Goal: Task Accomplishment & Management: Use online tool/utility

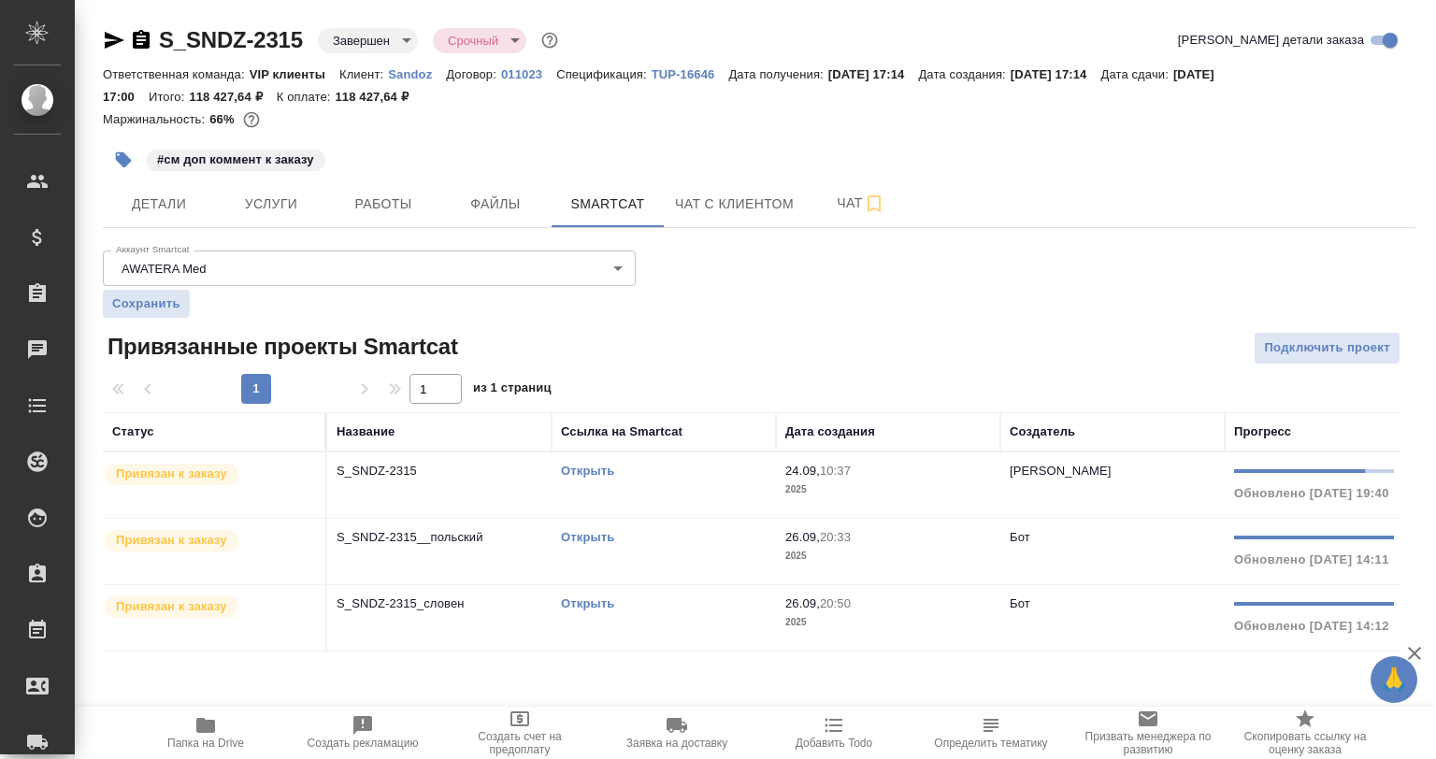
click at [594, 470] on link "Открыть" at bounding box center [587, 471] width 53 height 14
click at [428, 474] on p "S_SNDZ-2315" at bounding box center [439, 471] width 206 height 19
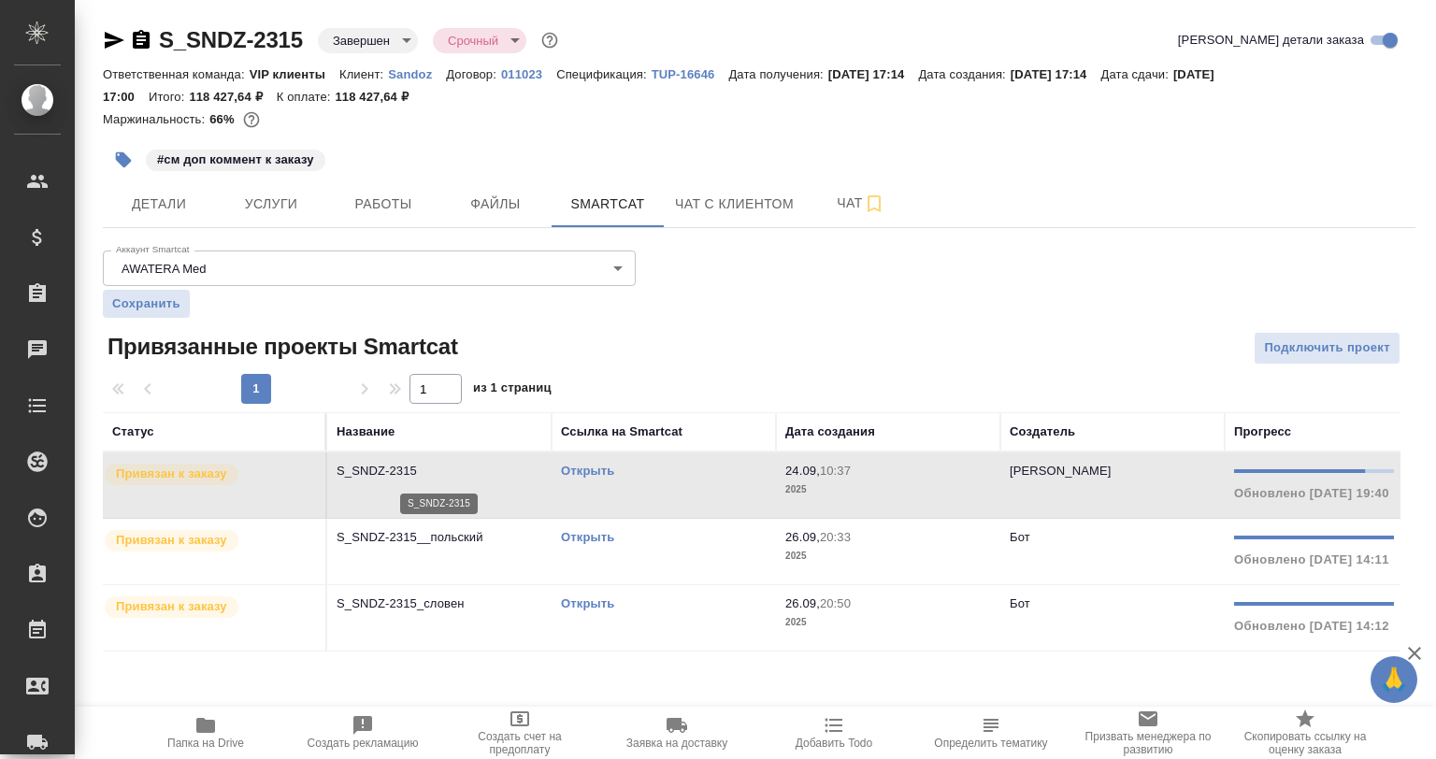
click at [428, 474] on p "S_SNDZ-2315" at bounding box center [439, 471] width 206 height 19
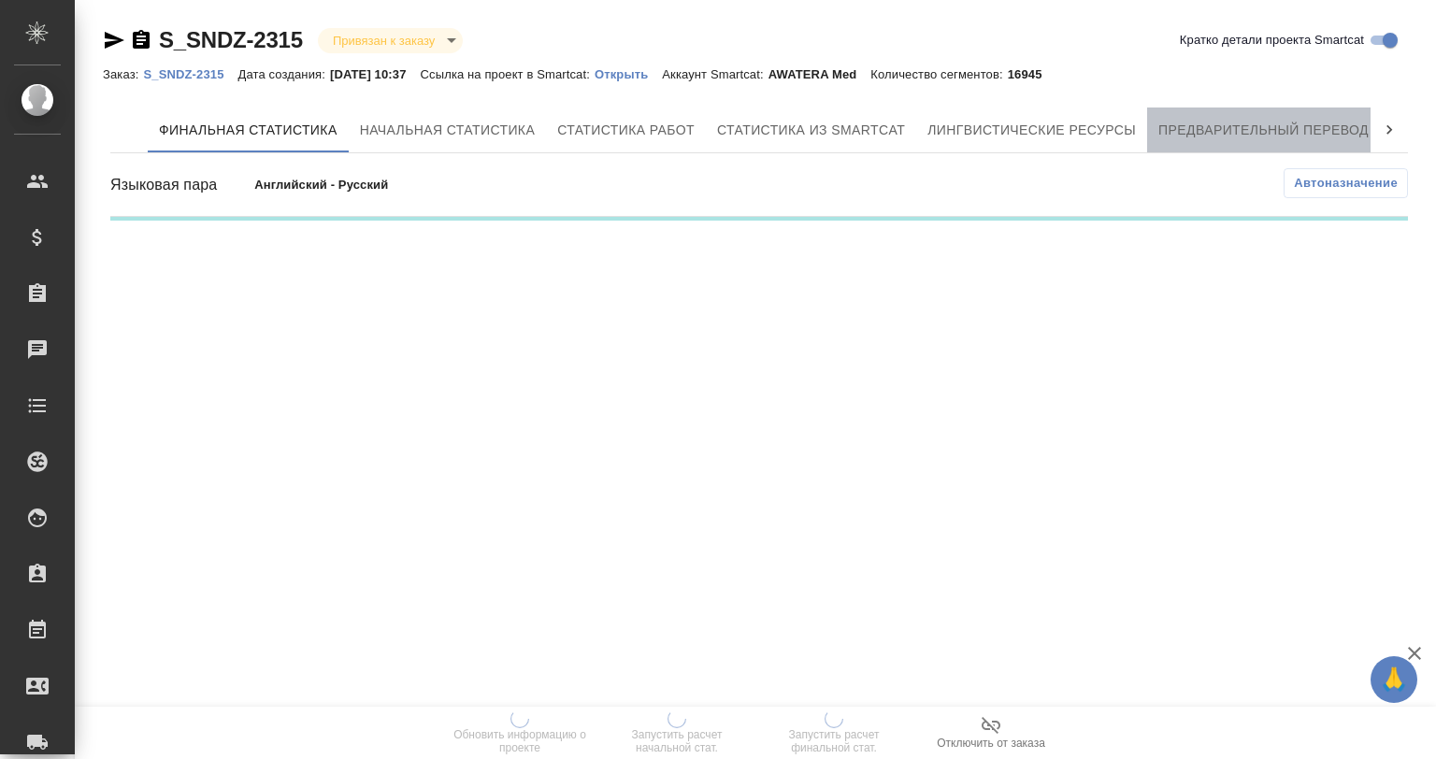
click at [1215, 125] on span "Предварительный перевод" at bounding box center [1263, 130] width 210 height 23
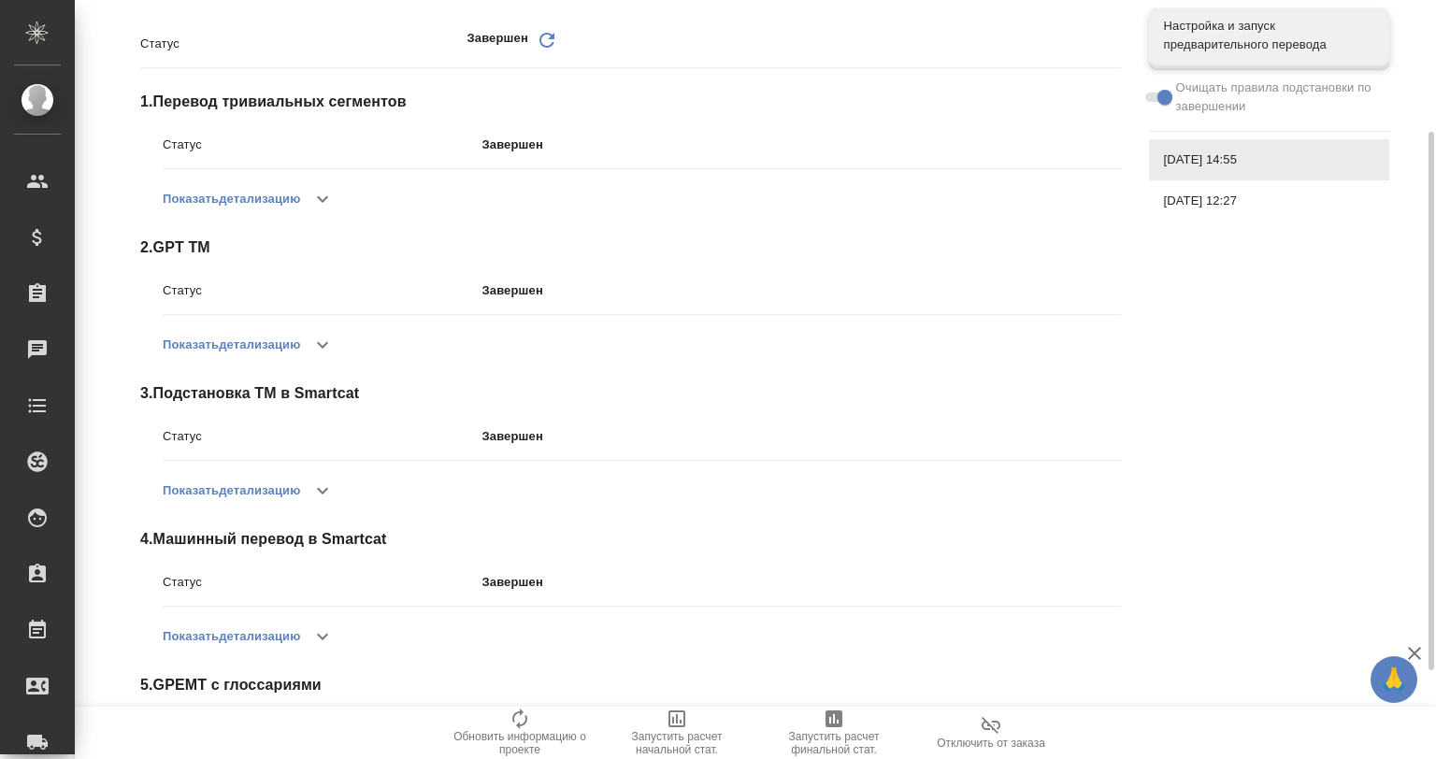
scroll to position [309, 0]
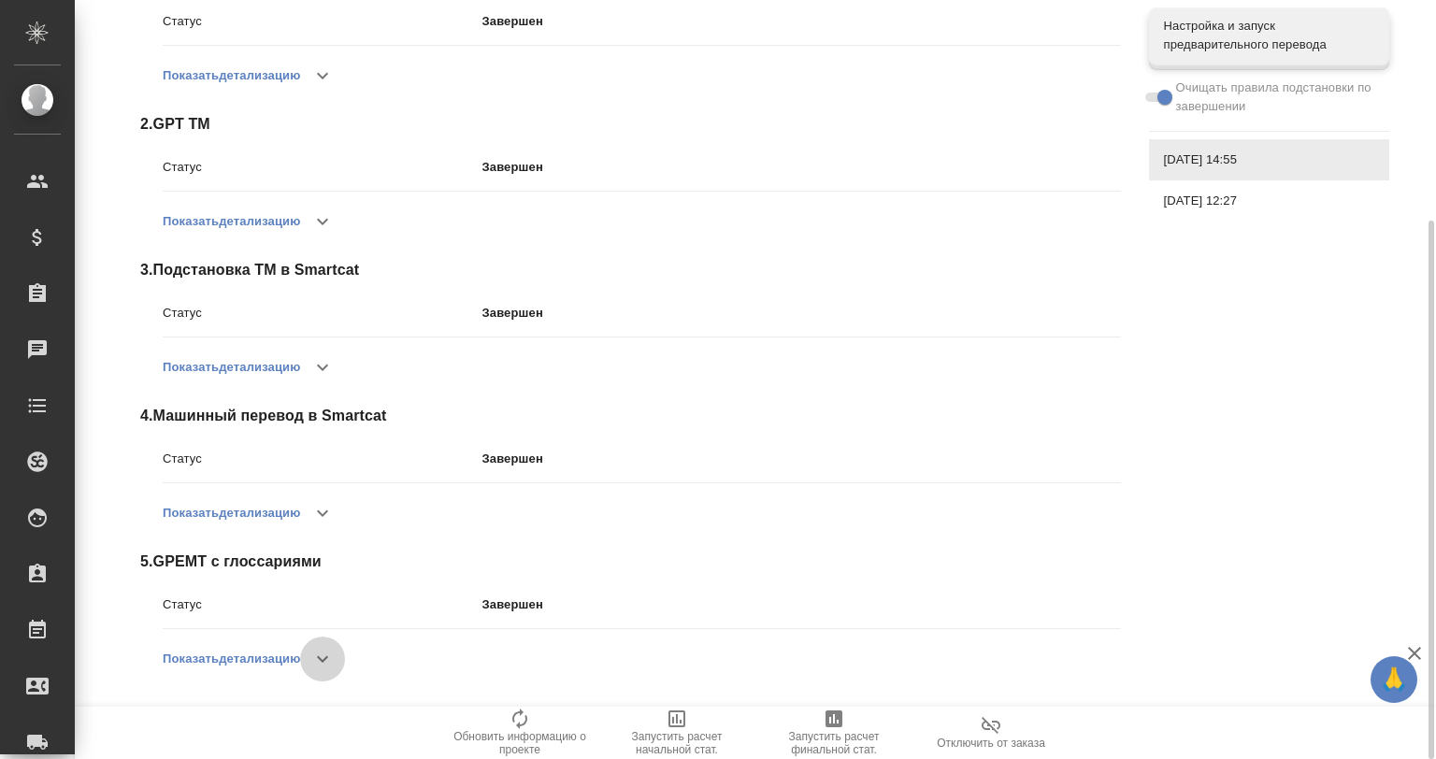
drag, startPoint x: 325, startPoint y: 658, endPoint x: 412, endPoint y: 551, distance: 137.5
click at [325, 658] on icon "button" at bounding box center [322, 659] width 22 height 22
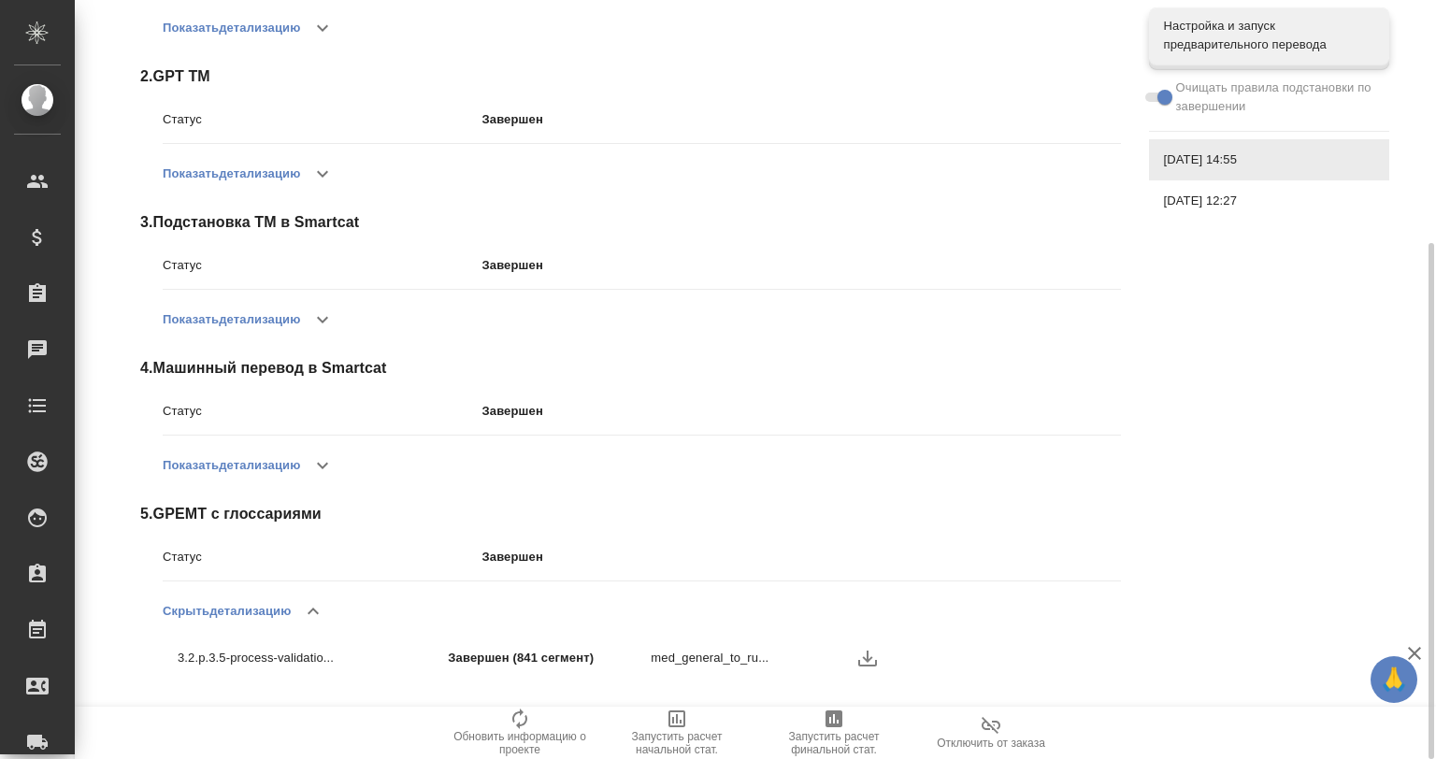
click at [1181, 204] on span "26.09.2025, 12:27" at bounding box center [1269, 201] width 210 height 19
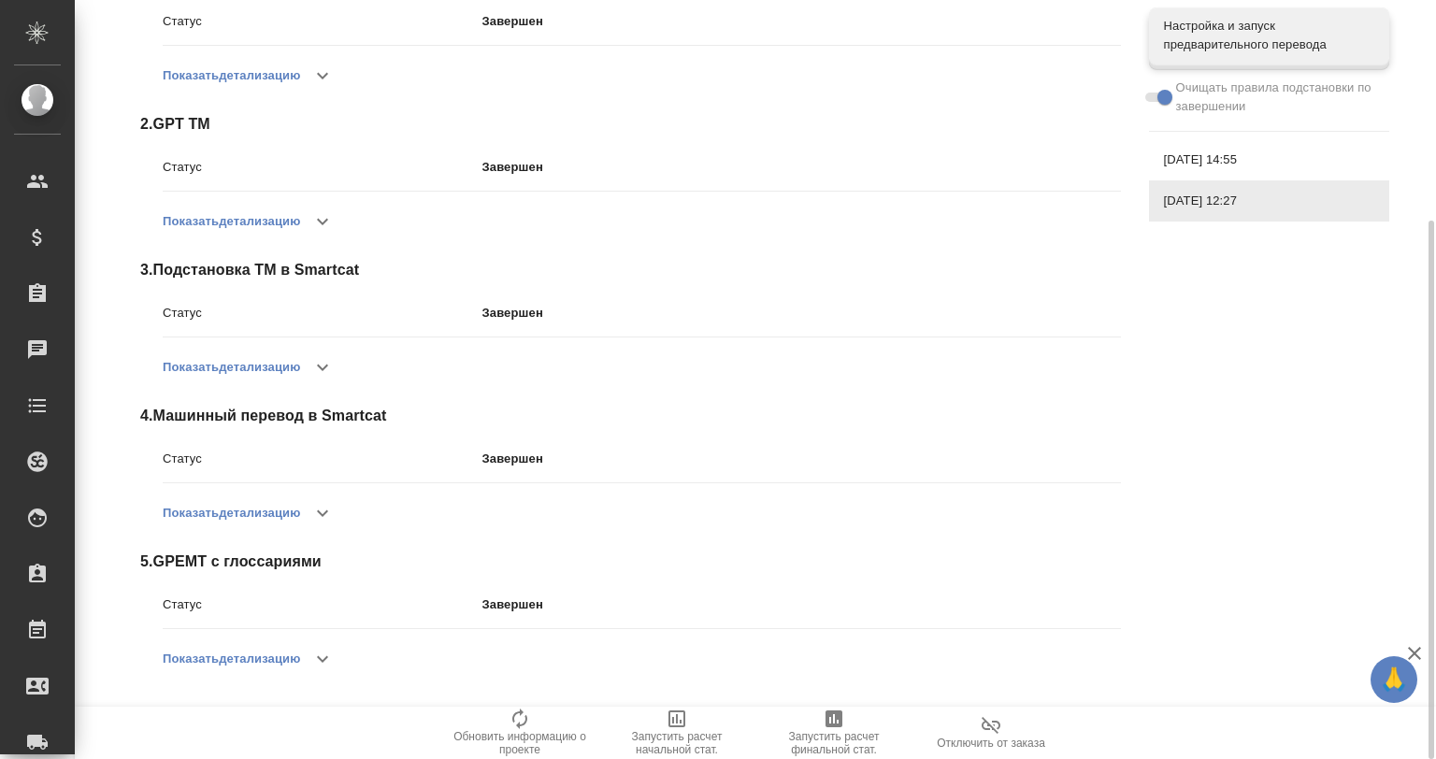
click at [325, 659] on icon "button" at bounding box center [322, 659] width 11 height 7
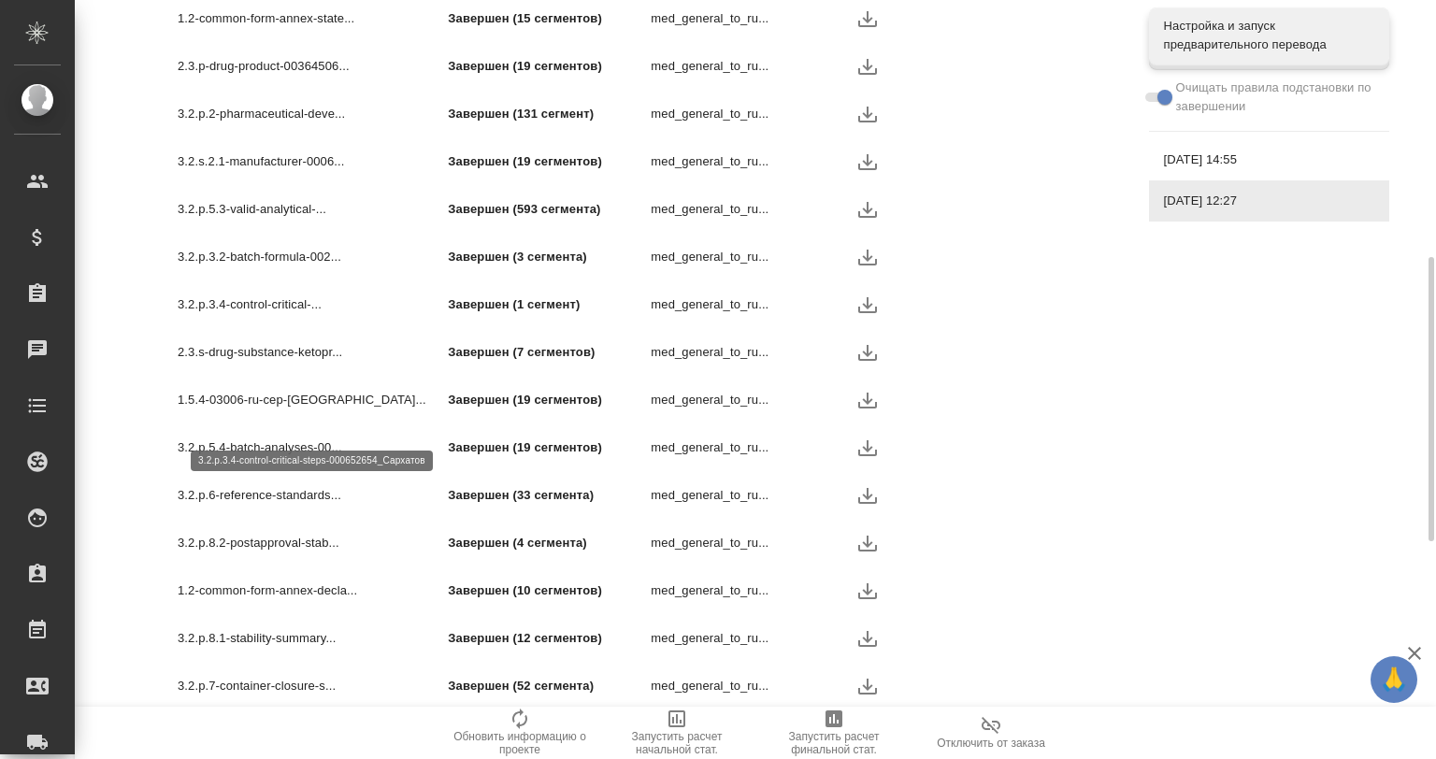
scroll to position [1015, 0]
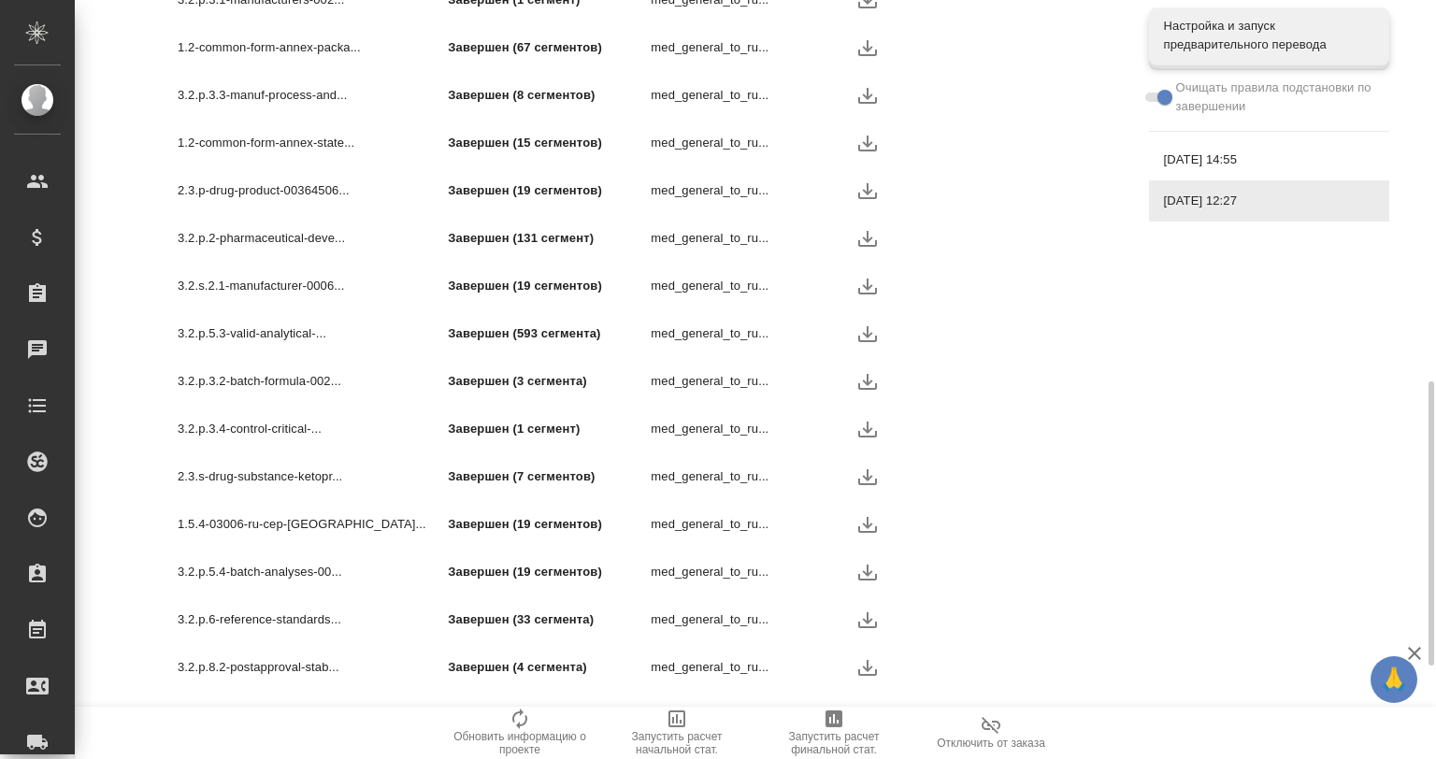
click at [866, 331] on icon "button" at bounding box center [867, 333] width 22 height 22
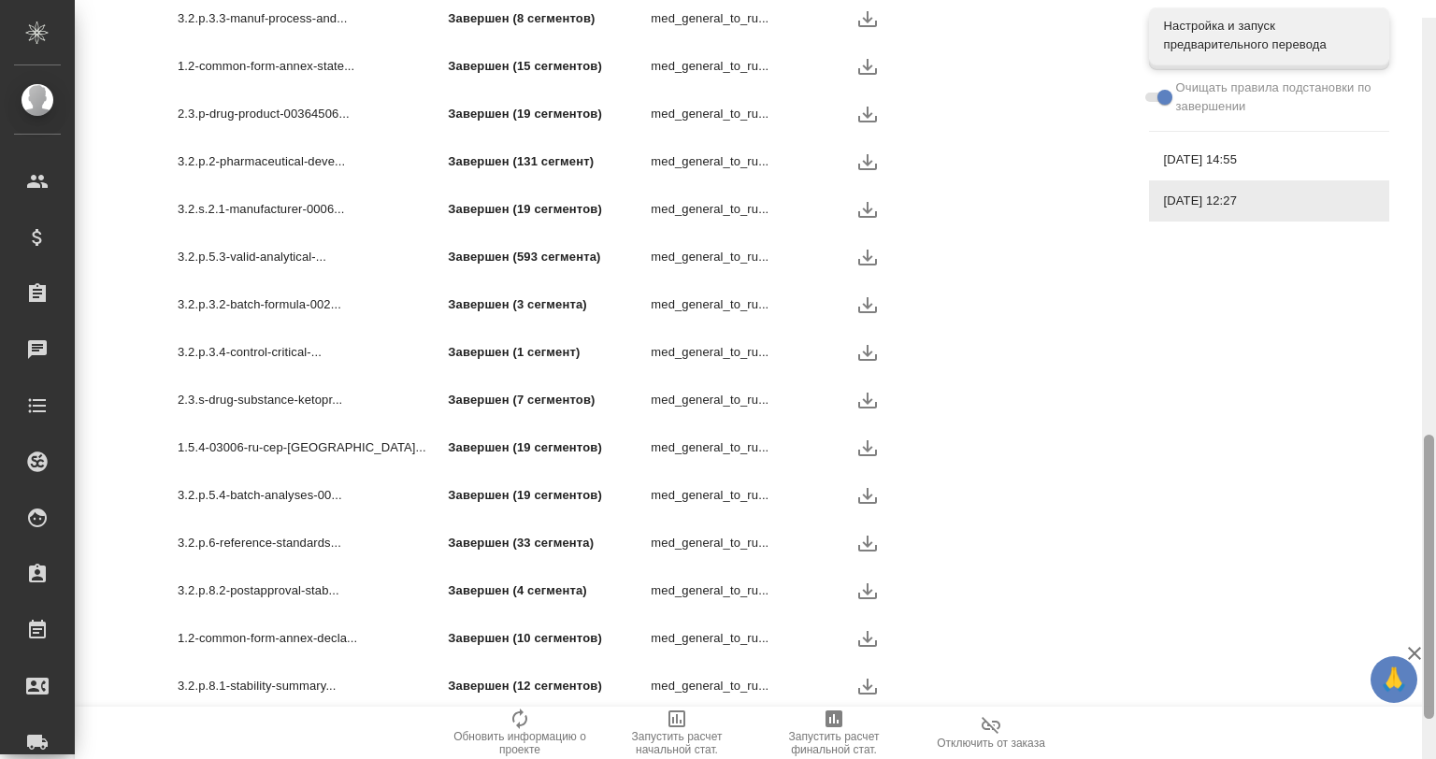
scroll to position [1263, 0]
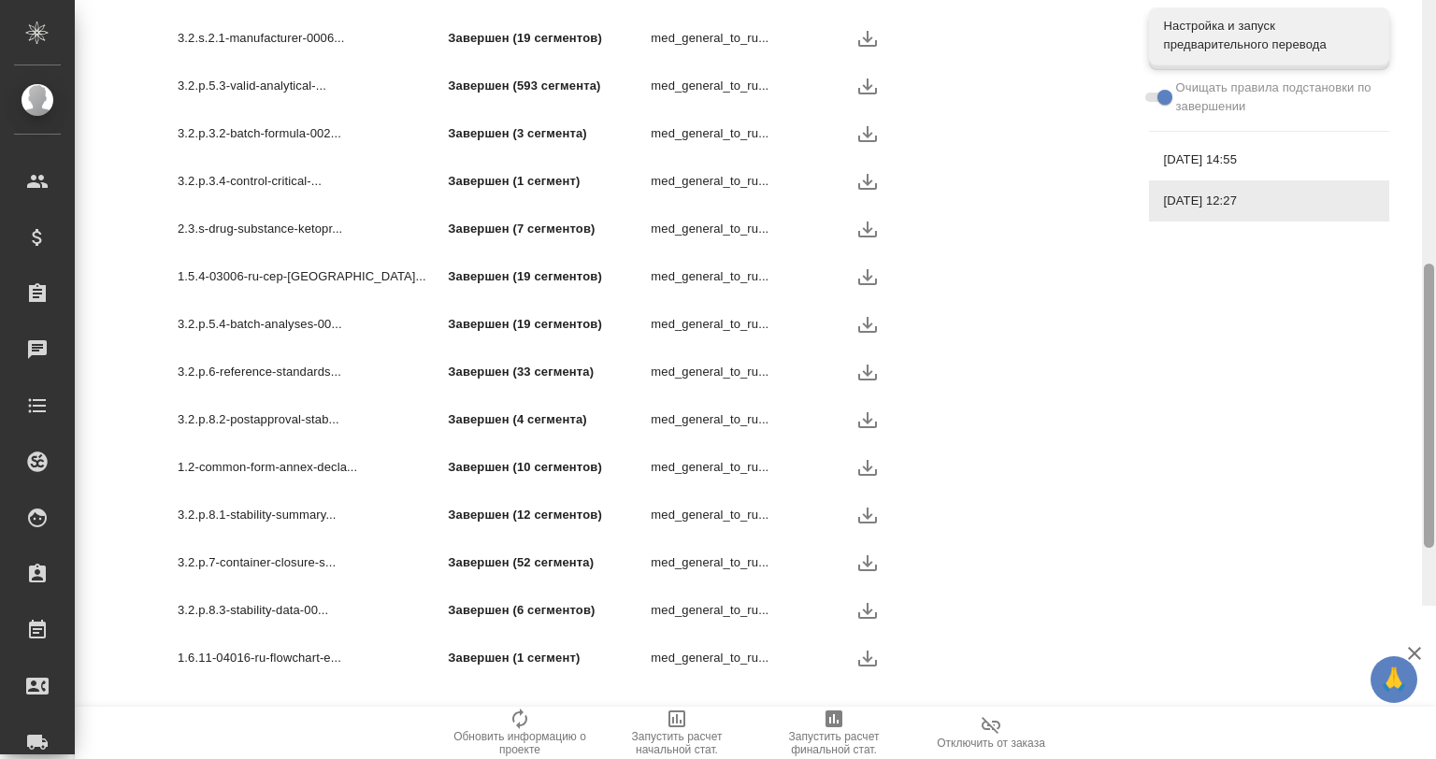
drag, startPoint x: 1432, startPoint y: 398, endPoint x: 1435, endPoint y: 632, distance: 233.7
click at [1435, 606] on div at bounding box center [1429, 226] width 14 height 759
click at [1417, 647] on icon "button" at bounding box center [1414, 653] width 22 height 22
drag, startPoint x: 1427, startPoint y: 644, endPoint x: 1412, endPoint y: 684, distance: 42.9
click at [1412, 684] on div "S_SNDZ-2315 Привязан к заказу linkedToOrder Кратко детали проекта Smartcat Зака…" at bounding box center [755, 379] width 1361 height 759
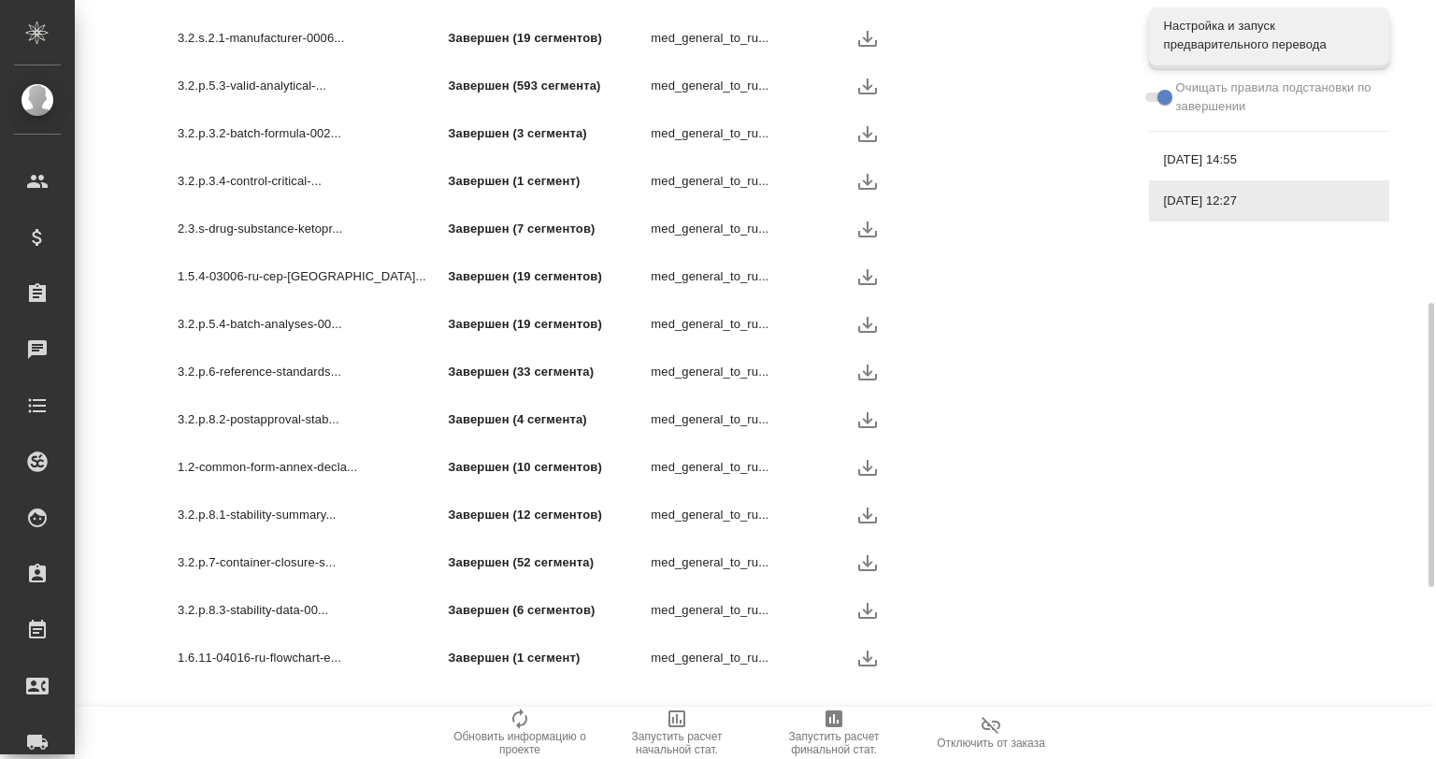
scroll to position [1138, 0]
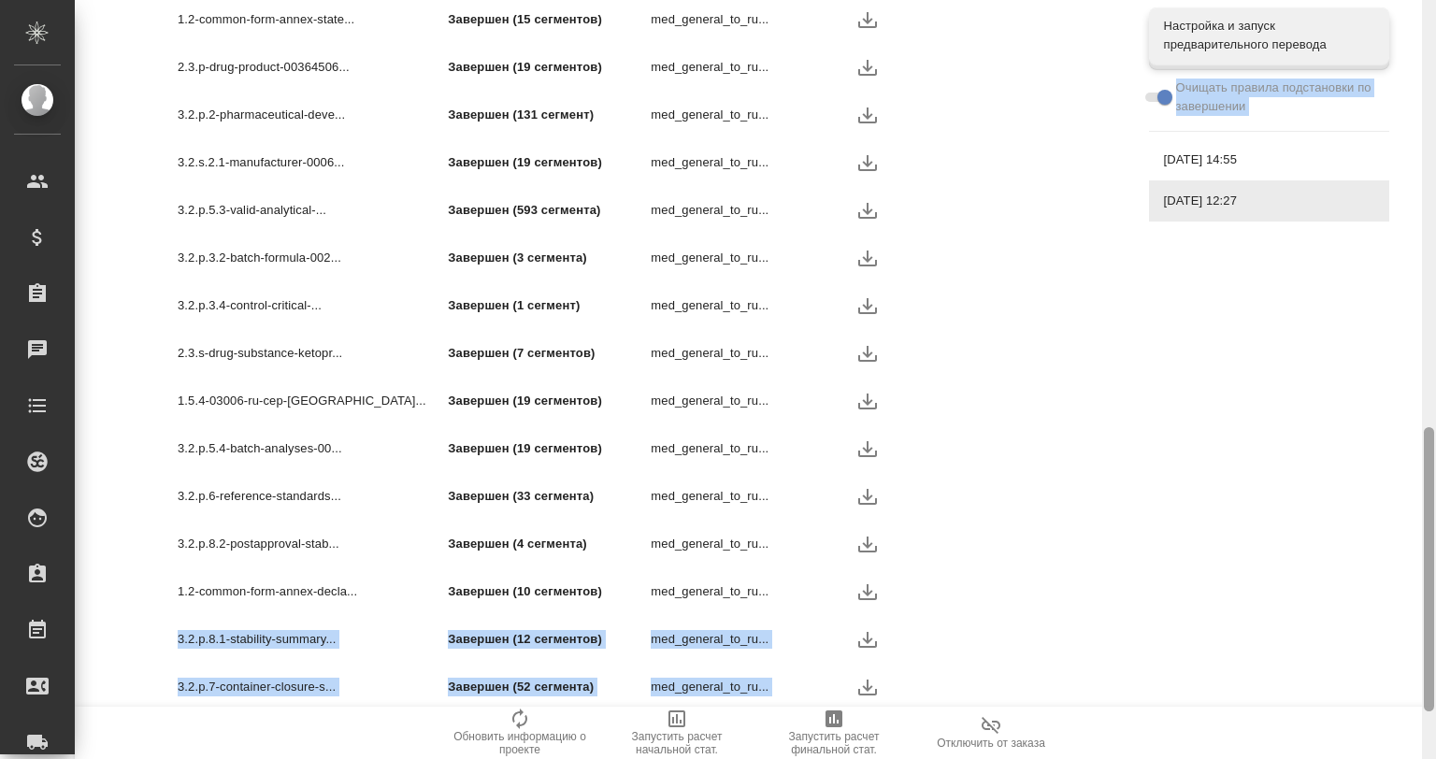
drag, startPoint x: 1419, startPoint y: 574, endPoint x: 1435, endPoint y: 460, distance: 115.1
click at [1435, 460] on div "S_SNDZ-2315 Привязан к заказу linkedToOrder Кратко детали проекта Smartcat Зака…" at bounding box center [755, 379] width 1361 height 759
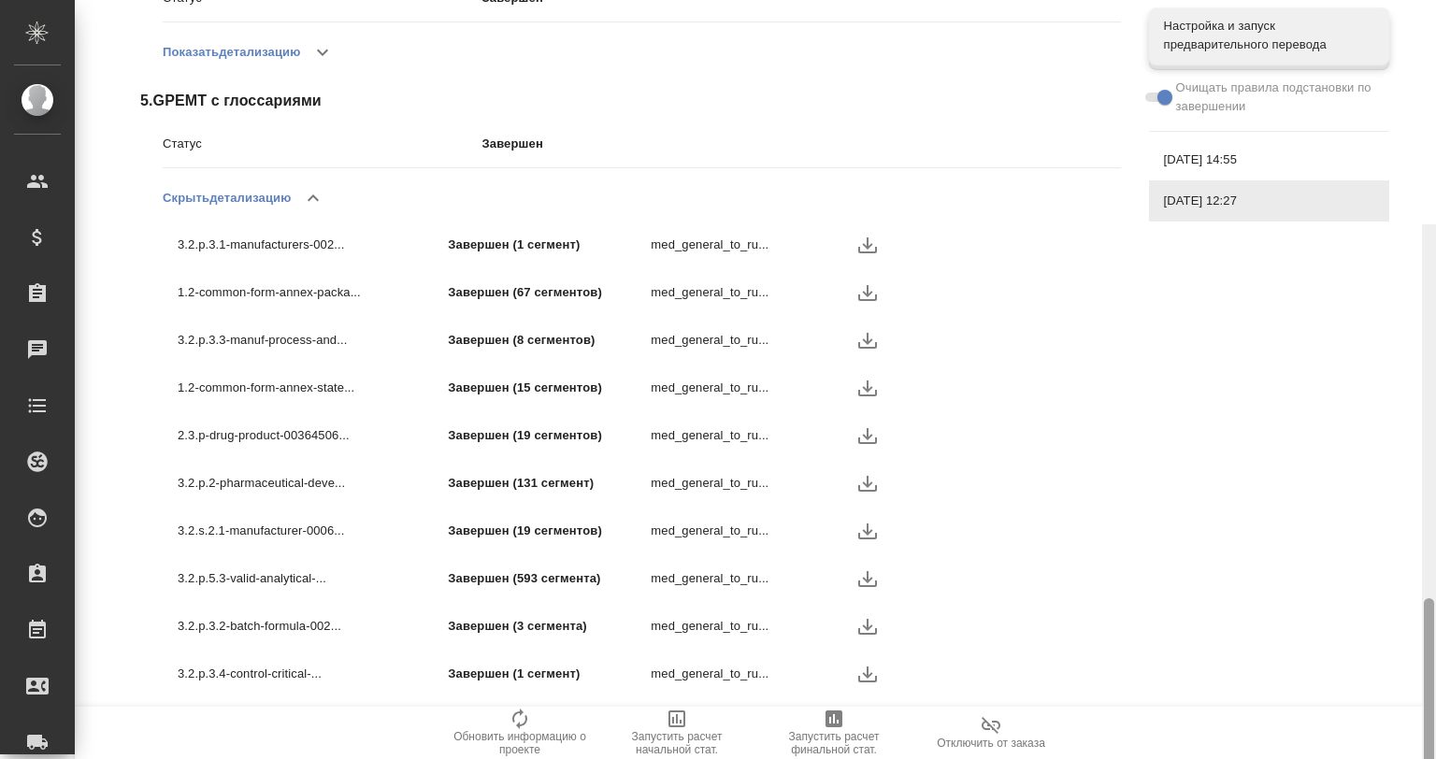
scroll to position [1263, 0]
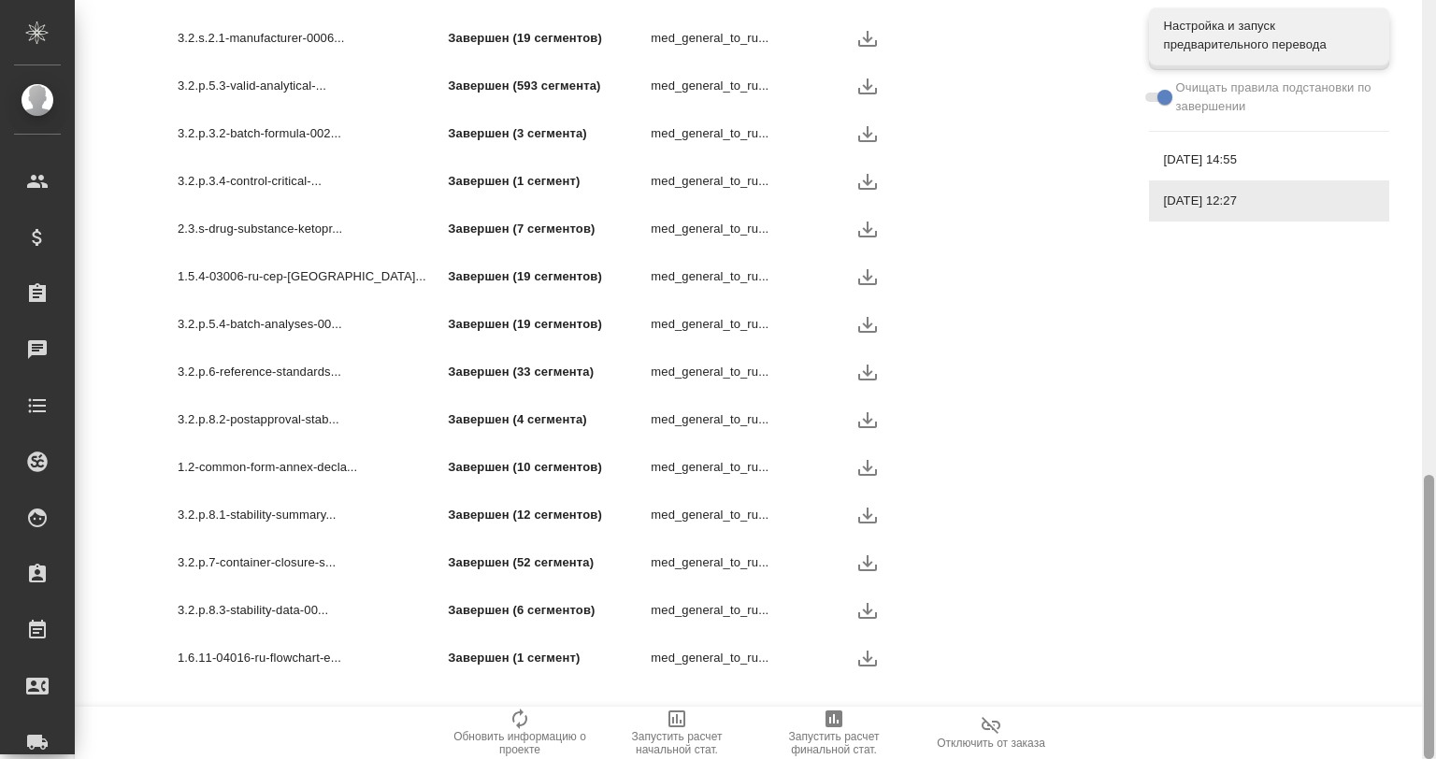
drag, startPoint x: 1428, startPoint y: 602, endPoint x: 1435, endPoint y: 800, distance: 198.3
click at [1435, 758] on html ".cls-1 fill:#fff; AWATERA Gvozdikov Andrey Клиенты Спецификации Заказы 0 Чаты T…" at bounding box center [718, 454] width 1436 height 909
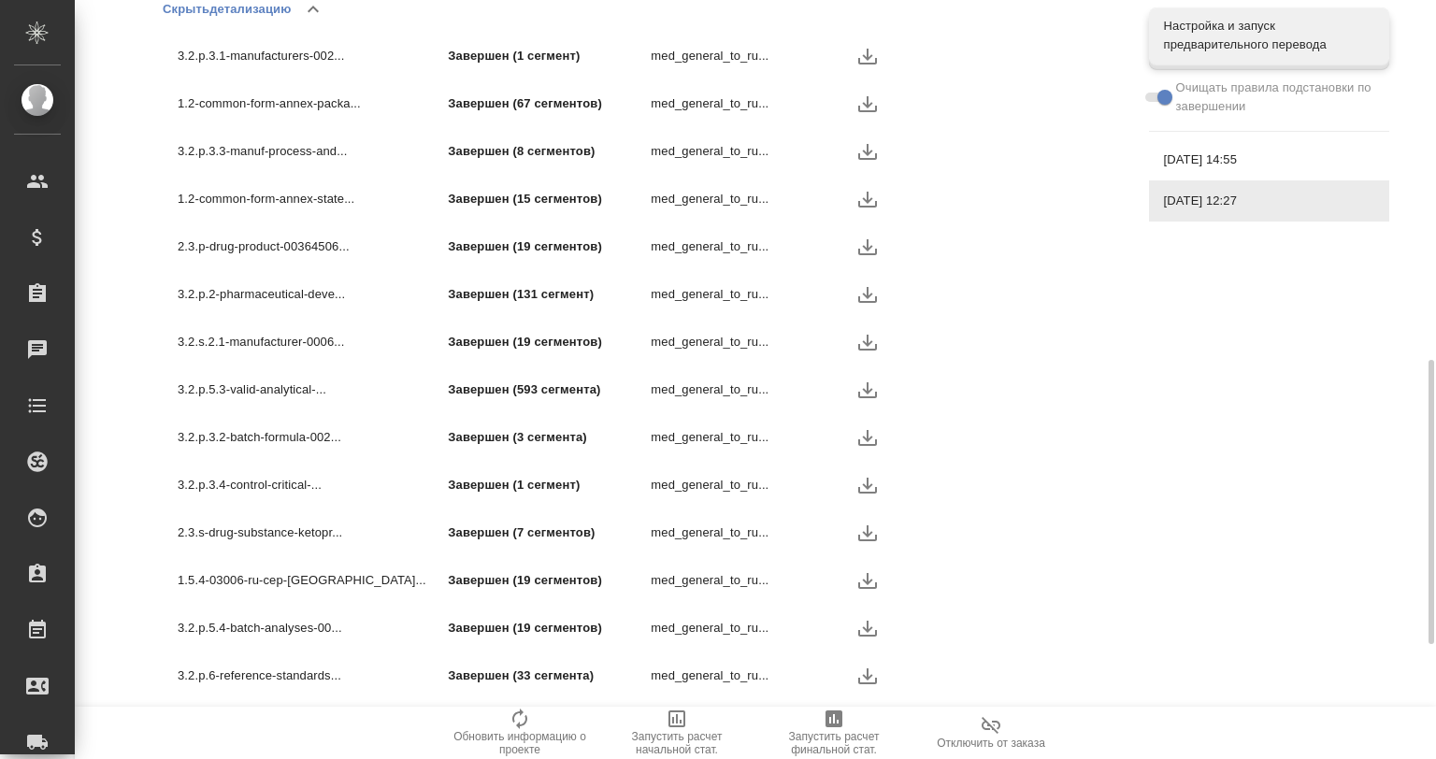
scroll to position [960, 0]
click at [860, 294] on icon "button" at bounding box center [867, 293] width 22 height 22
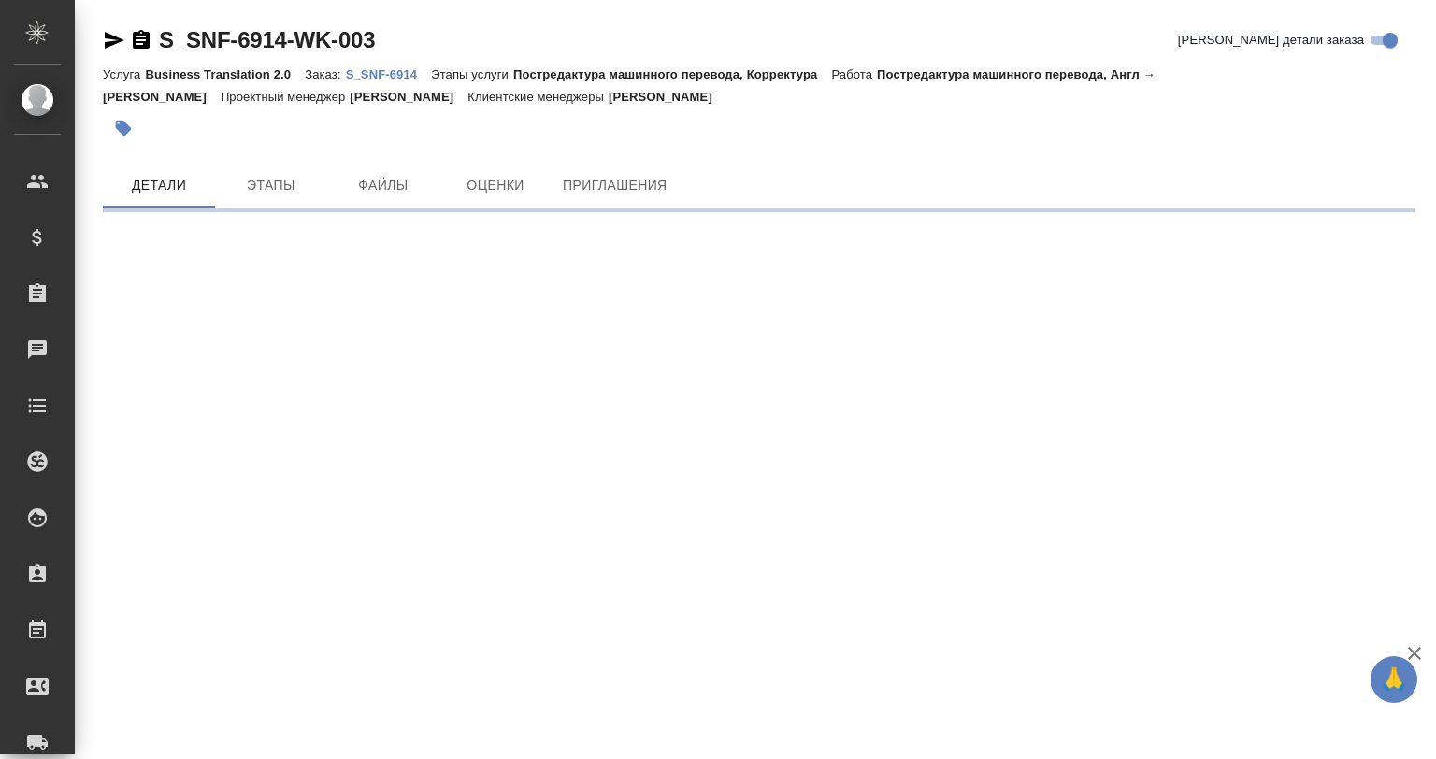
click at [384, 65] on link "S_SNF-6914" at bounding box center [389, 73] width 86 height 16
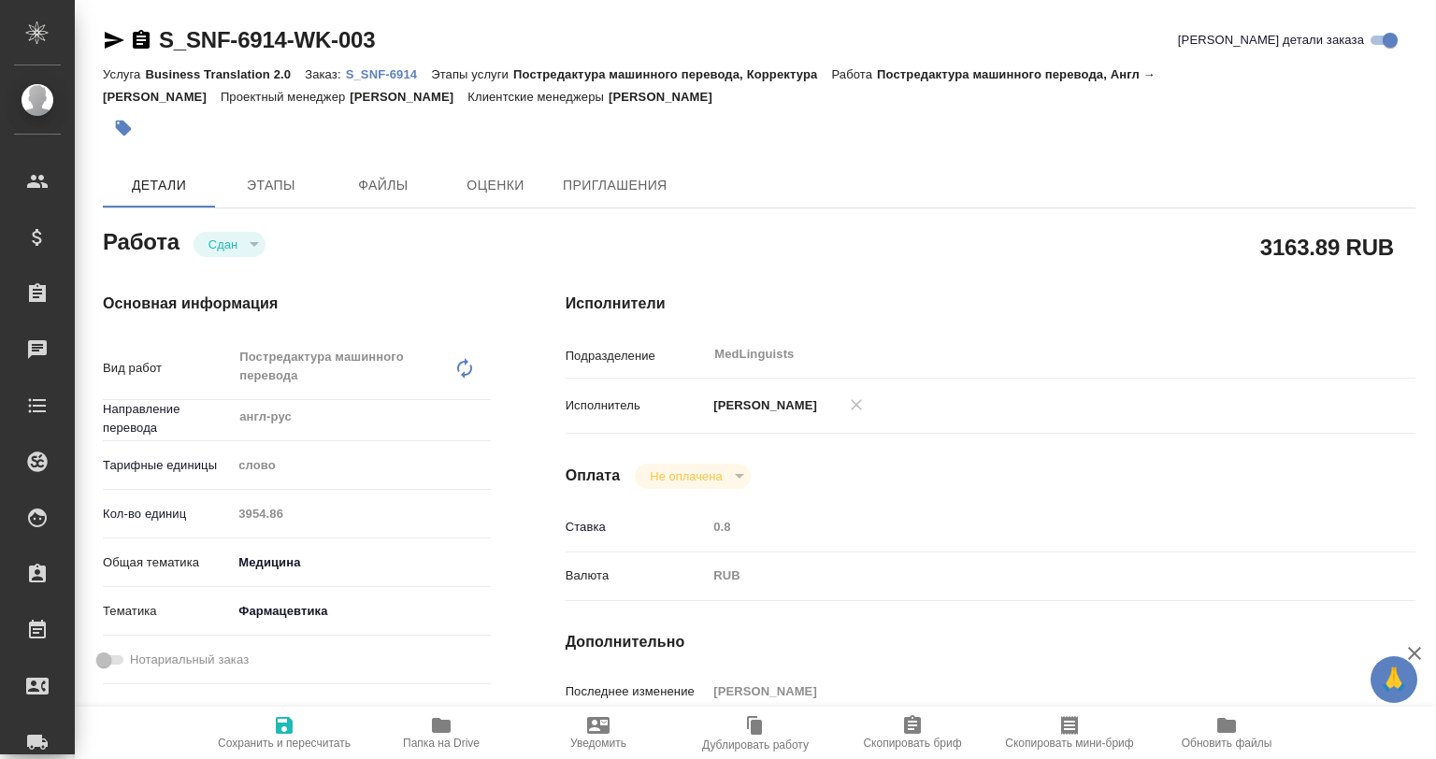
type textarea "x"
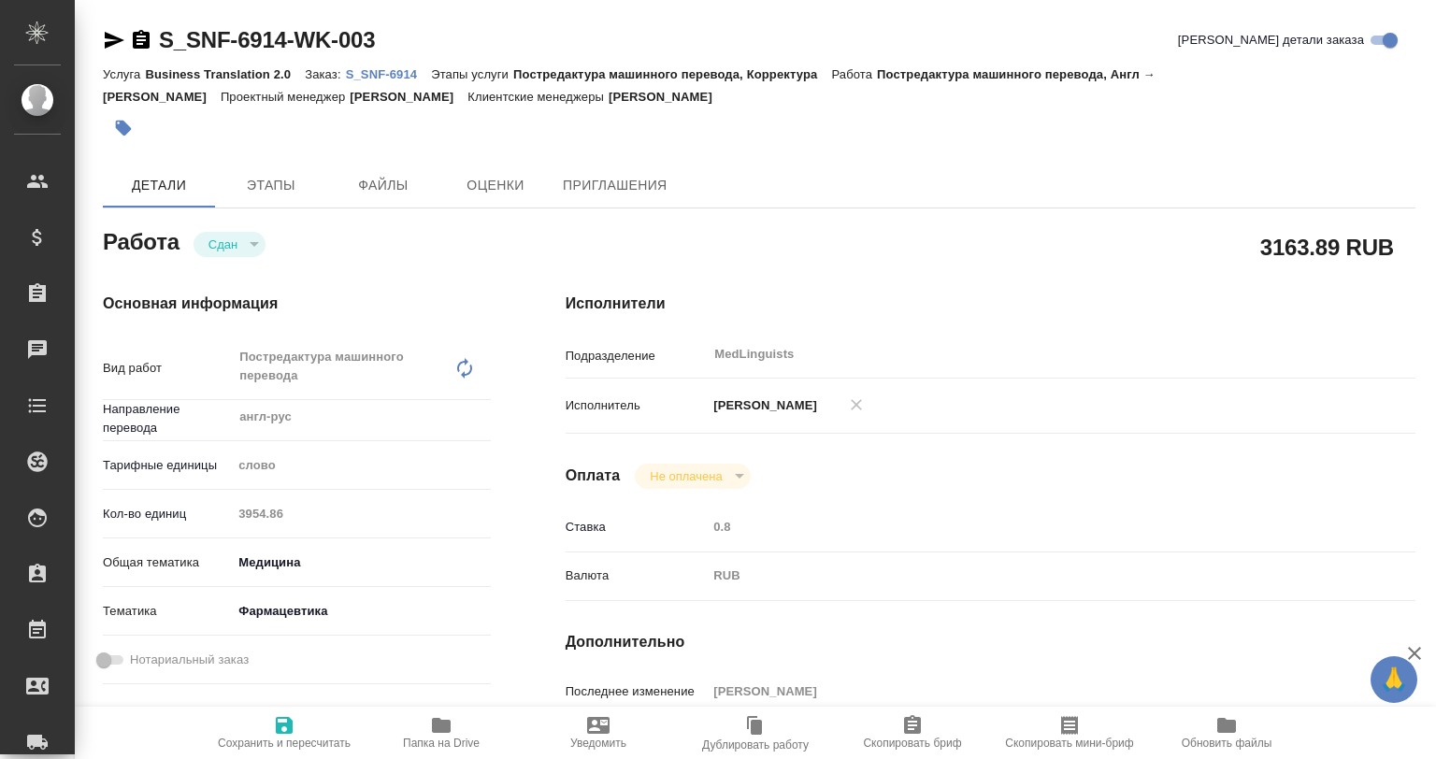
type textarea "x"
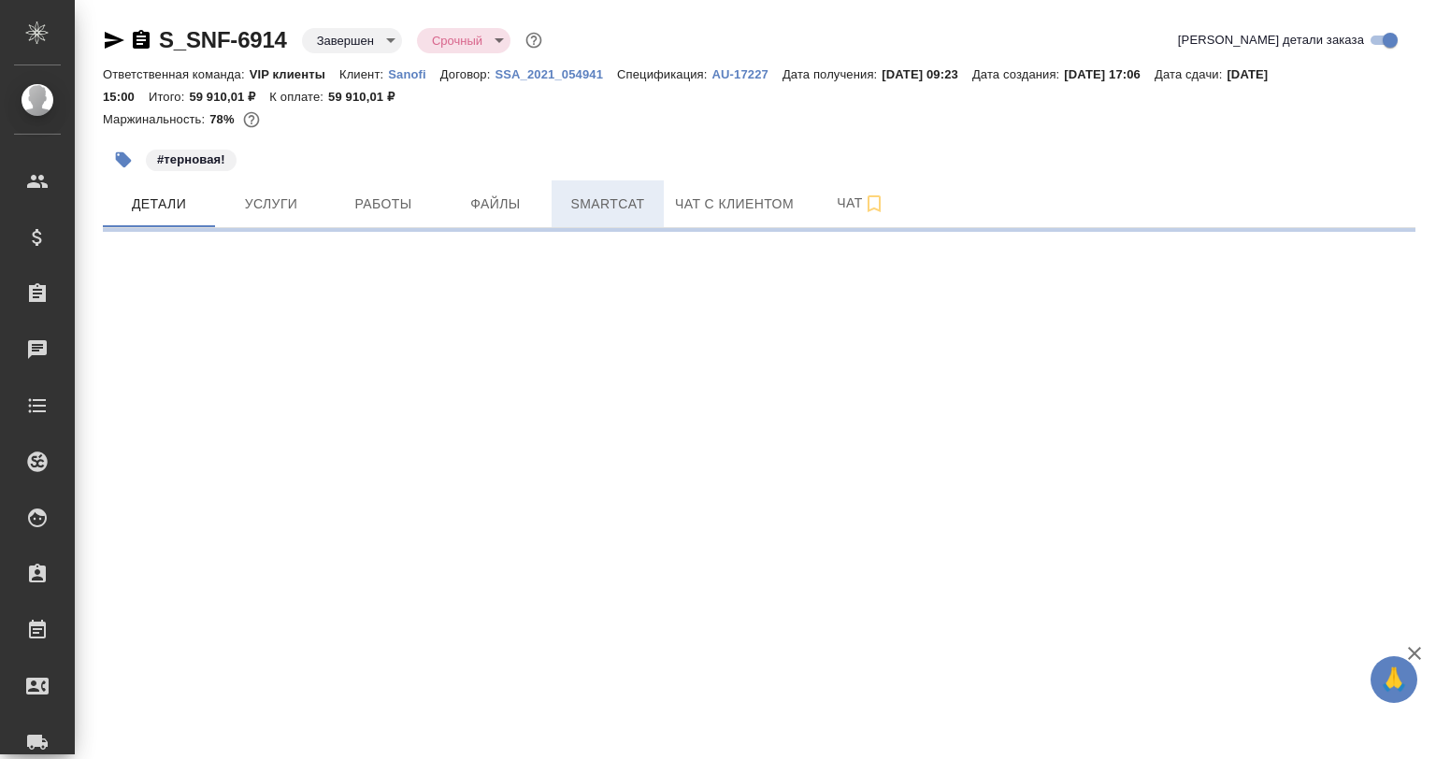
click at [631, 206] on span "Smartcat" at bounding box center [608, 204] width 90 height 23
select select "RU"
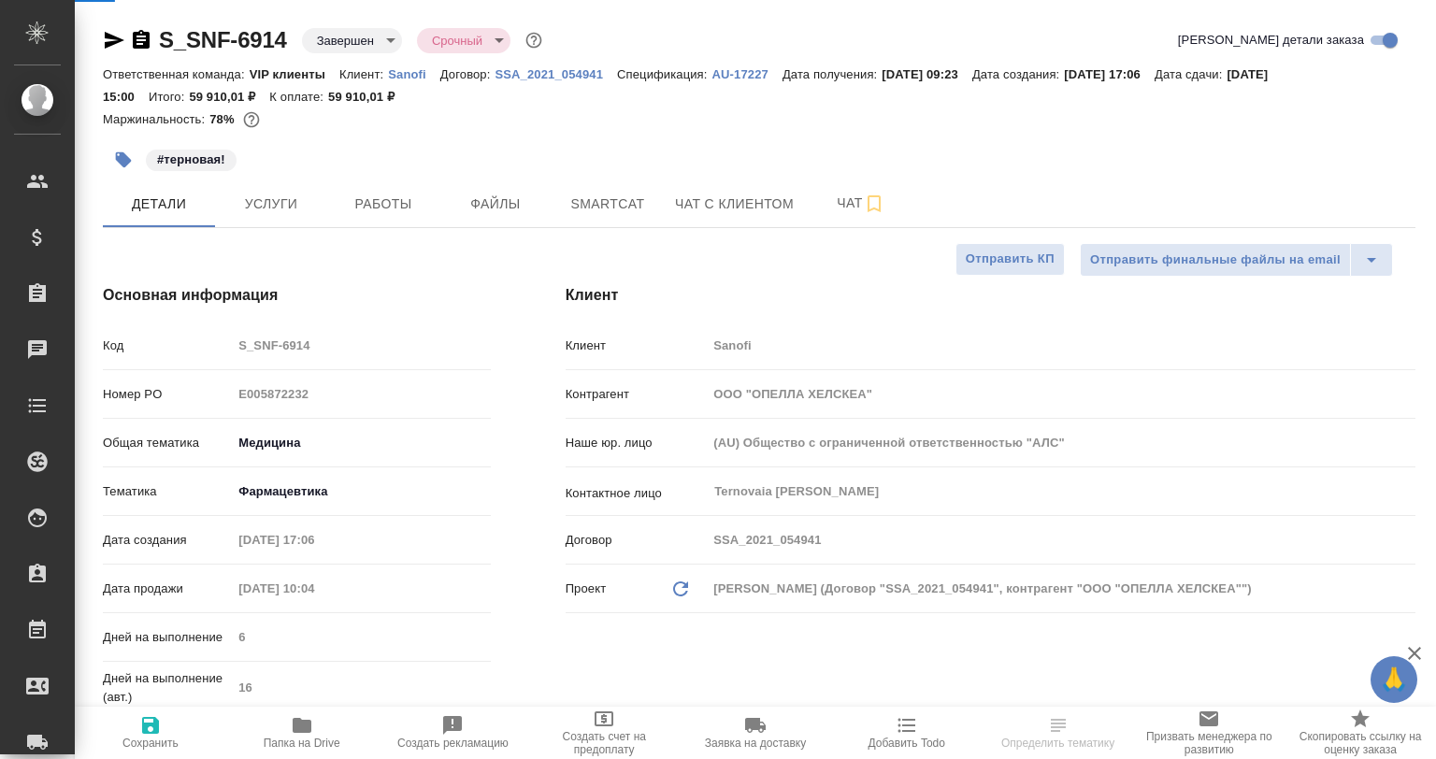
type textarea "x"
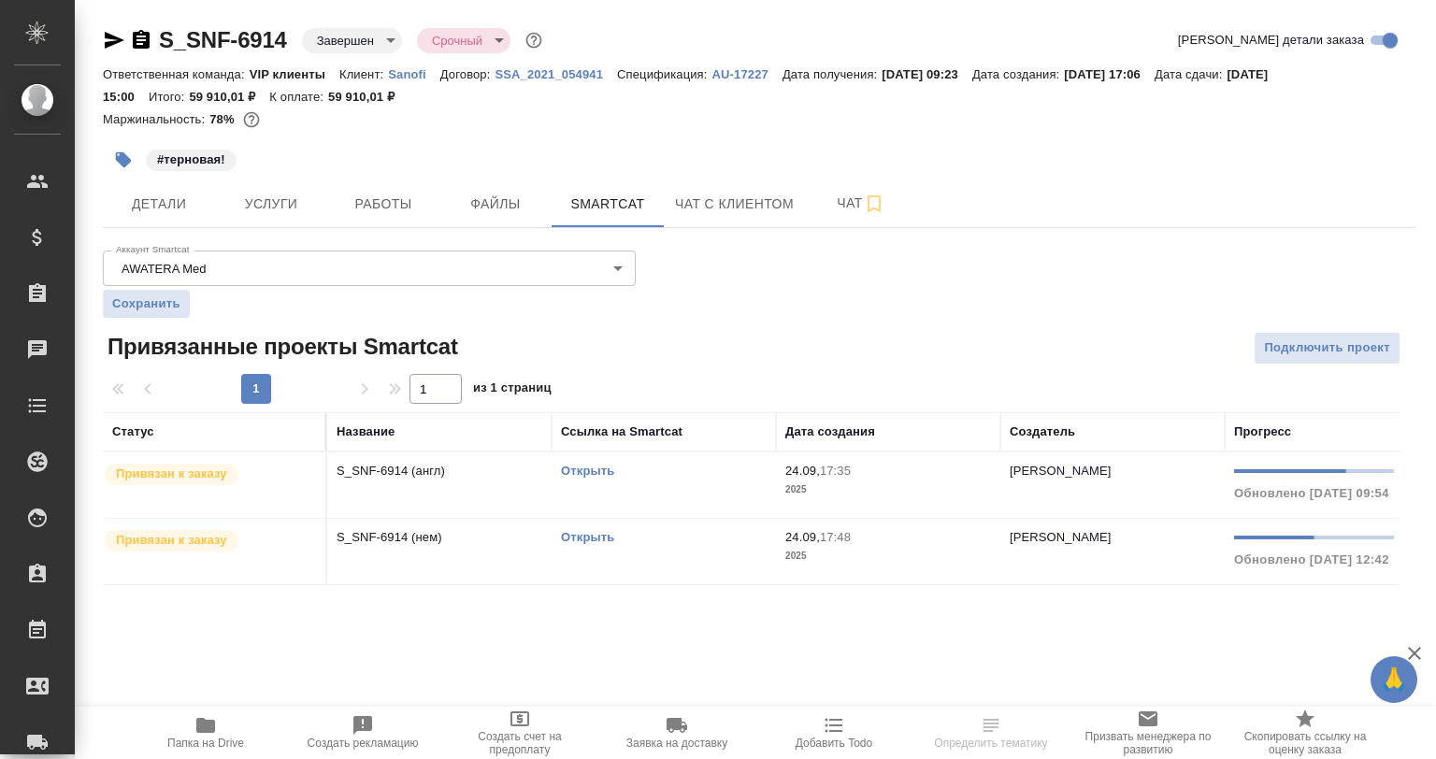
click at [422, 487] on td "S_SNF-6914 (англ)" at bounding box center [439, 484] width 224 height 65
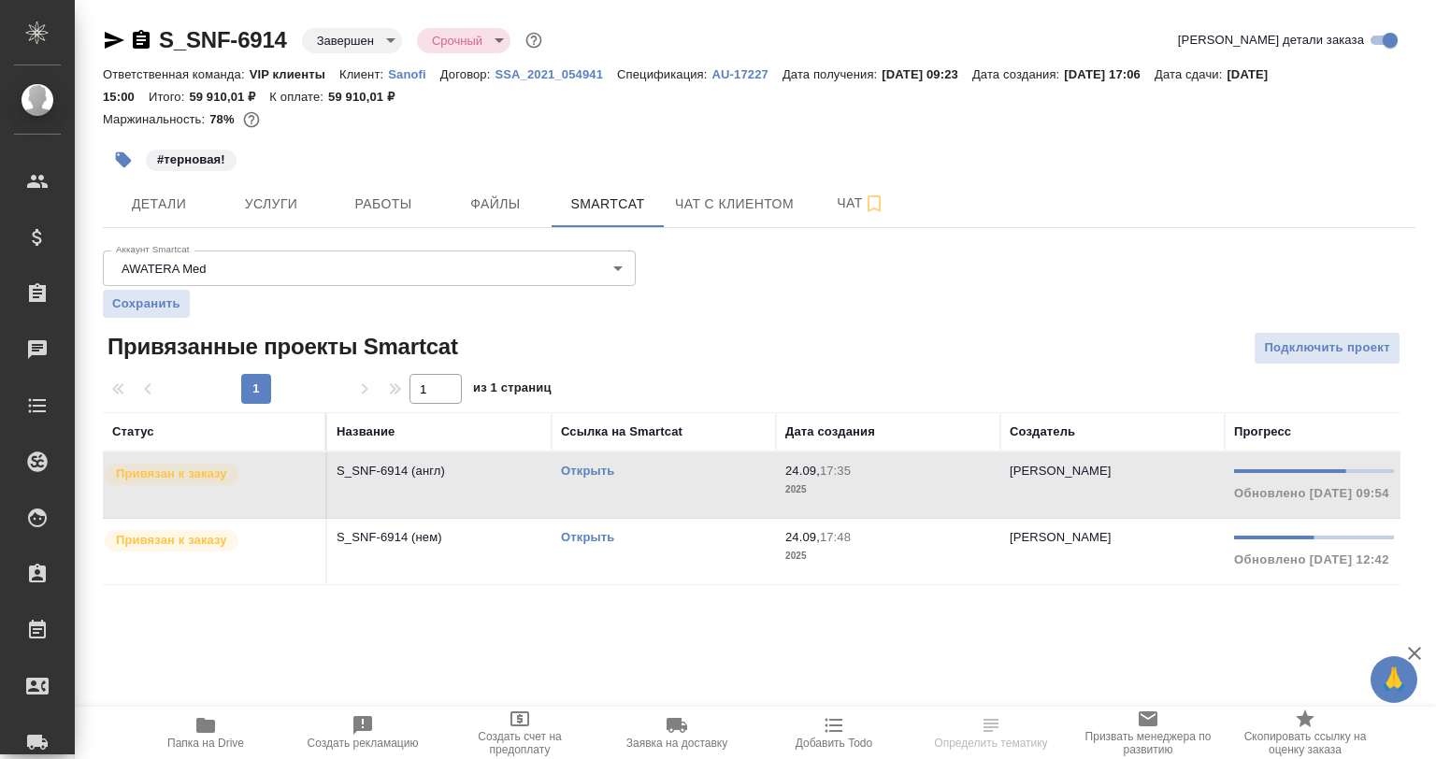
click at [422, 487] on td "S_SNF-6914 (англ)" at bounding box center [439, 484] width 224 height 65
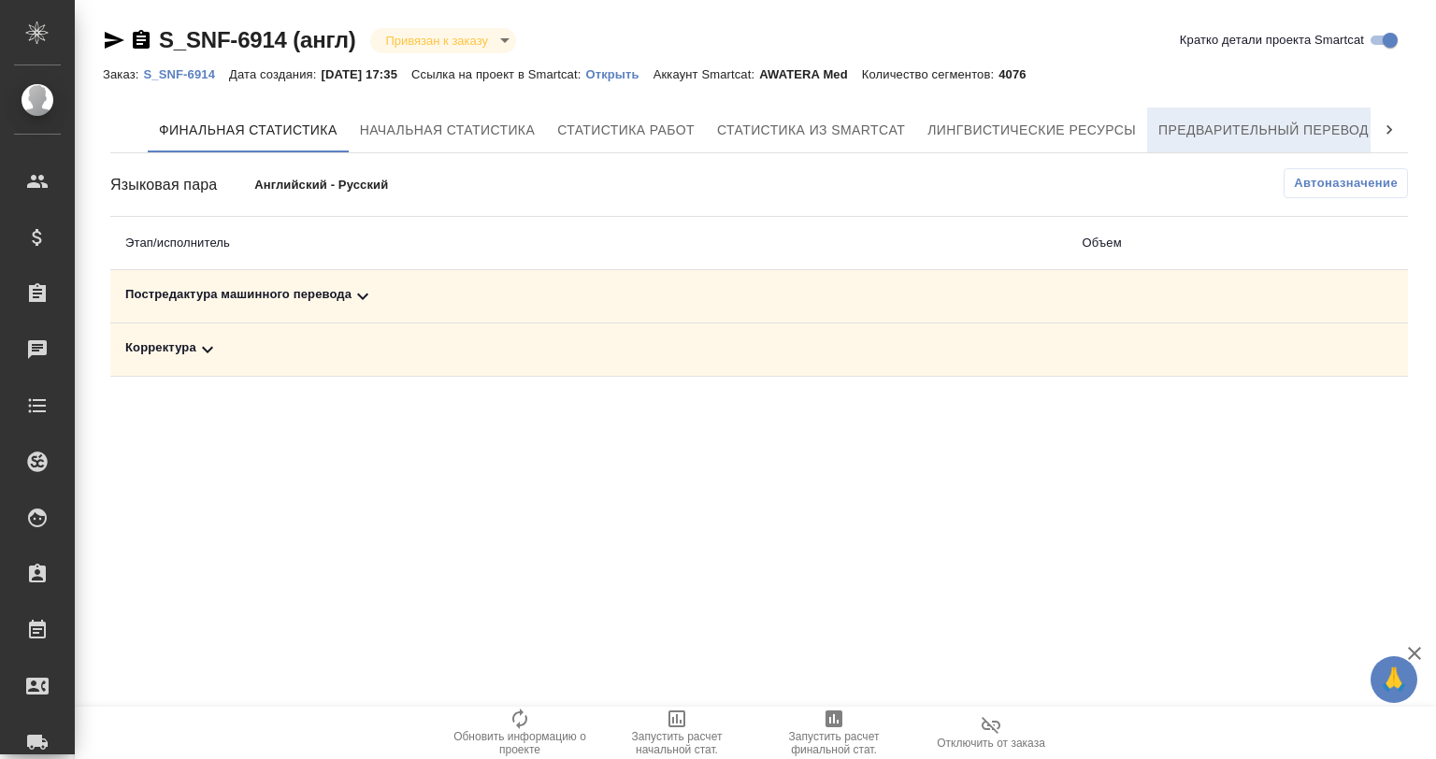
click at [1311, 117] on button "Предварительный перевод" at bounding box center [1263, 129] width 233 height 45
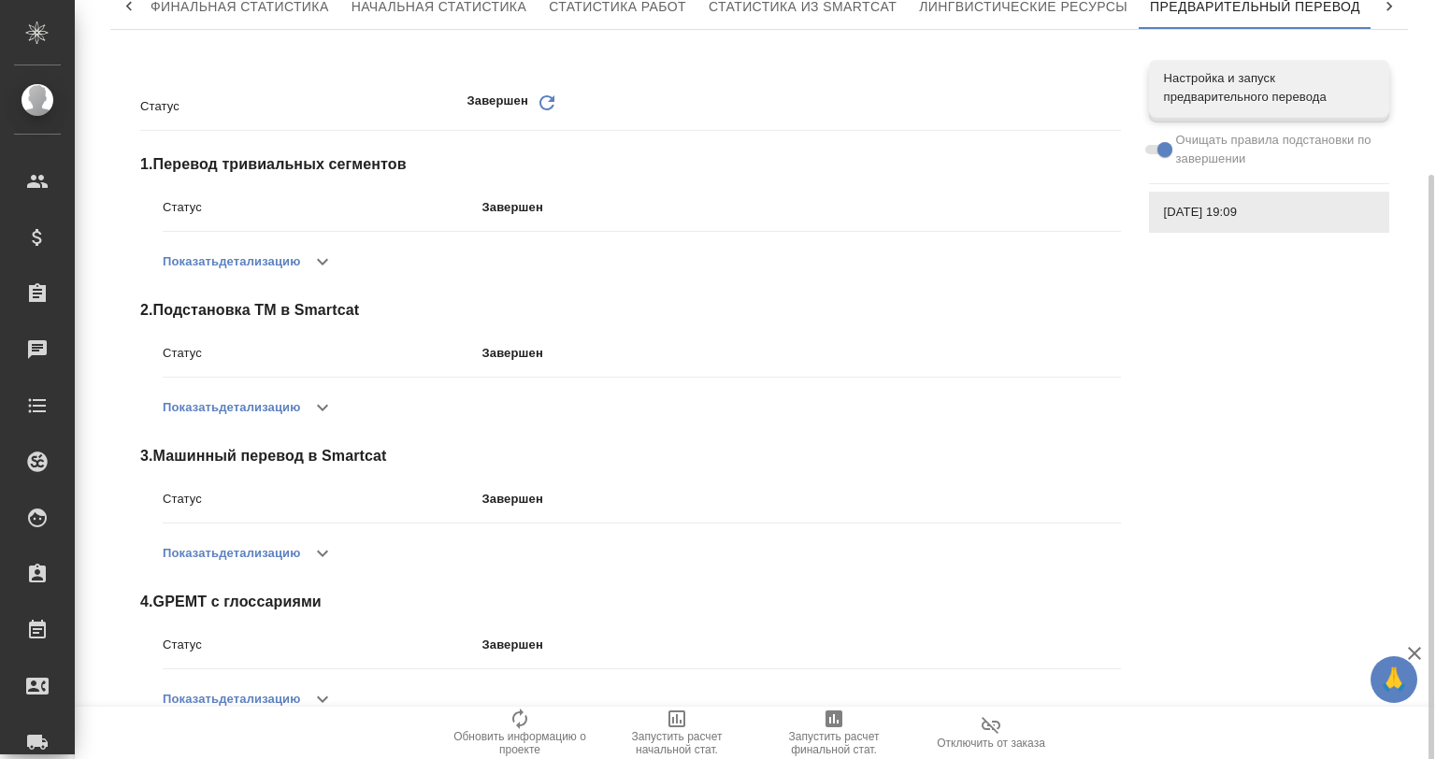
scroll to position [164, 0]
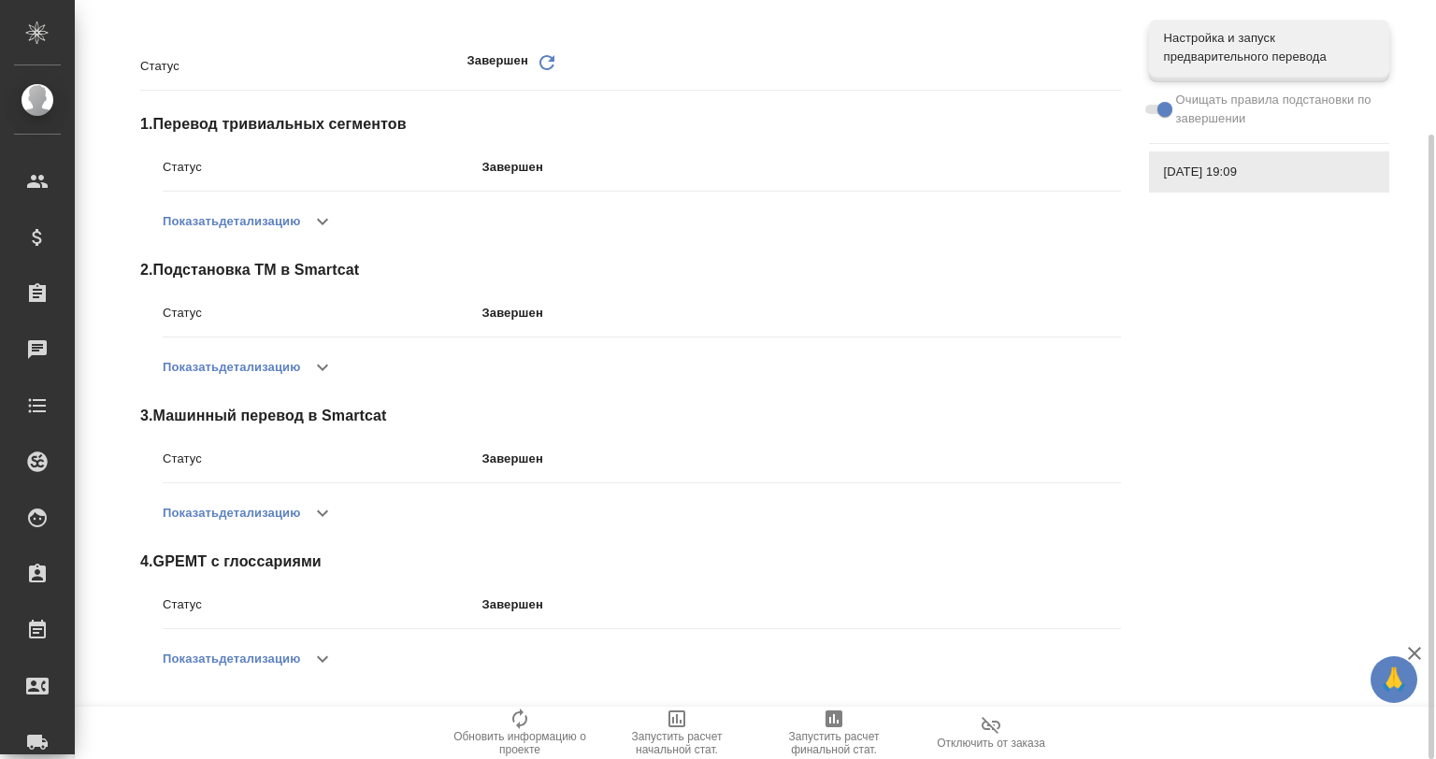
drag, startPoint x: 322, startPoint y: 642, endPoint x: 341, endPoint y: 640, distance: 18.8
click at [322, 643] on button "button" at bounding box center [322, 659] width 45 height 45
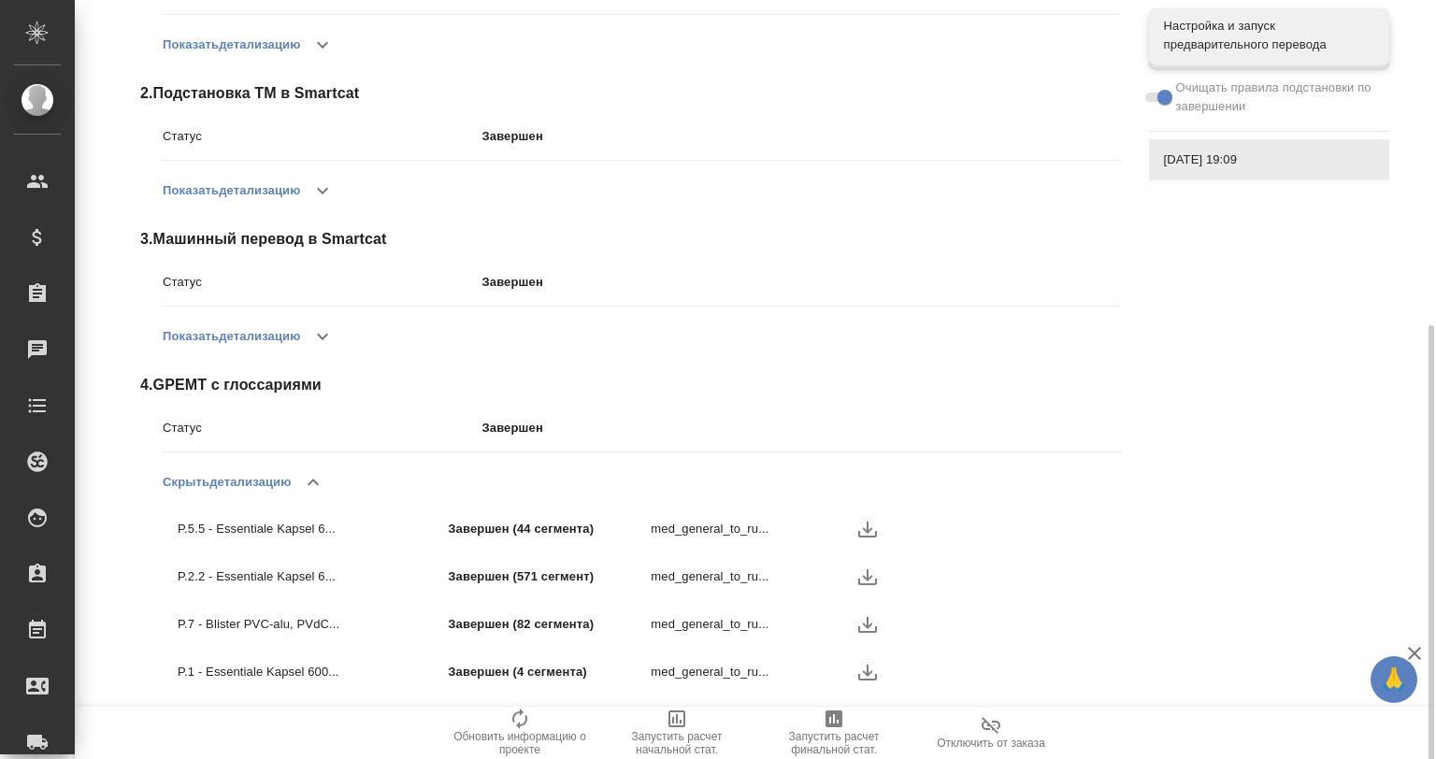
scroll to position [402, 0]
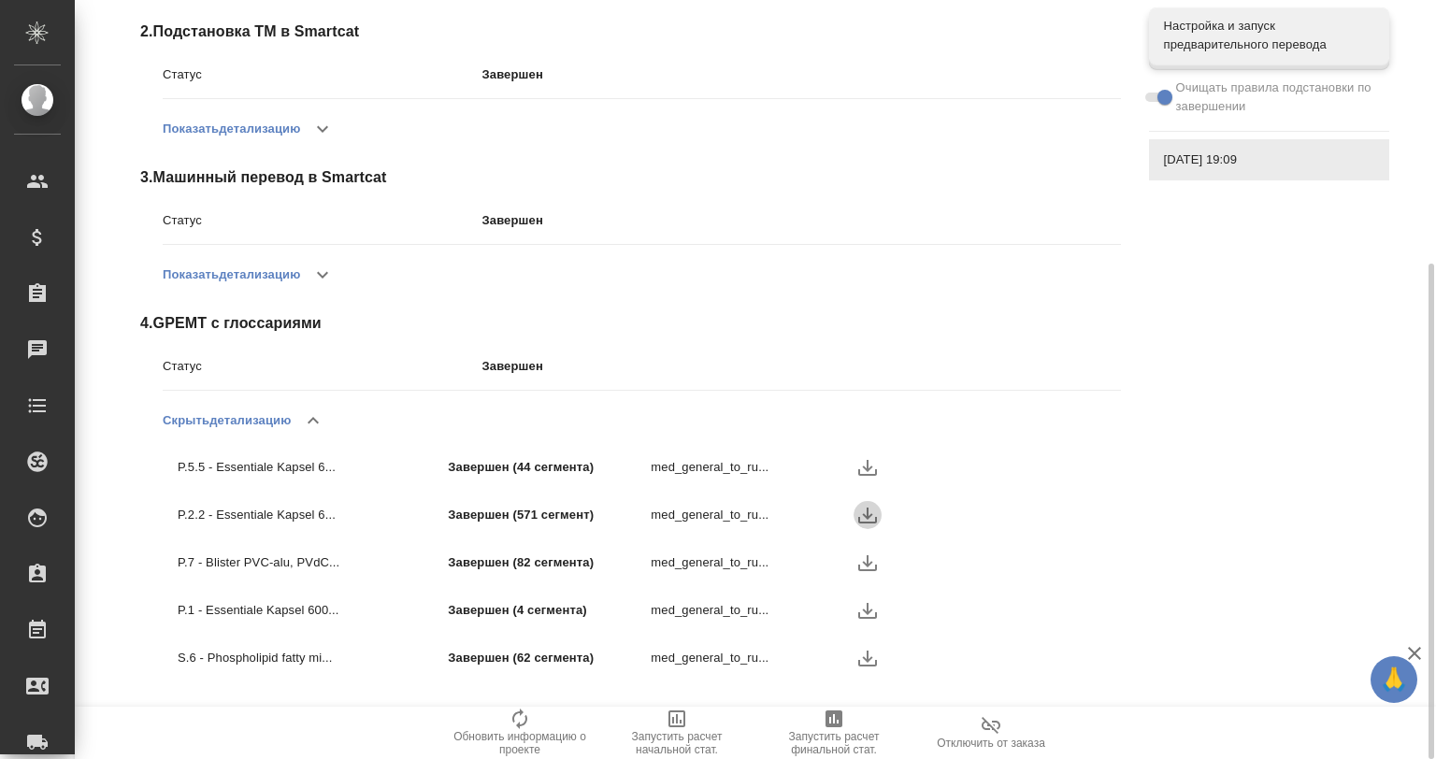
click at [863, 513] on icon "button" at bounding box center [867, 516] width 19 height 16
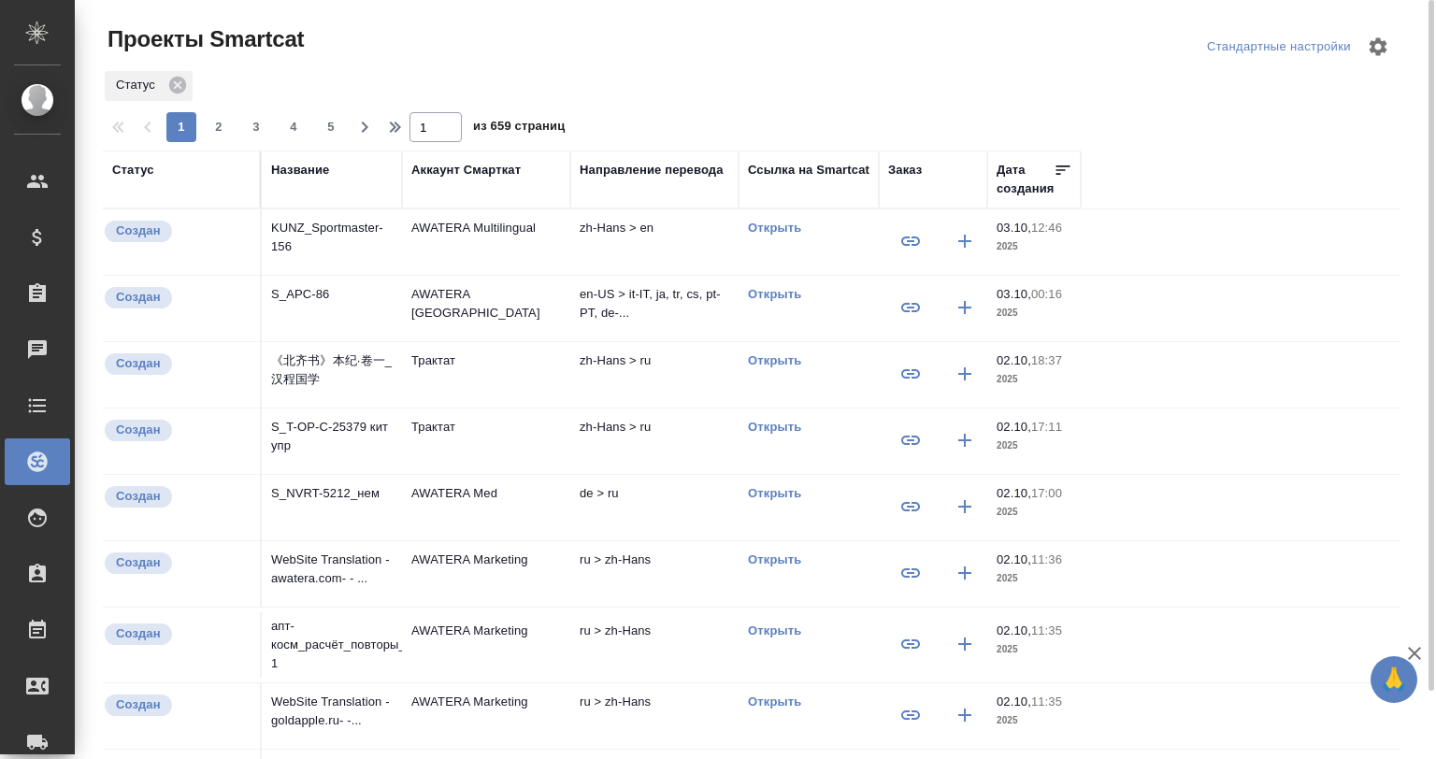
click at [130, 164] on div "Статус" at bounding box center [133, 170] width 42 height 19
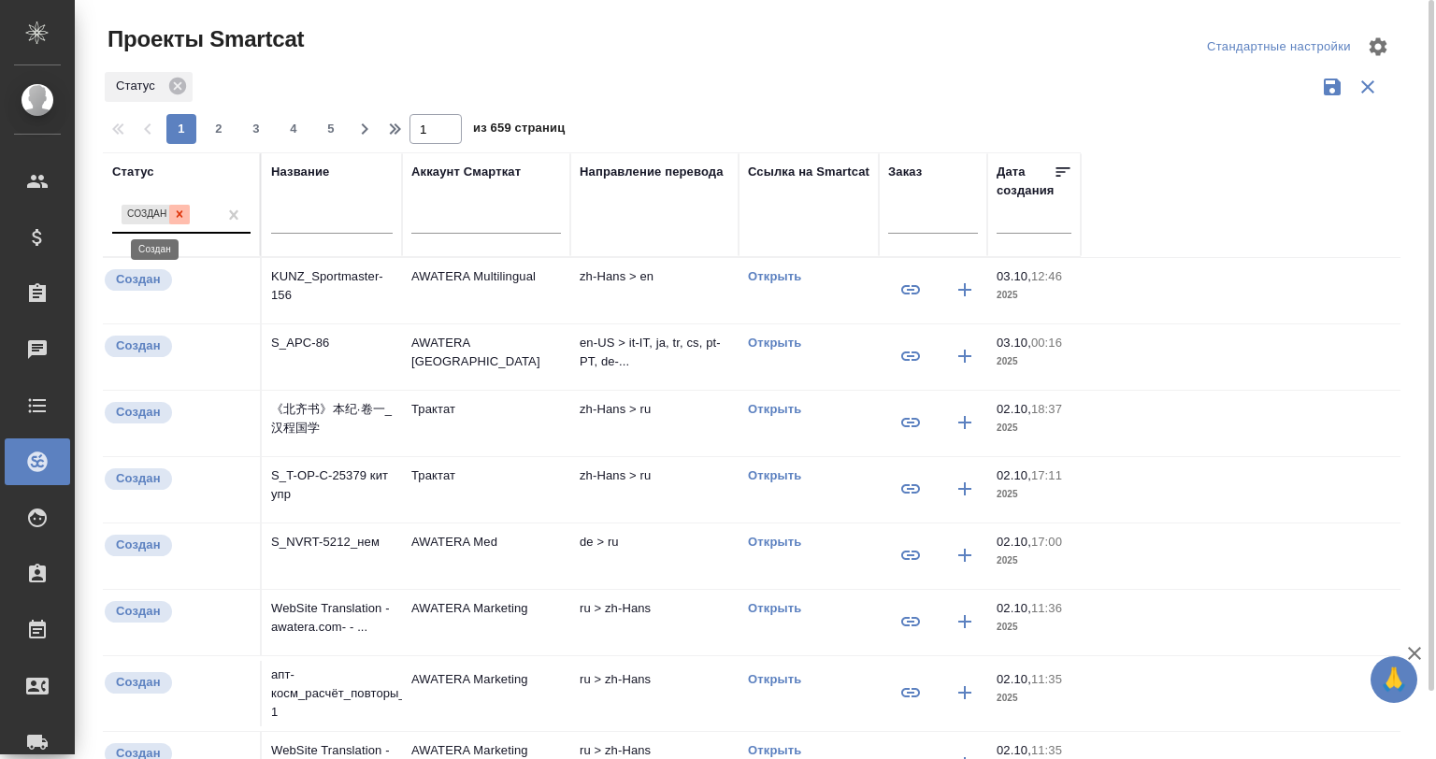
click at [173, 209] on icon at bounding box center [179, 213] width 13 height 13
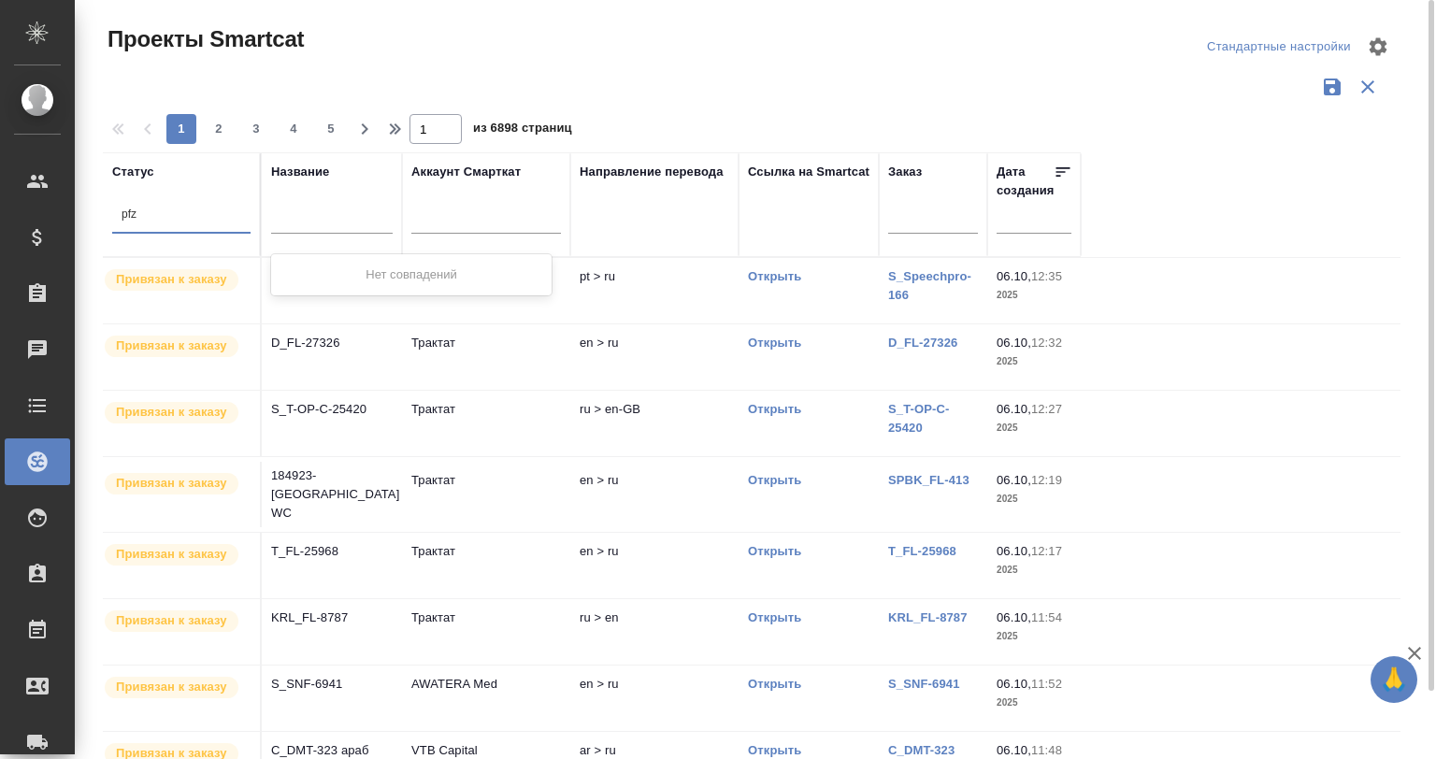
type input "pfz-"
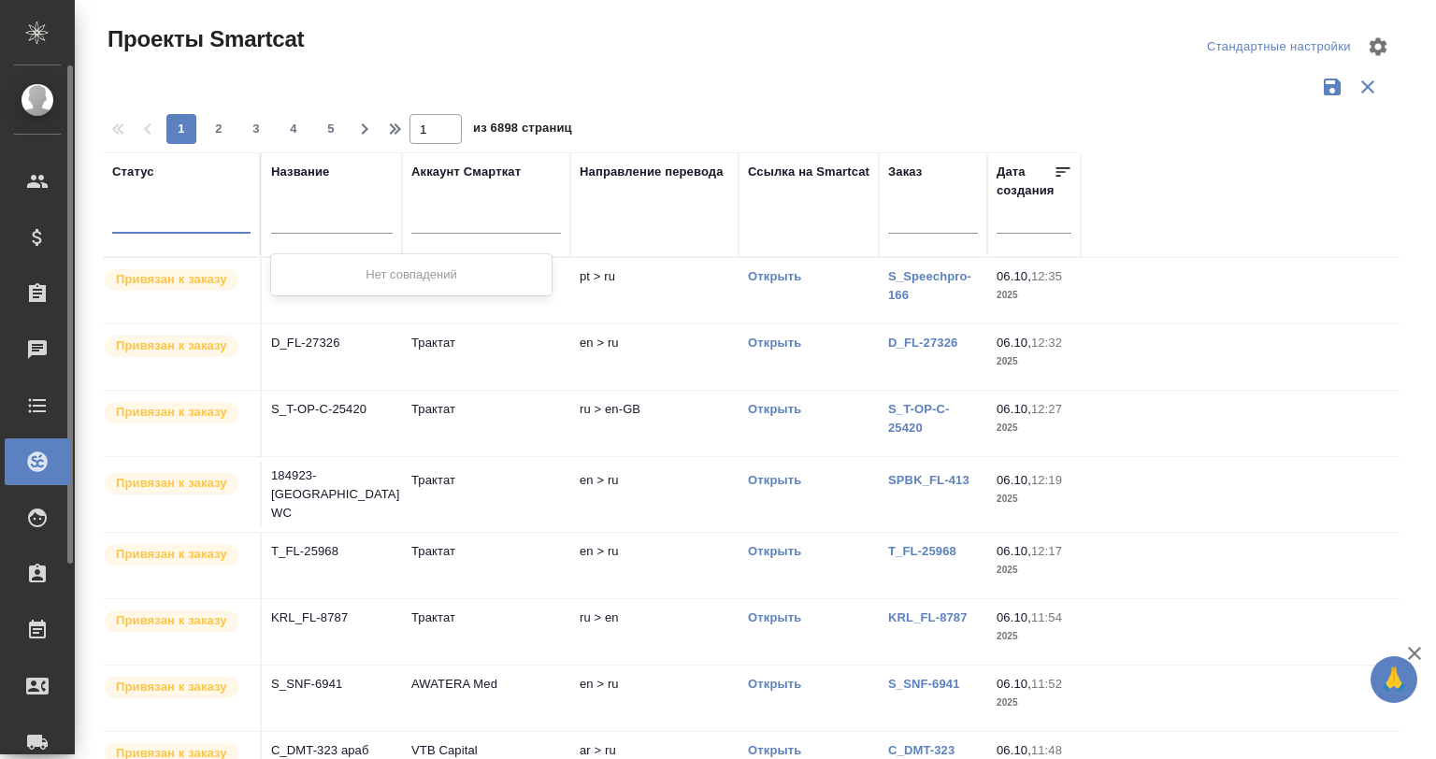
drag, startPoint x: 183, startPoint y: 214, endPoint x: 49, endPoint y: 205, distance: 134.9
click at [49, 205] on div ".cls-1 fill:#fff; AWATERA Gvozdikov Andrey Клиенты Спецификации Заказы 0 Чаты T…" at bounding box center [718, 379] width 1436 height 759
click at [352, 224] on input "text" at bounding box center [332, 220] width 122 height 23
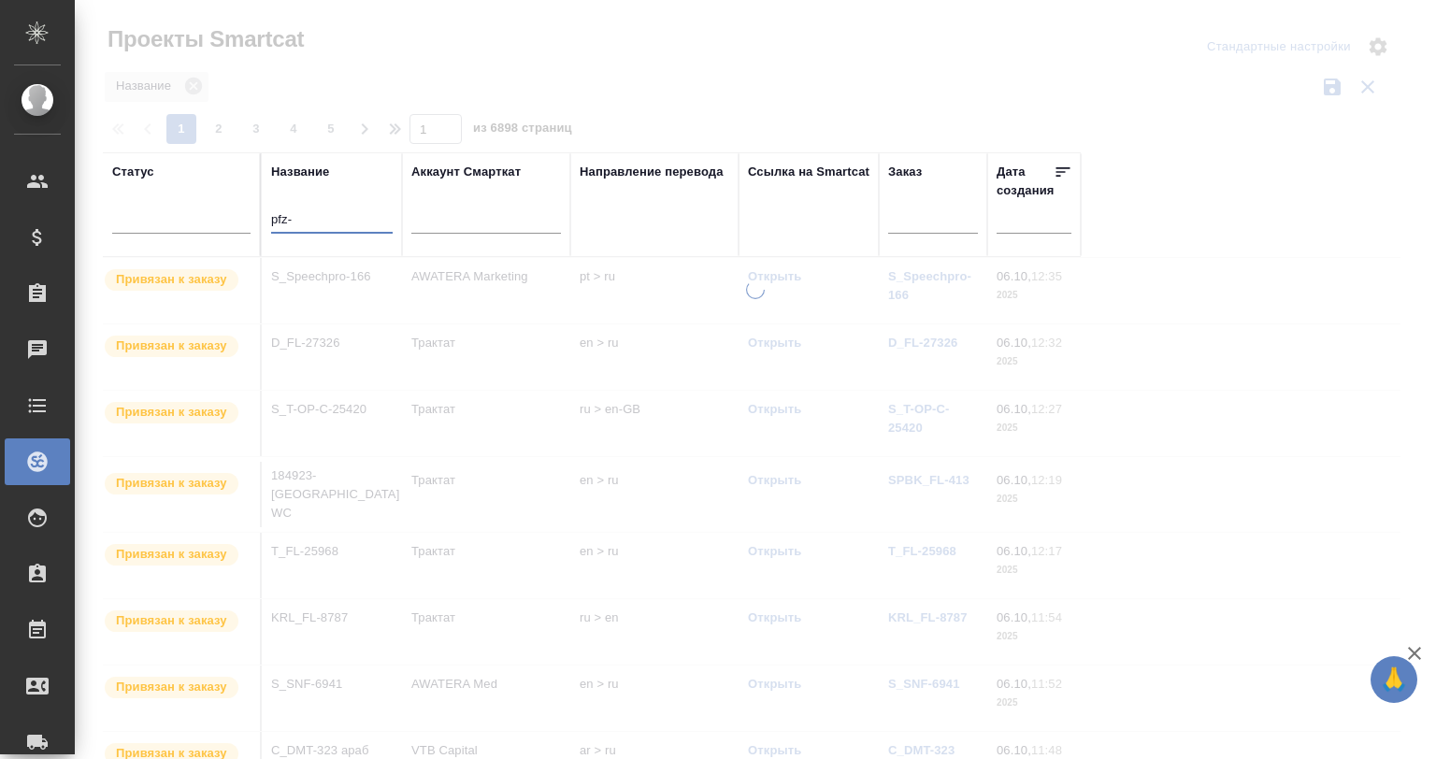
type input "pfz-"
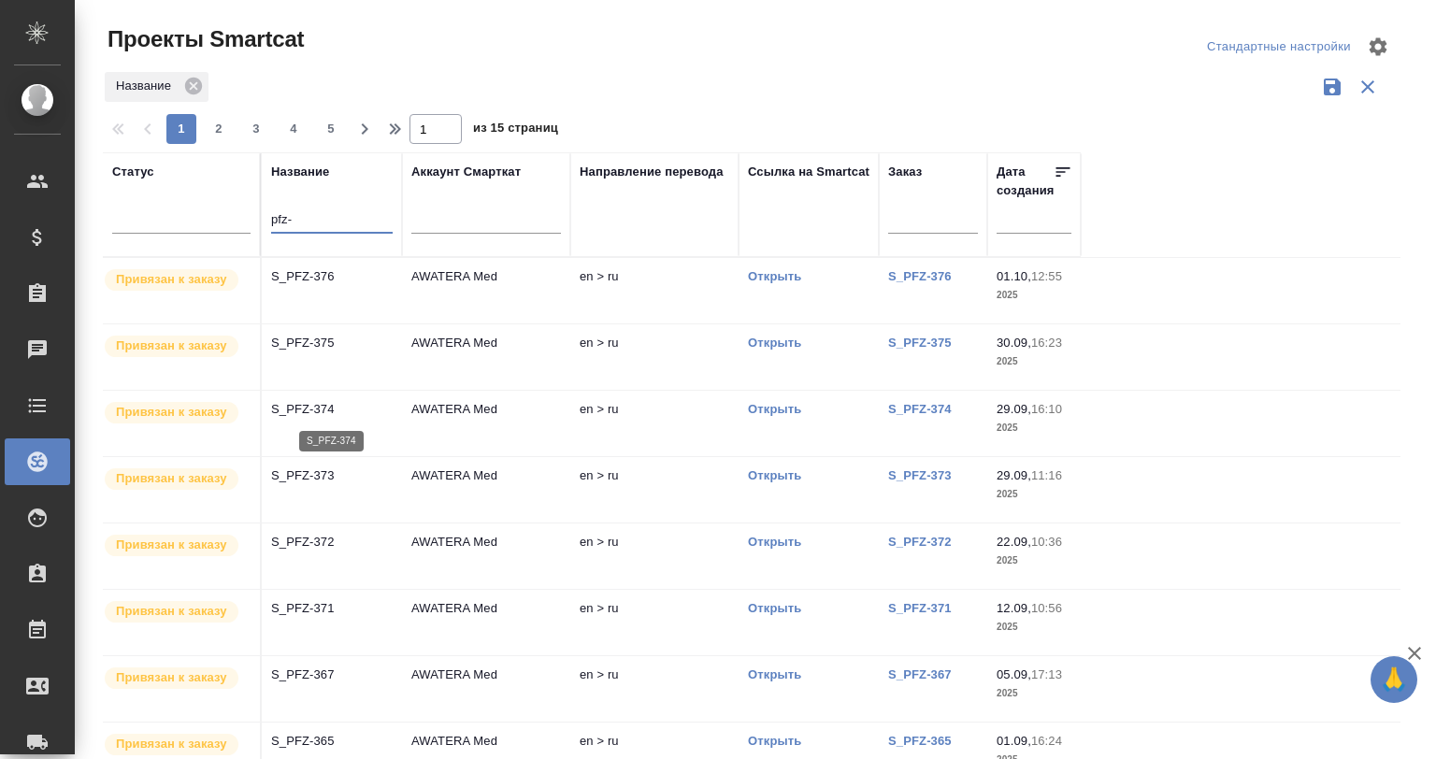
click at [344, 420] on td "S_PFZ-374" at bounding box center [332, 423] width 140 height 65
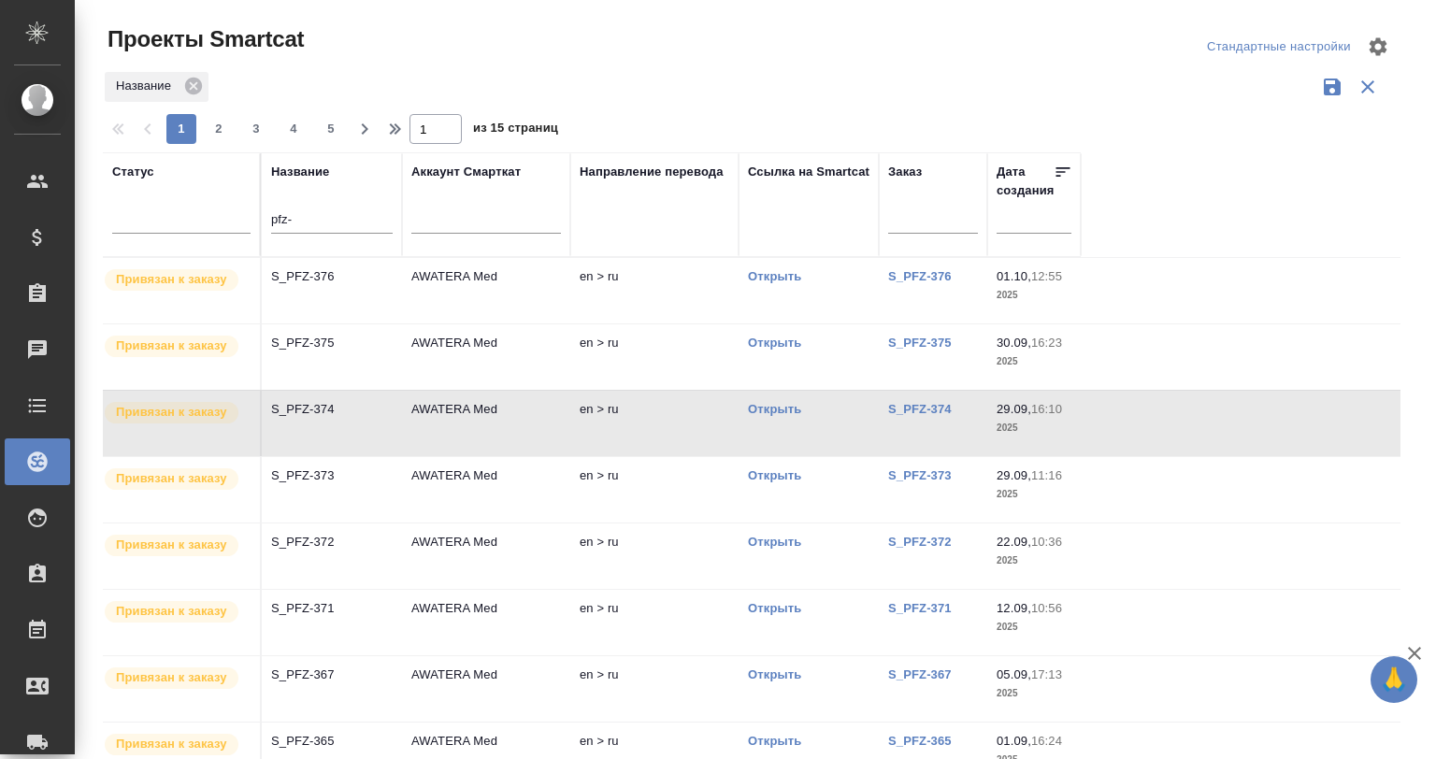
click at [344, 420] on td "S_PFZ-374" at bounding box center [332, 423] width 140 height 65
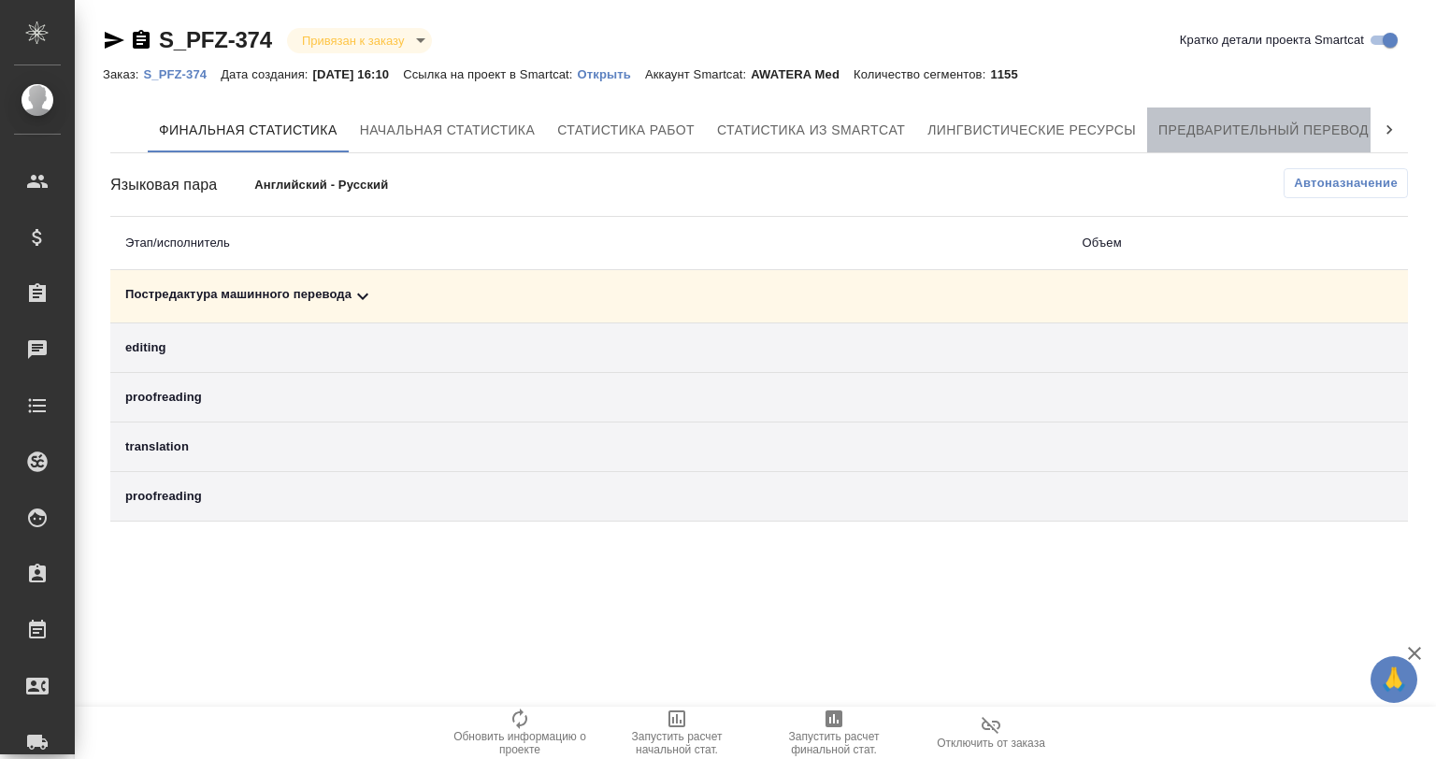
click at [1208, 148] on button "Предварительный перевод" at bounding box center [1263, 129] width 233 height 45
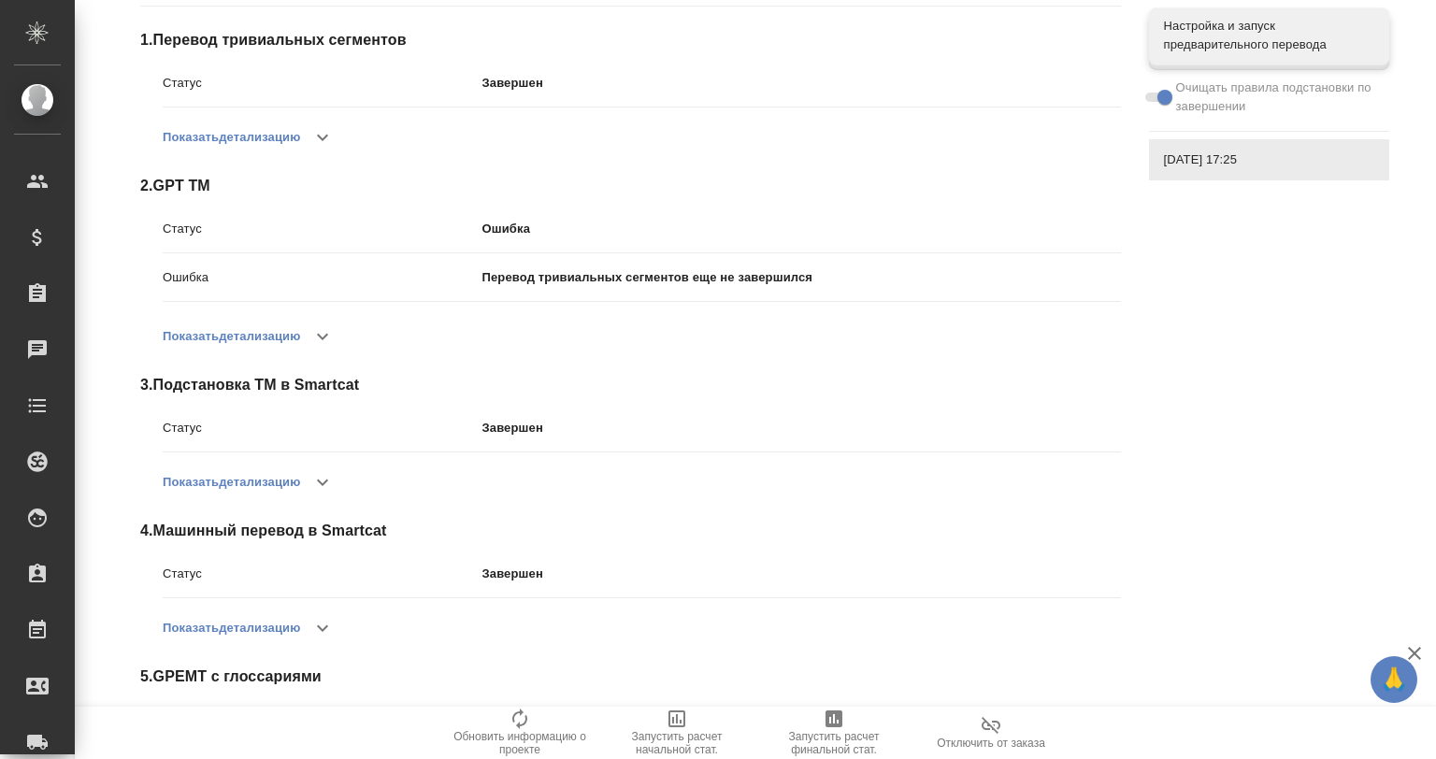
scroll to position [363, 0]
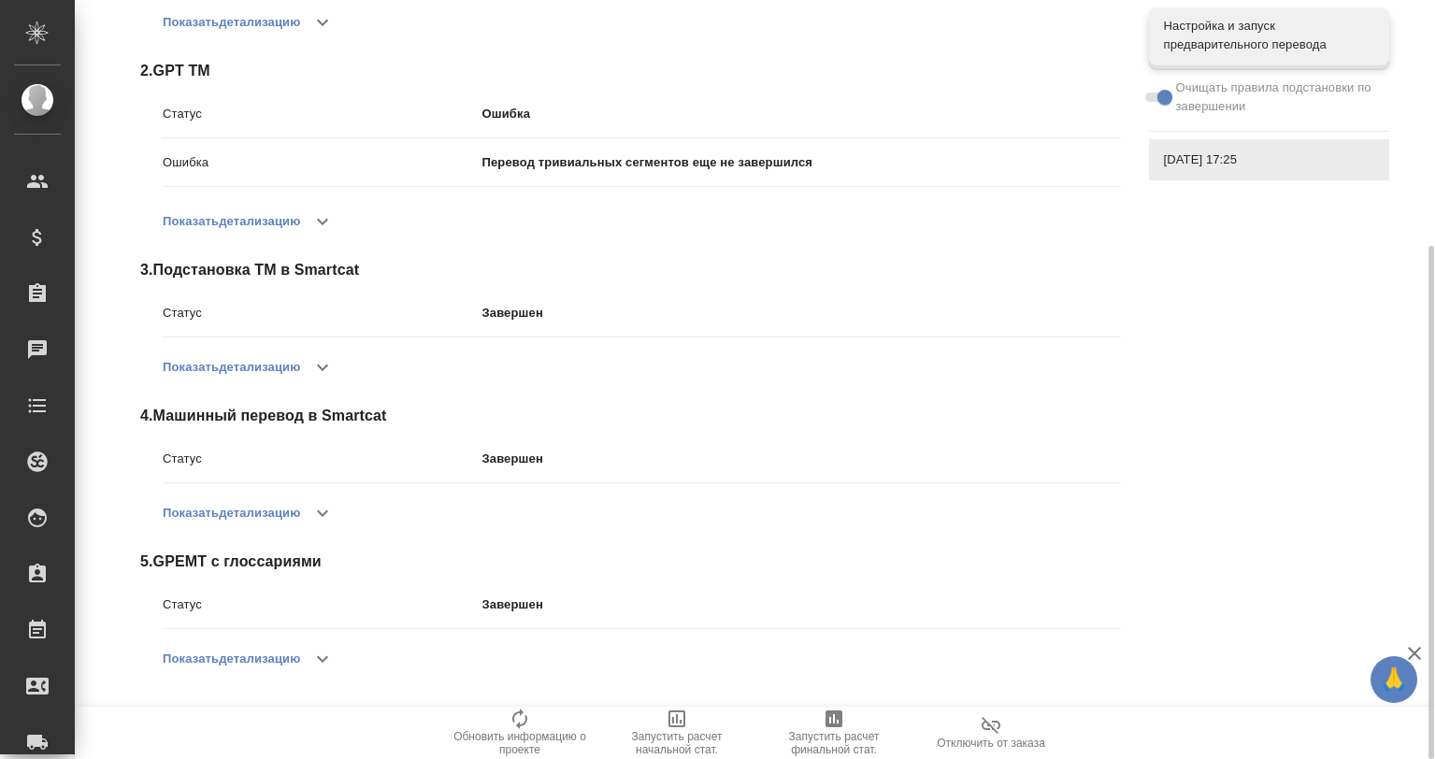
click at [321, 661] on icon "button" at bounding box center [322, 659] width 22 height 22
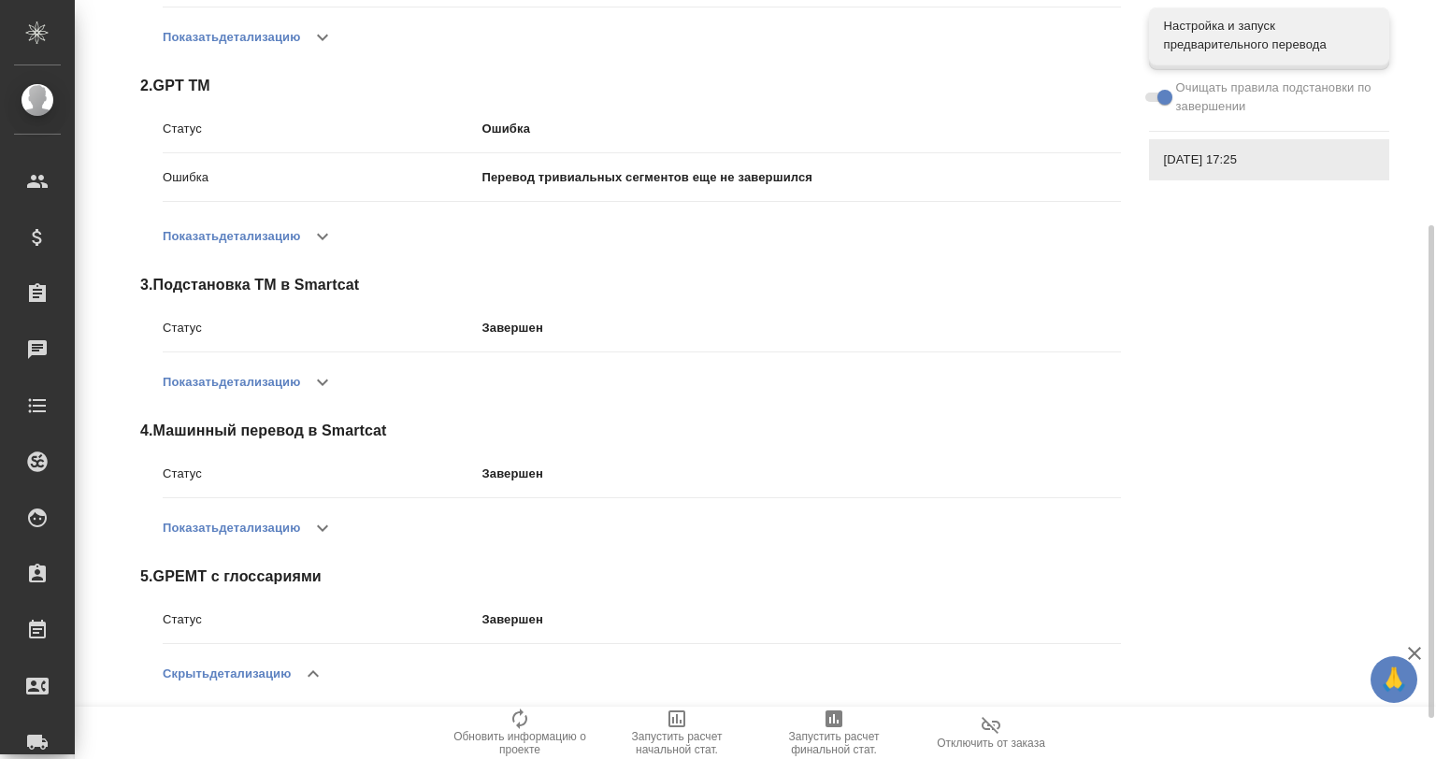
scroll to position [410, 0]
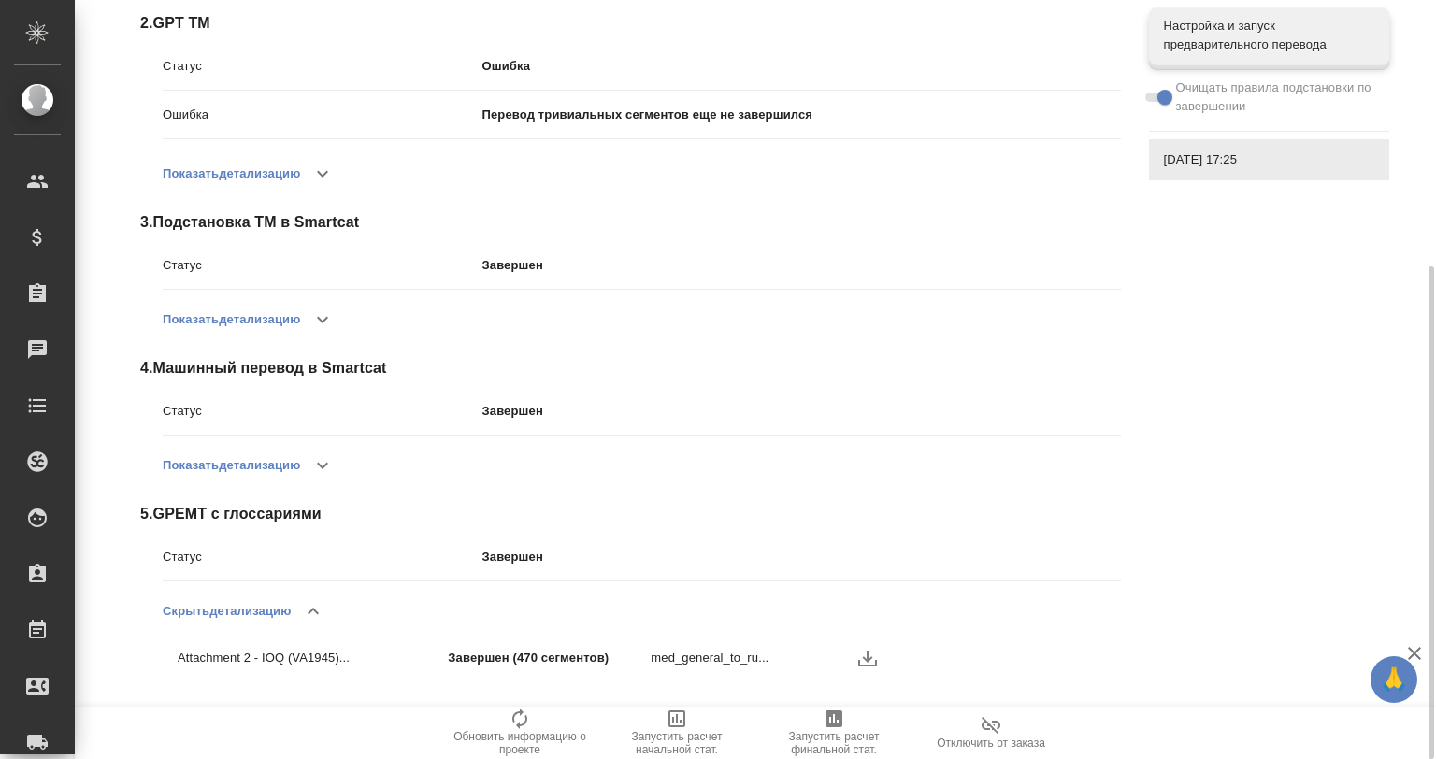
click at [871, 656] on icon "button" at bounding box center [867, 659] width 19 height 16
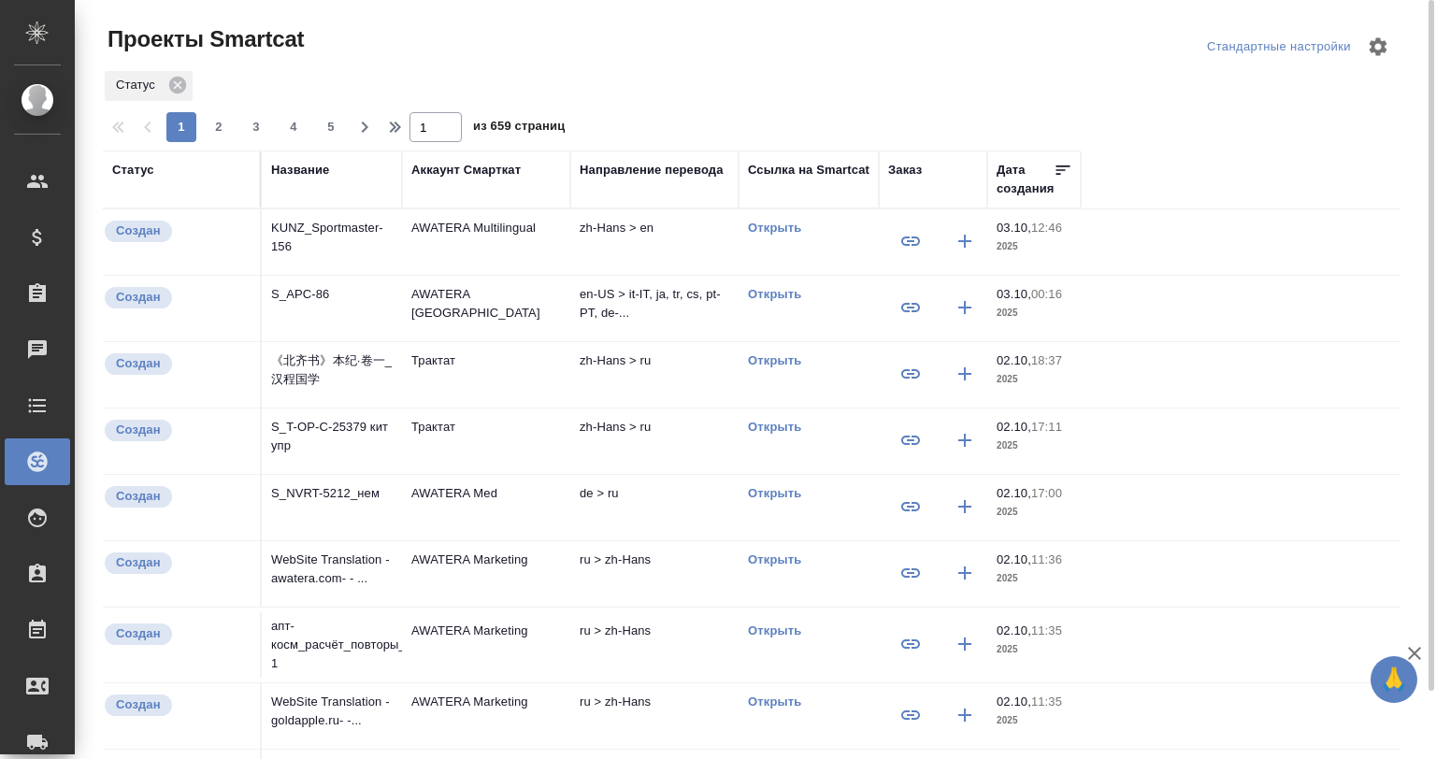
click at [122, 159] on th "Статус" at bounding box center [182, 179] width 159 height 58
click at [172, 79] on icon at bounding box center [177, 85] width 17 height 17
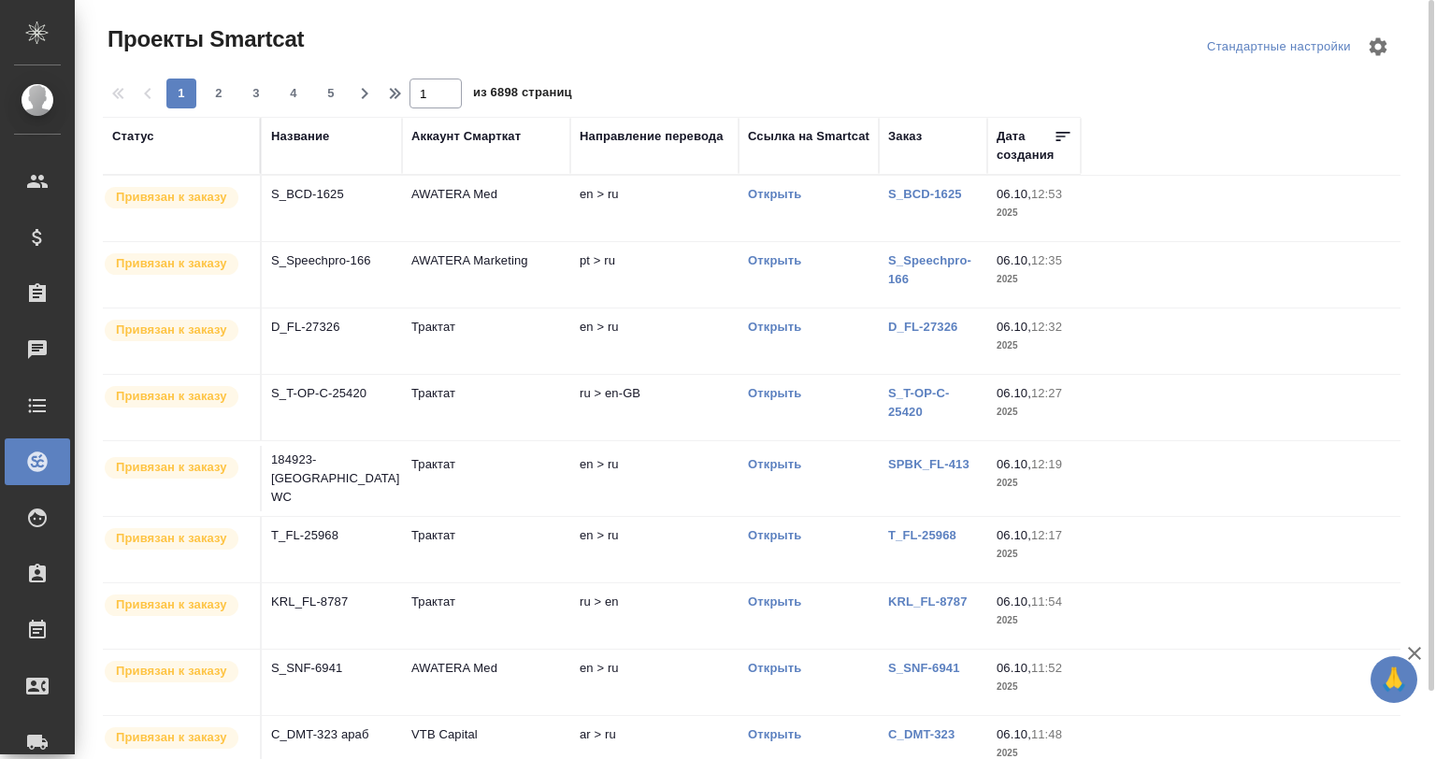
click at [303, 127] on th "Название" at bounding box center [332, 146] width 140 height 58
click at [323, 131] on div "Название" at bounding box center [300, 136] width 58 height 19
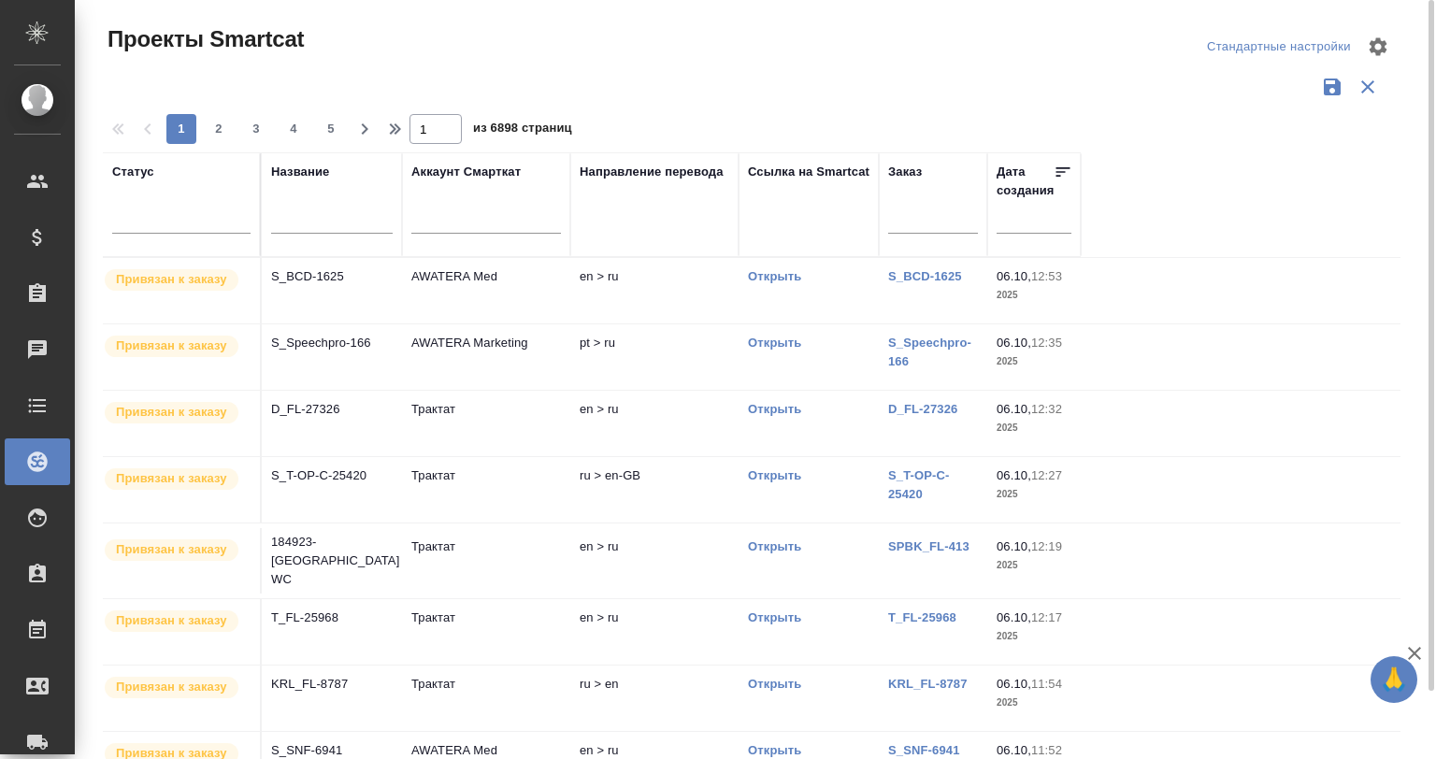
click at [316, 232] on input "text" at bounding box center [332, 220] width 122 height 23
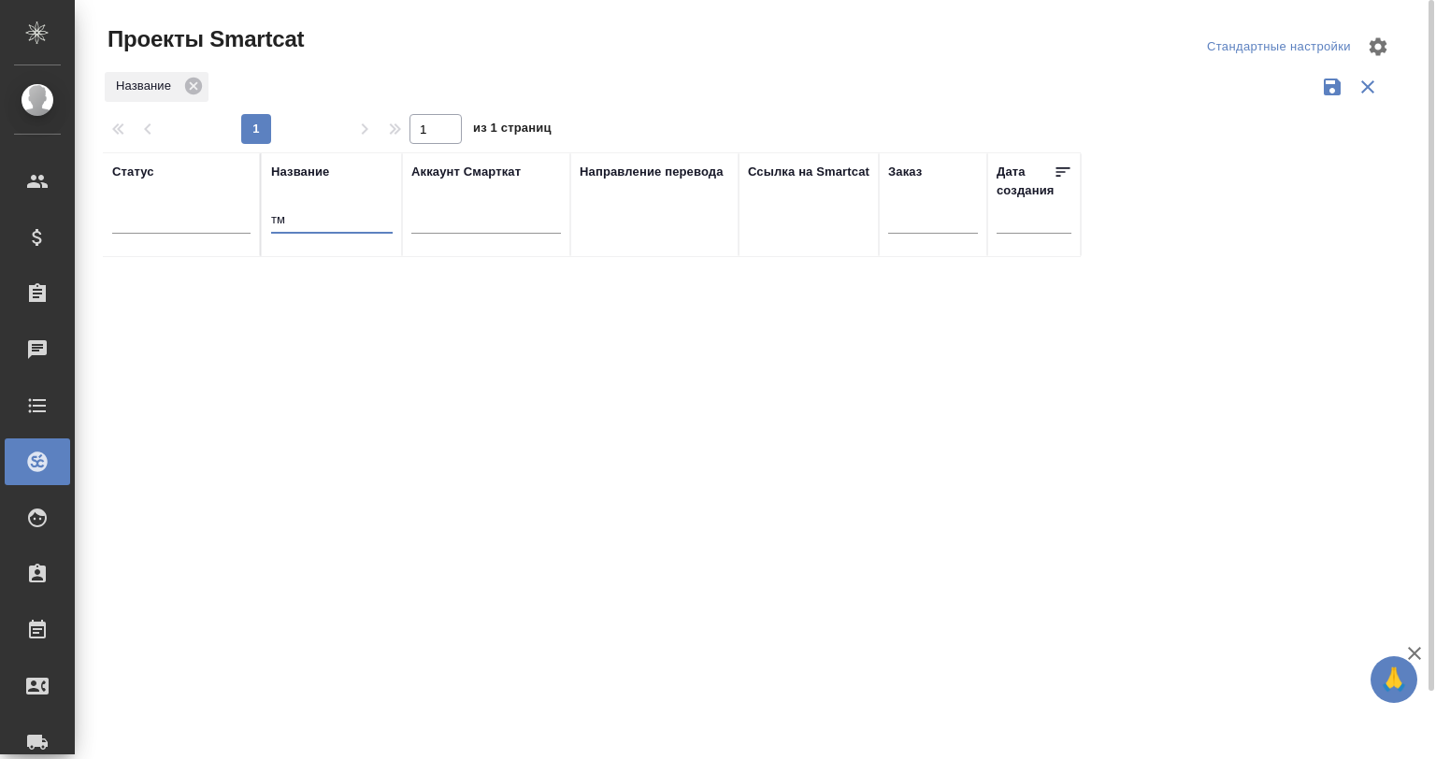
type input "т"
type input "nvrt-5181"
click at [324, 270] on p "S_NVRT-5181" at bounding box center [332, 276] width 122 height 19
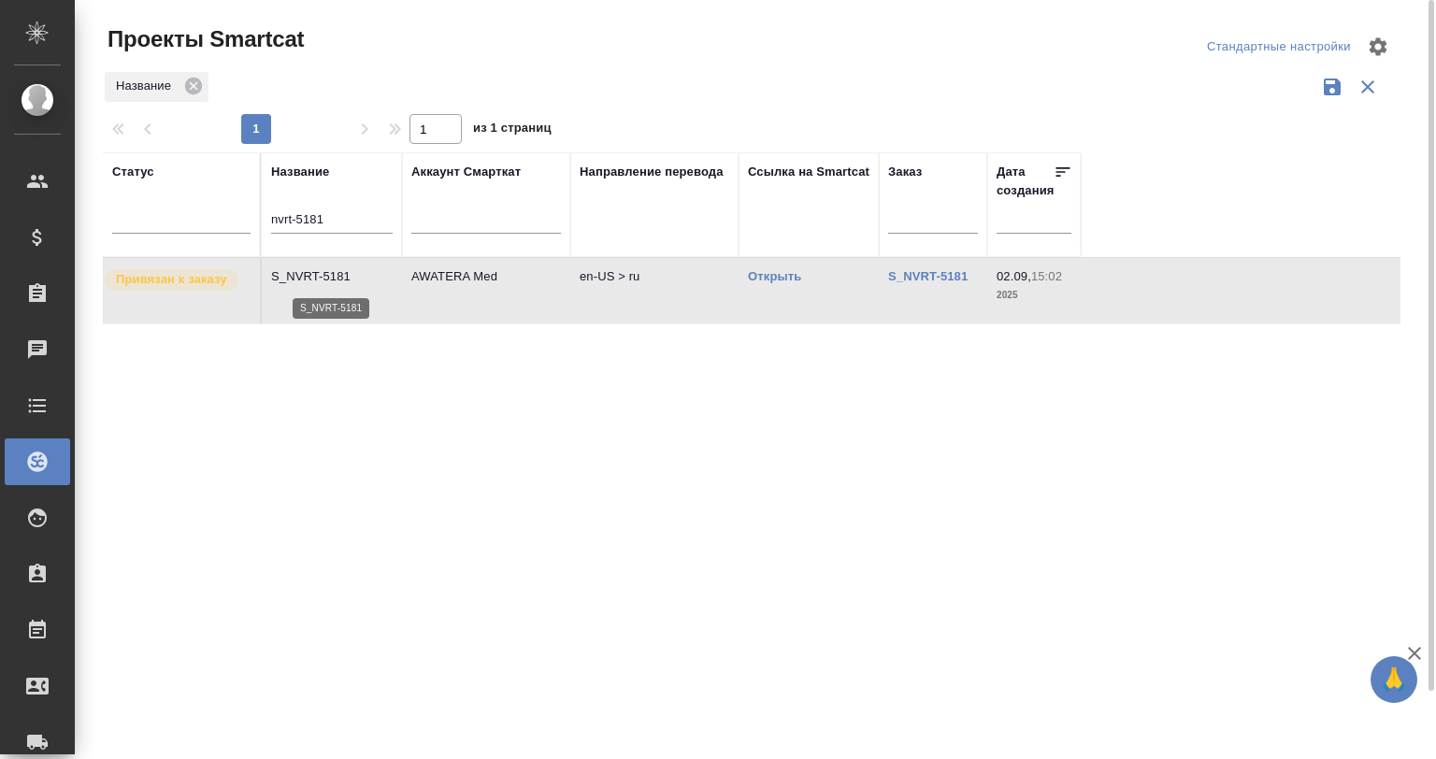
click at [324, 270] on p "S_NVRT-5181" at bounding box center [332, 276] width 122 height 19
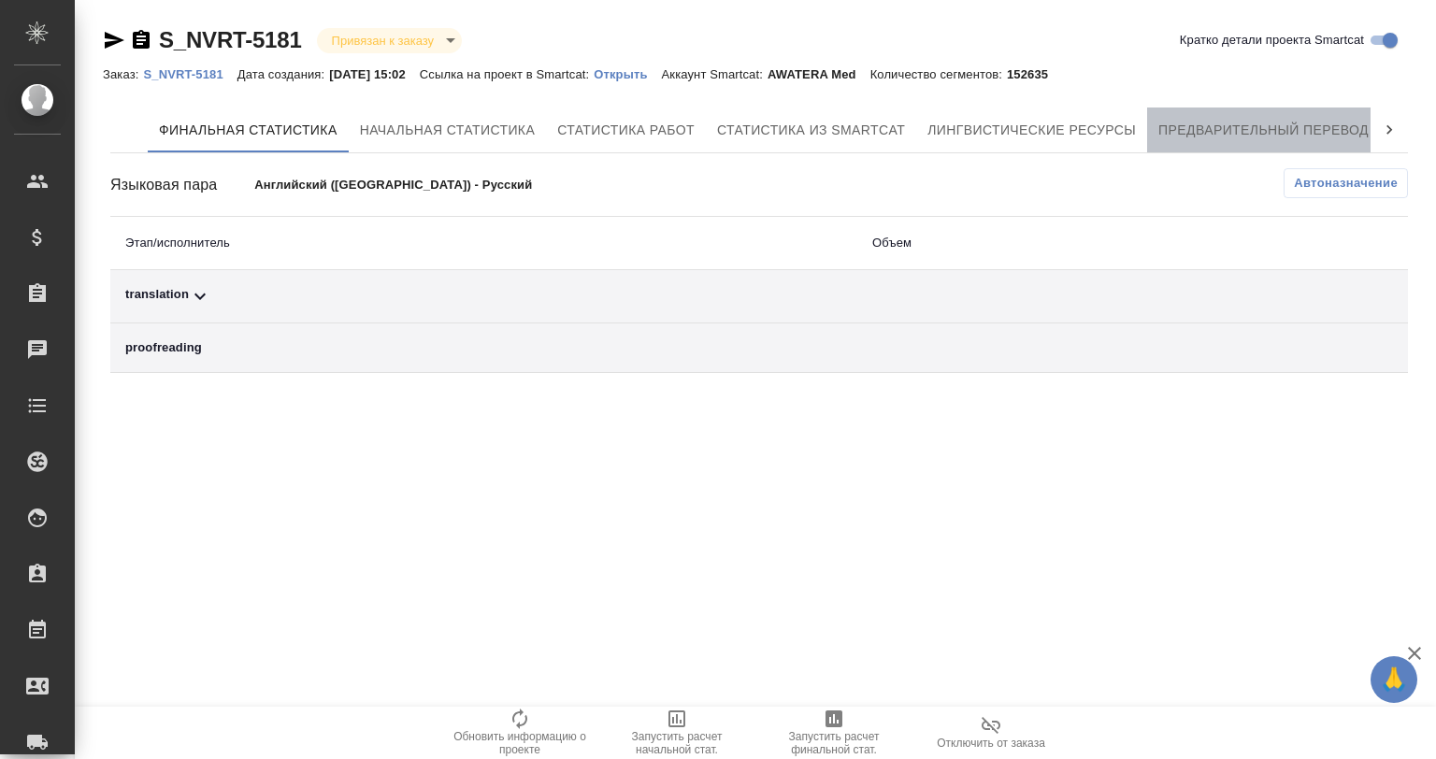
click at [1249, 129] on span "Предварительный перевод" at bounding box center [1263, 130] width 210 height 23
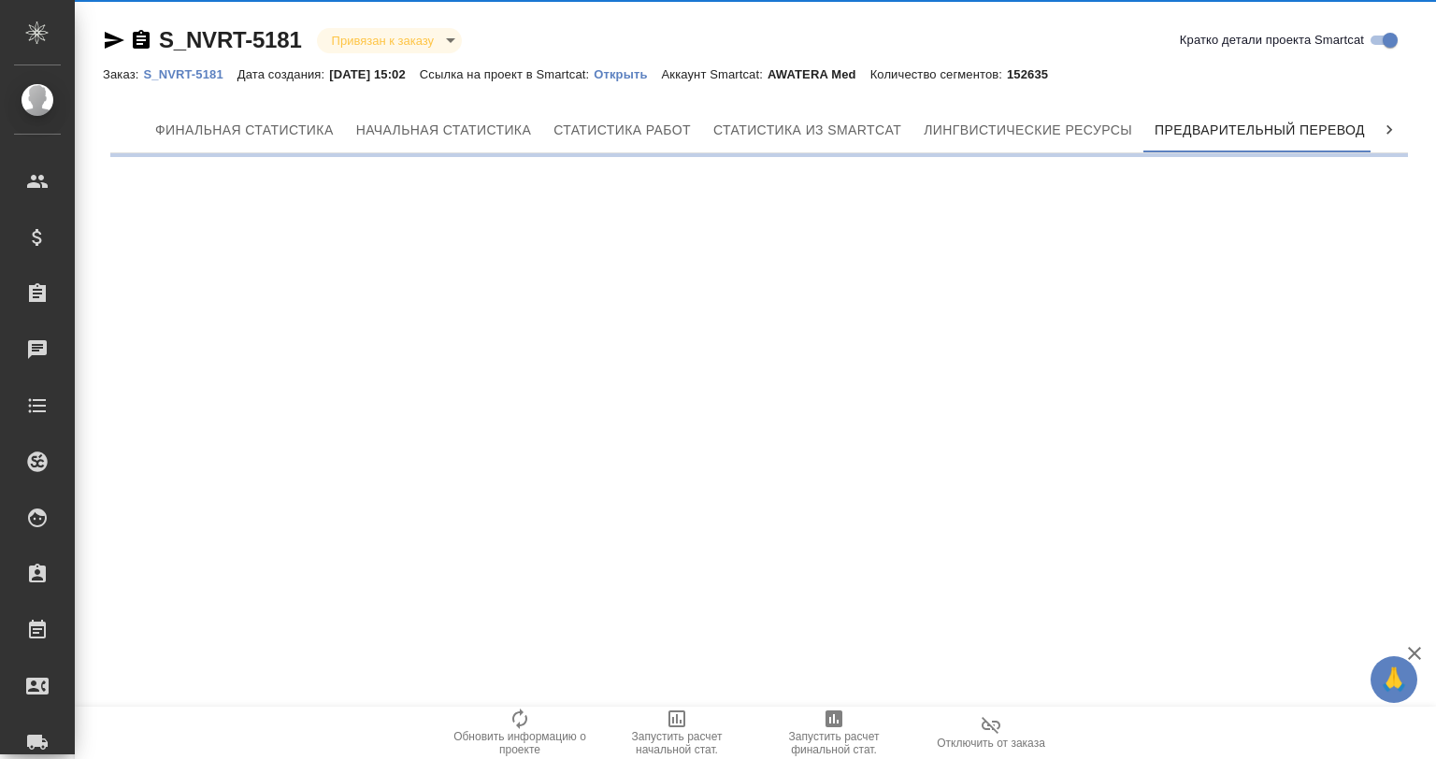
scroll to position [0, 8]
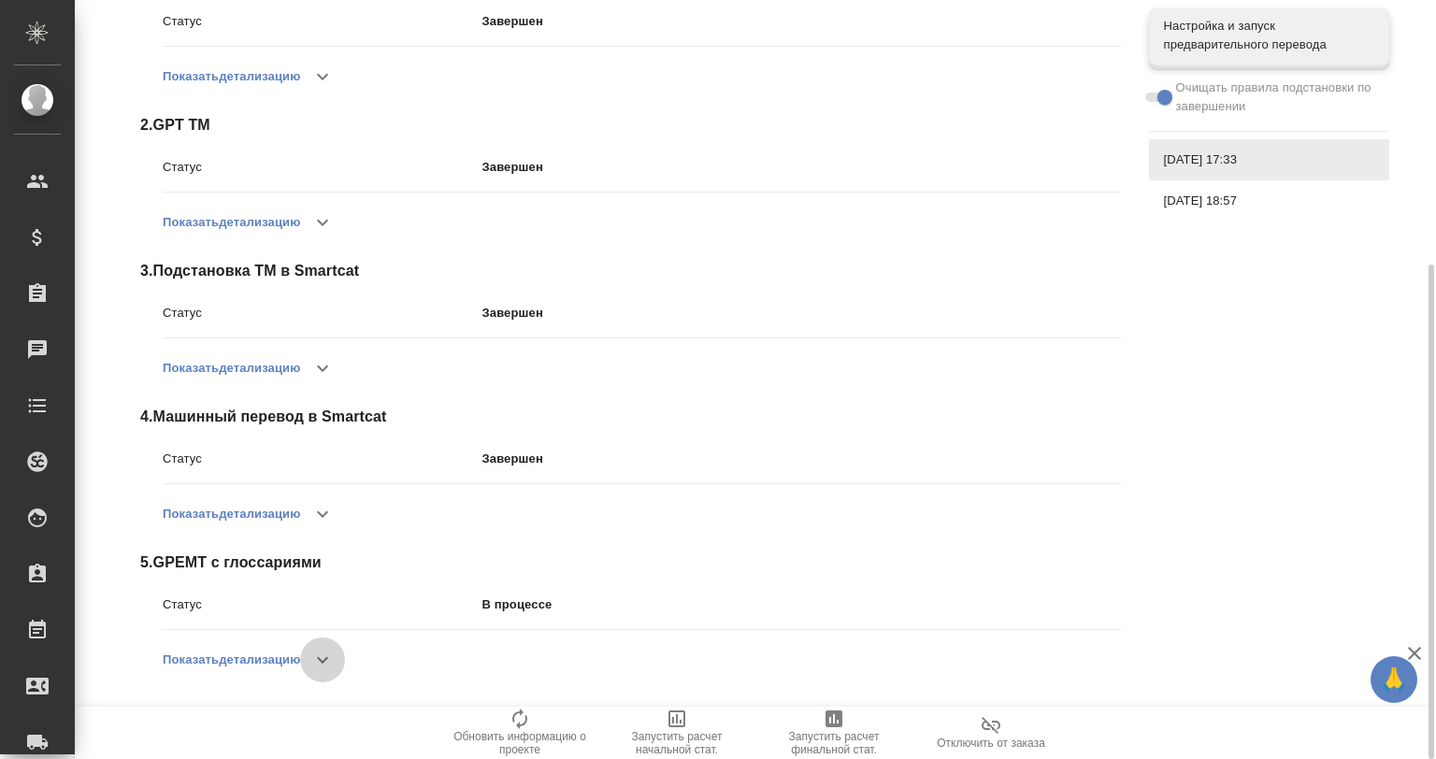
click at [318, 658] on icon "button" at bounding box center [322, 660] width 22 height 22
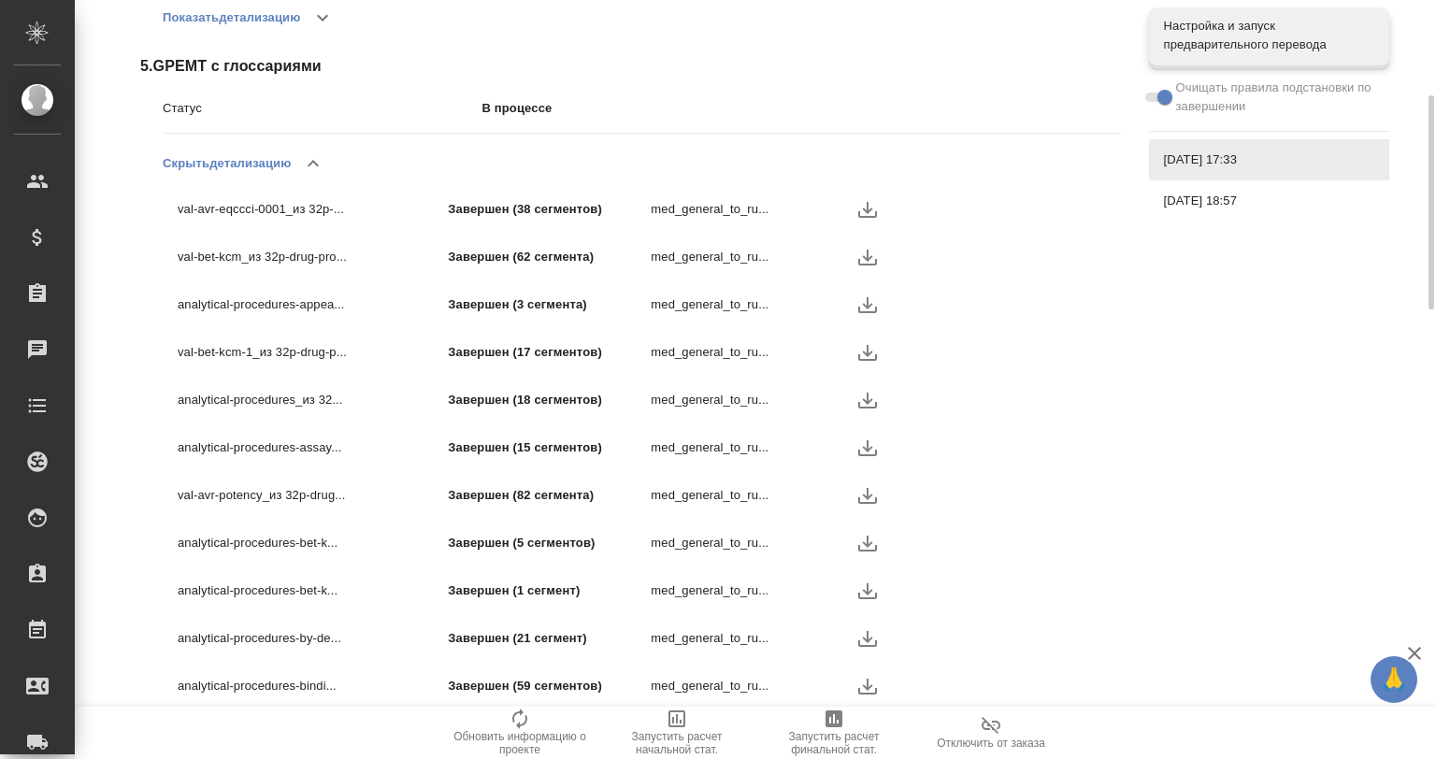
scroll to position [964, 0]
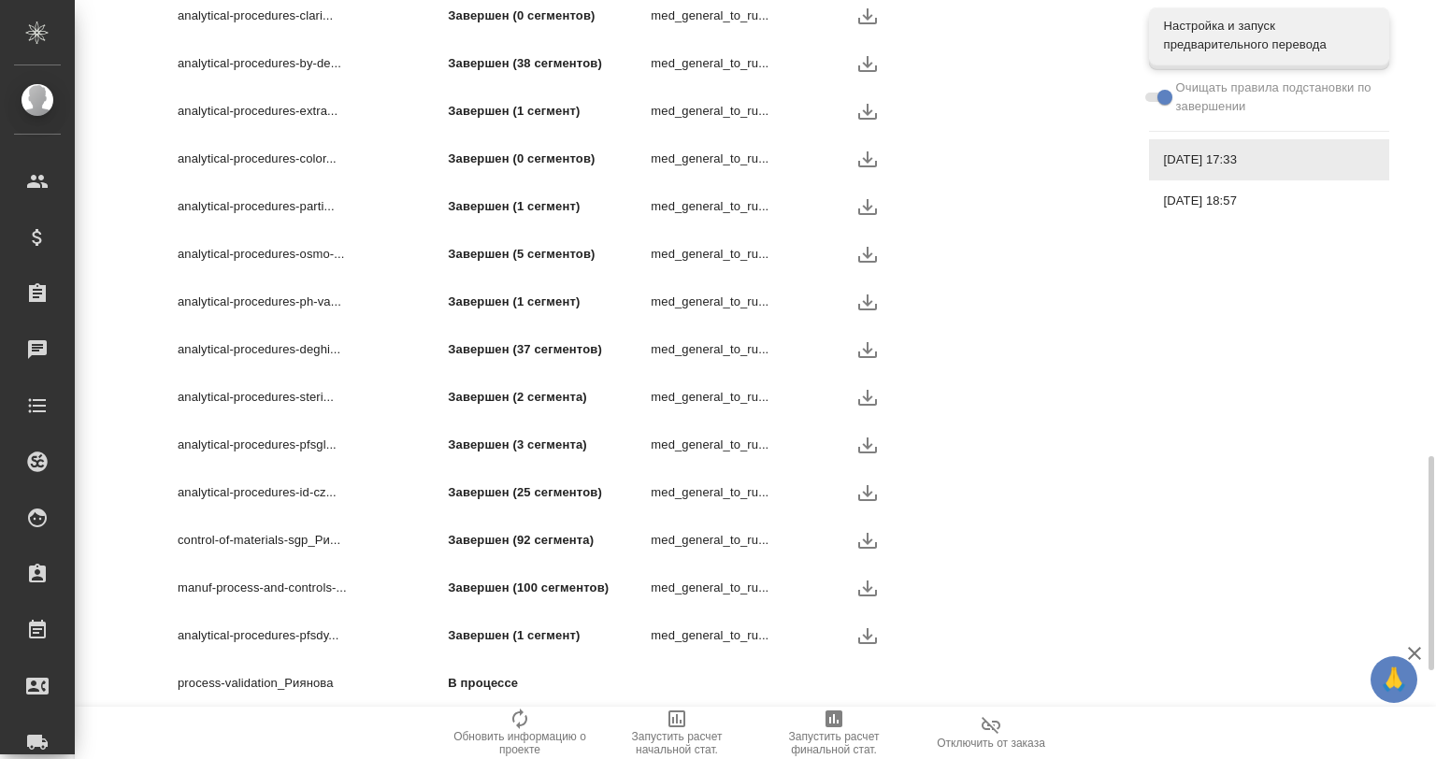
click at [1203, 212] on div "18.09.2025, 18:57" at bounding box center [1269, 200] width 240 height 41
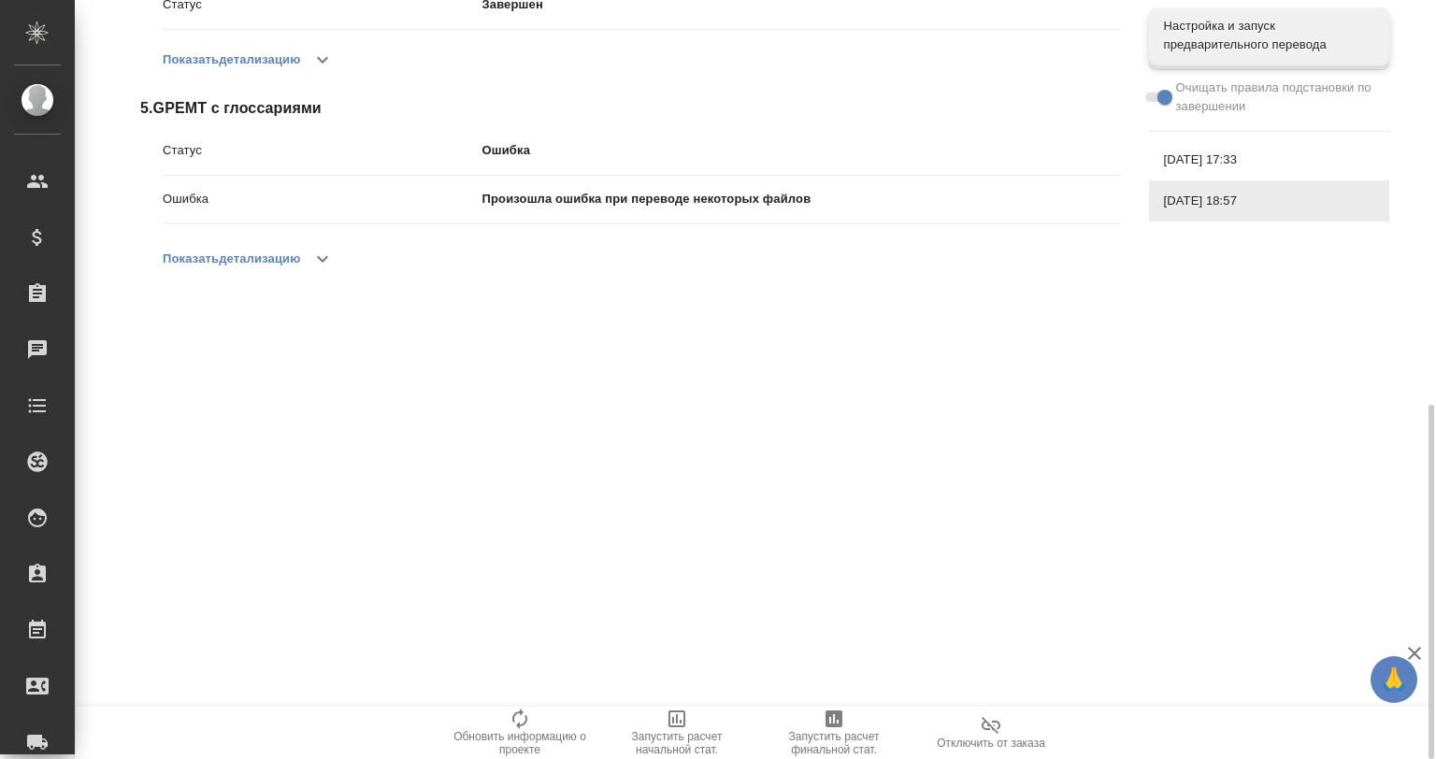
scroll to position [673, 0]
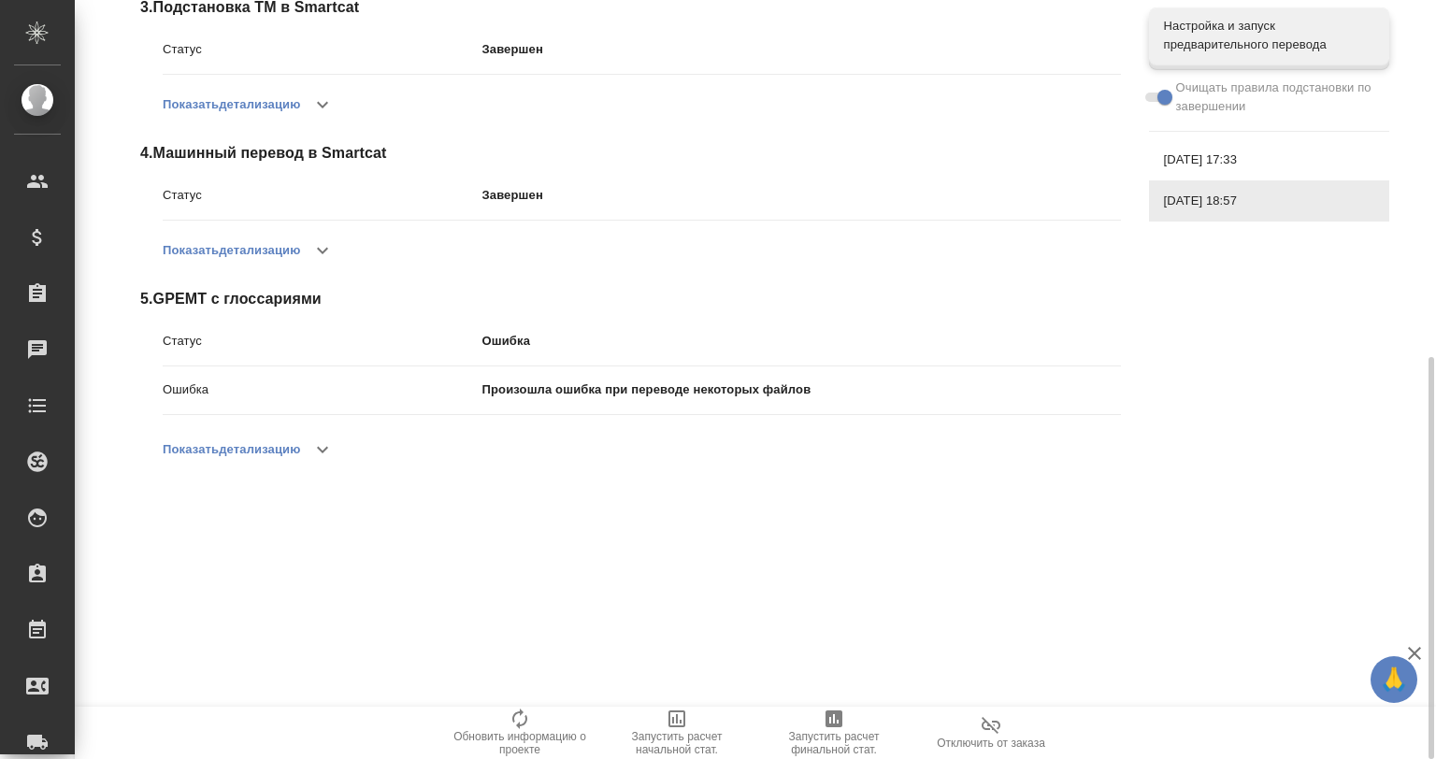
drag, startPoint x: 324, startPoint y: 444, endPoint x: 326, endPoint y: 431, distance: 13.2
click at [318, 444] on button "button" at bounding box center [322, 449] width 45 height 45
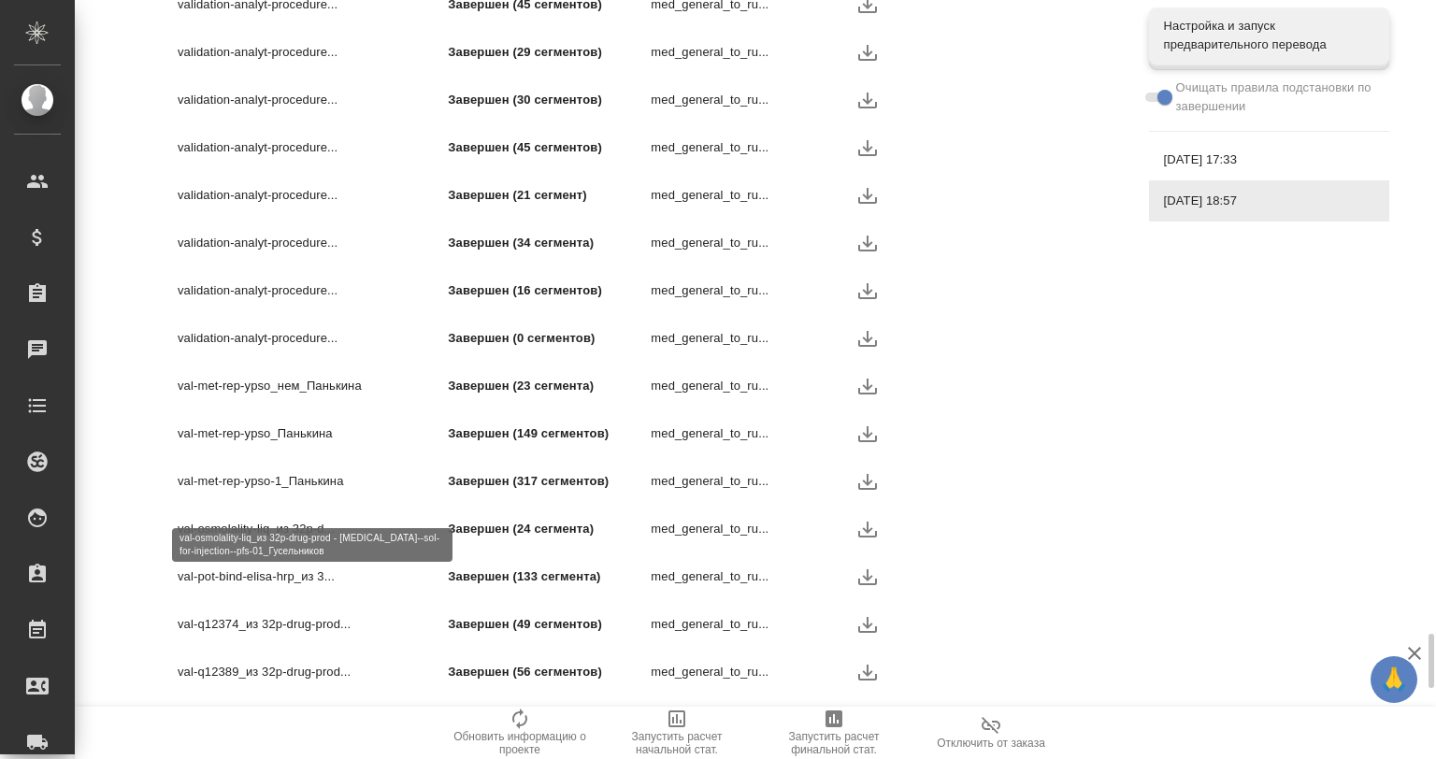
scroll to position [8482, 0]
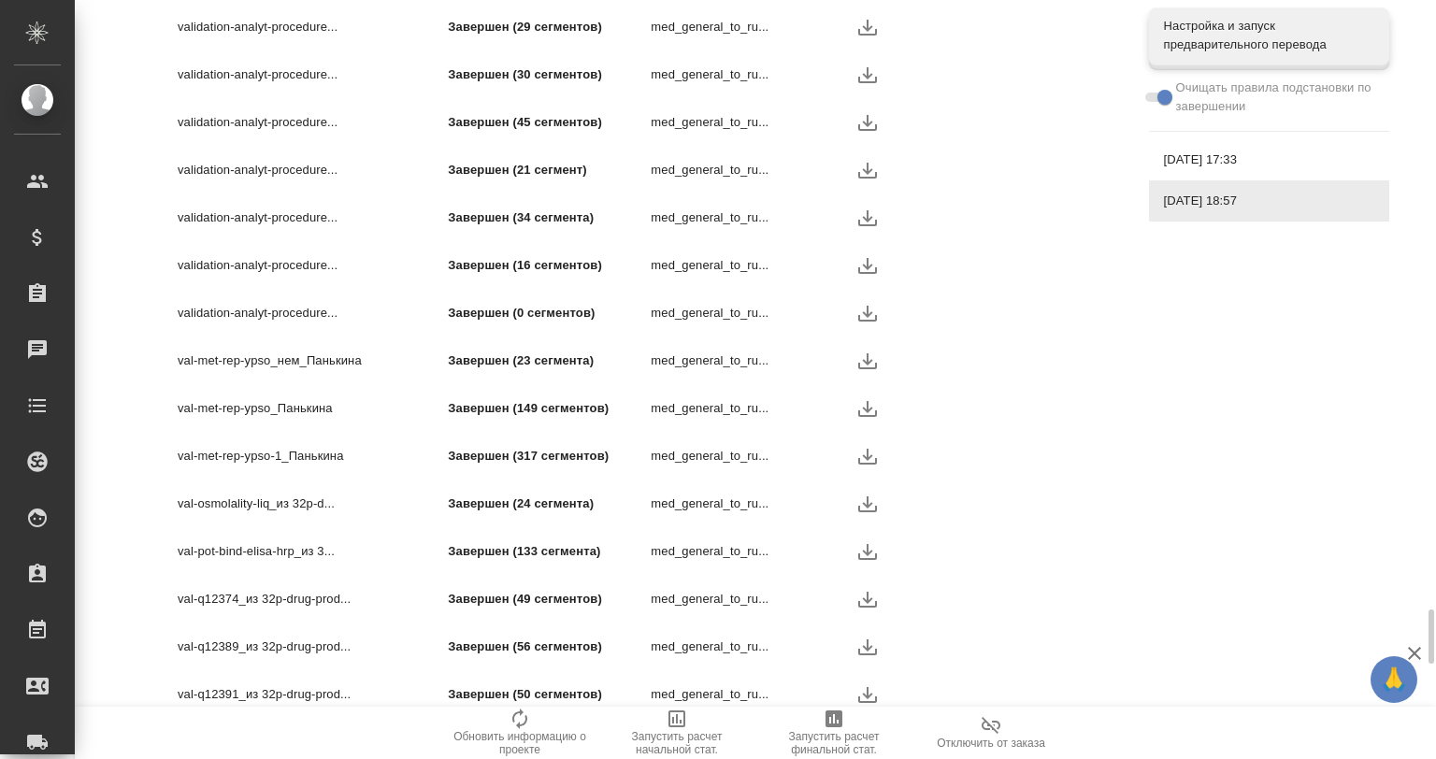
click at [864, 456] on icon "button" at bounding box center [867, 457] width 19 height 16
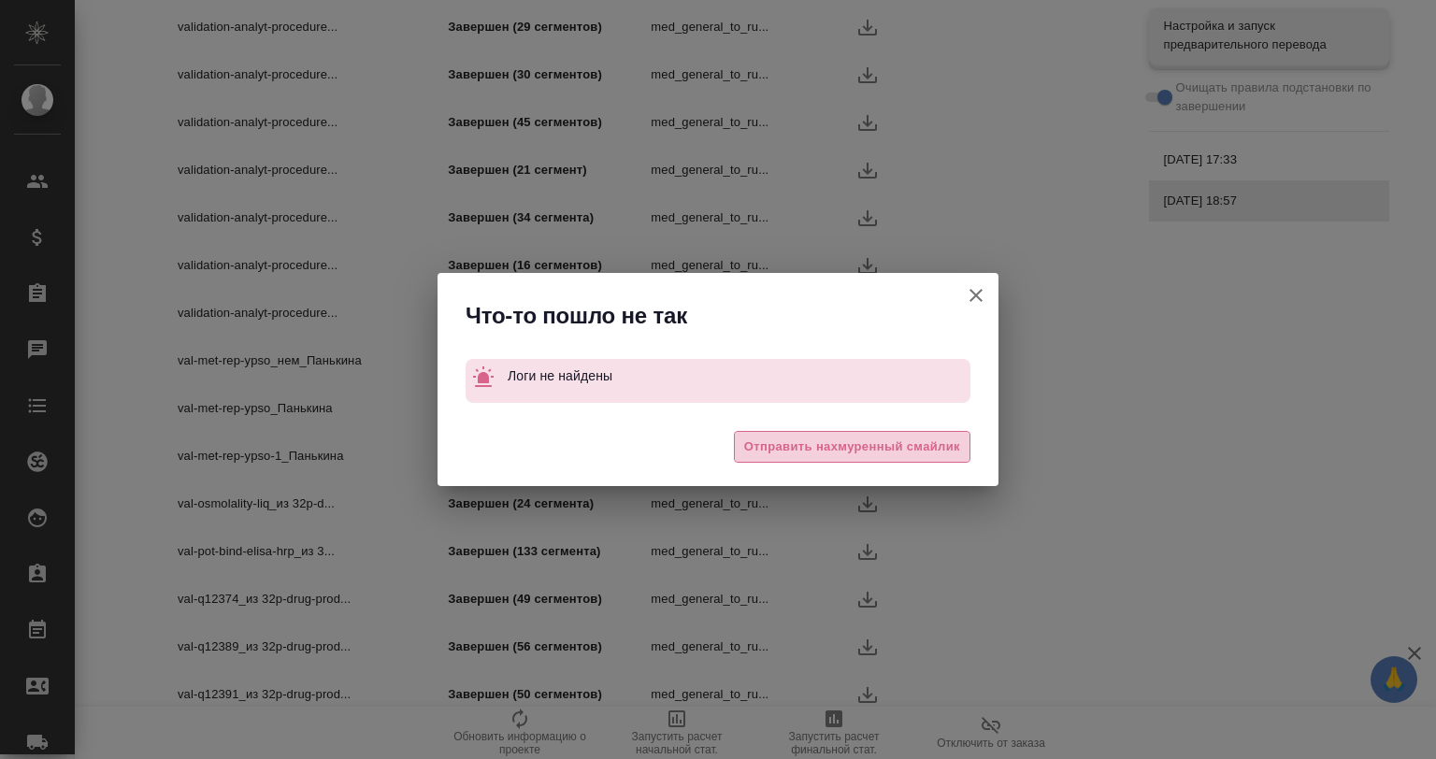
drag, startPoint x: 838, startPoint y: 441, endPoint x: 699, endPoint y: 220, distance: 261.7
click at [837, 441] on span "Отправить нахмуренный смайлик" at bounding box center [852, 446] width 216 height 21
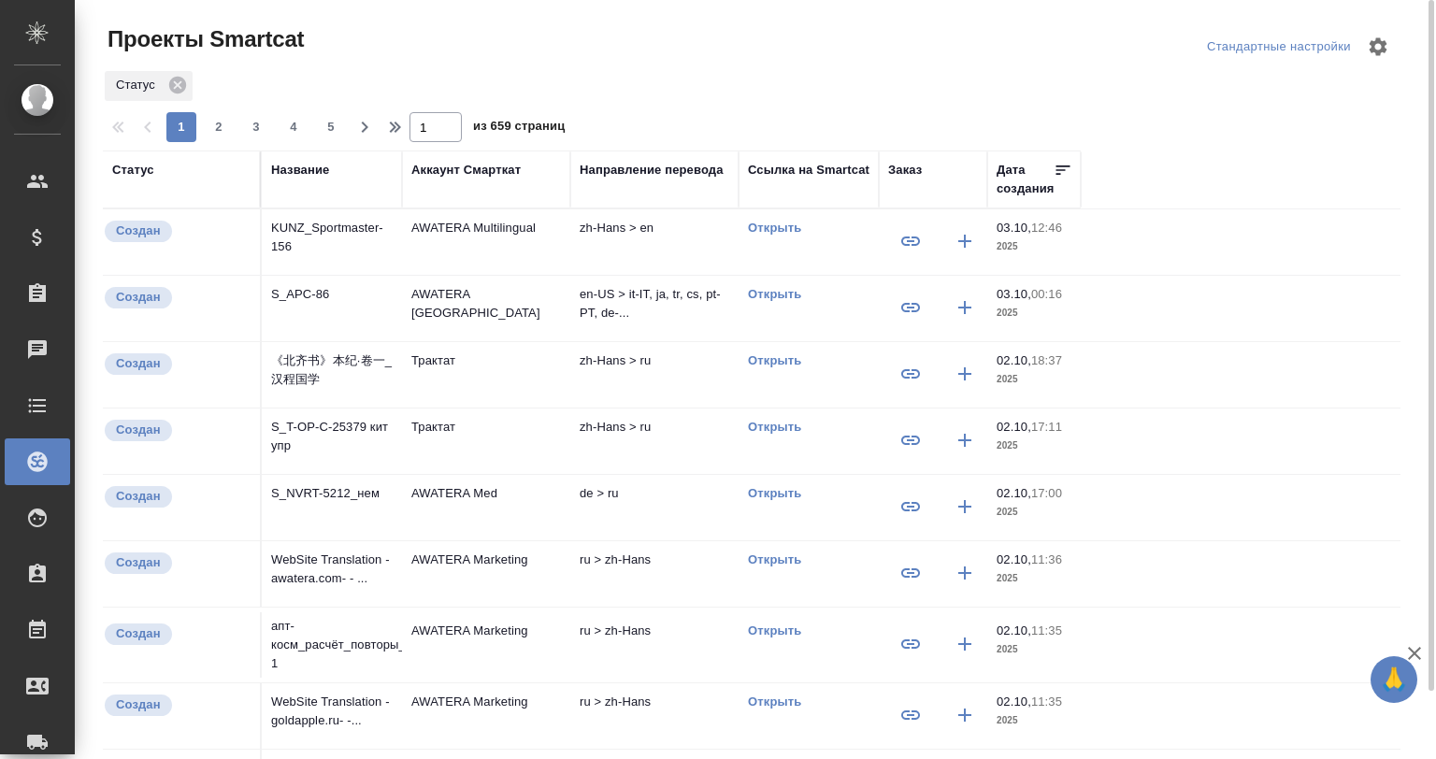
click at [308, 168] on div "Название" at bounding box center [300, 170] width 58 height 19
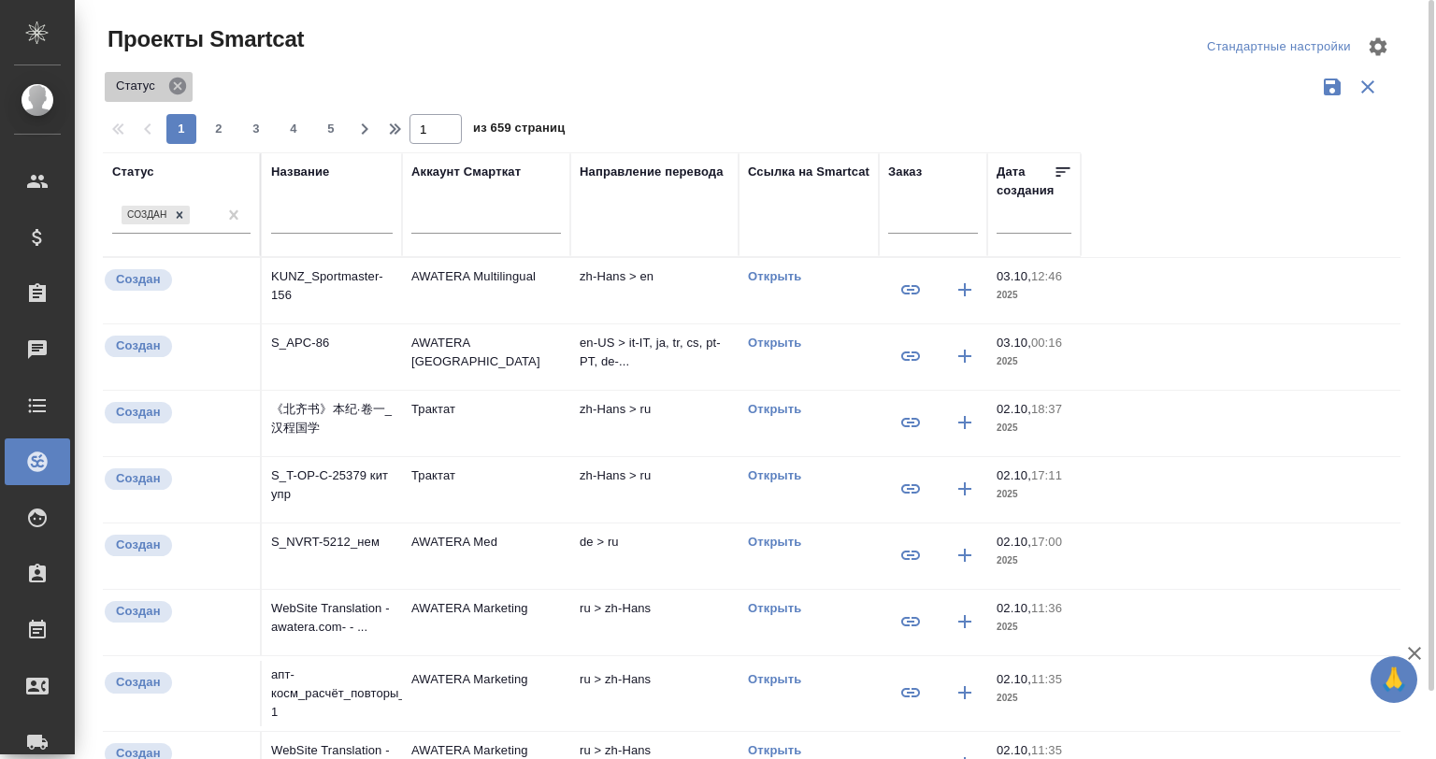
click at [172, 86] on icon at bounding box center [177, 86] width 17 height 17
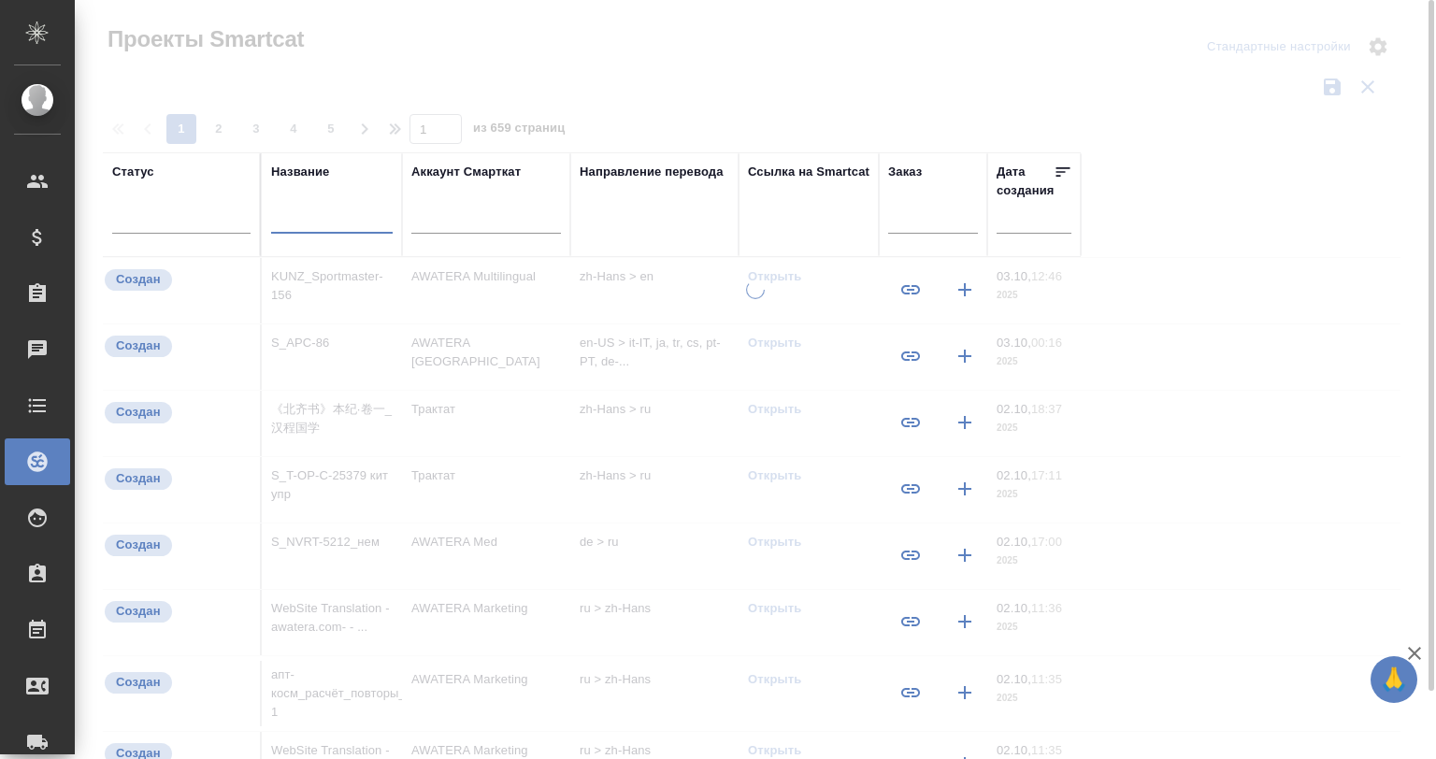
click at [307, 221] on input "text" at bounding box center [332, 220] width 122 height 23
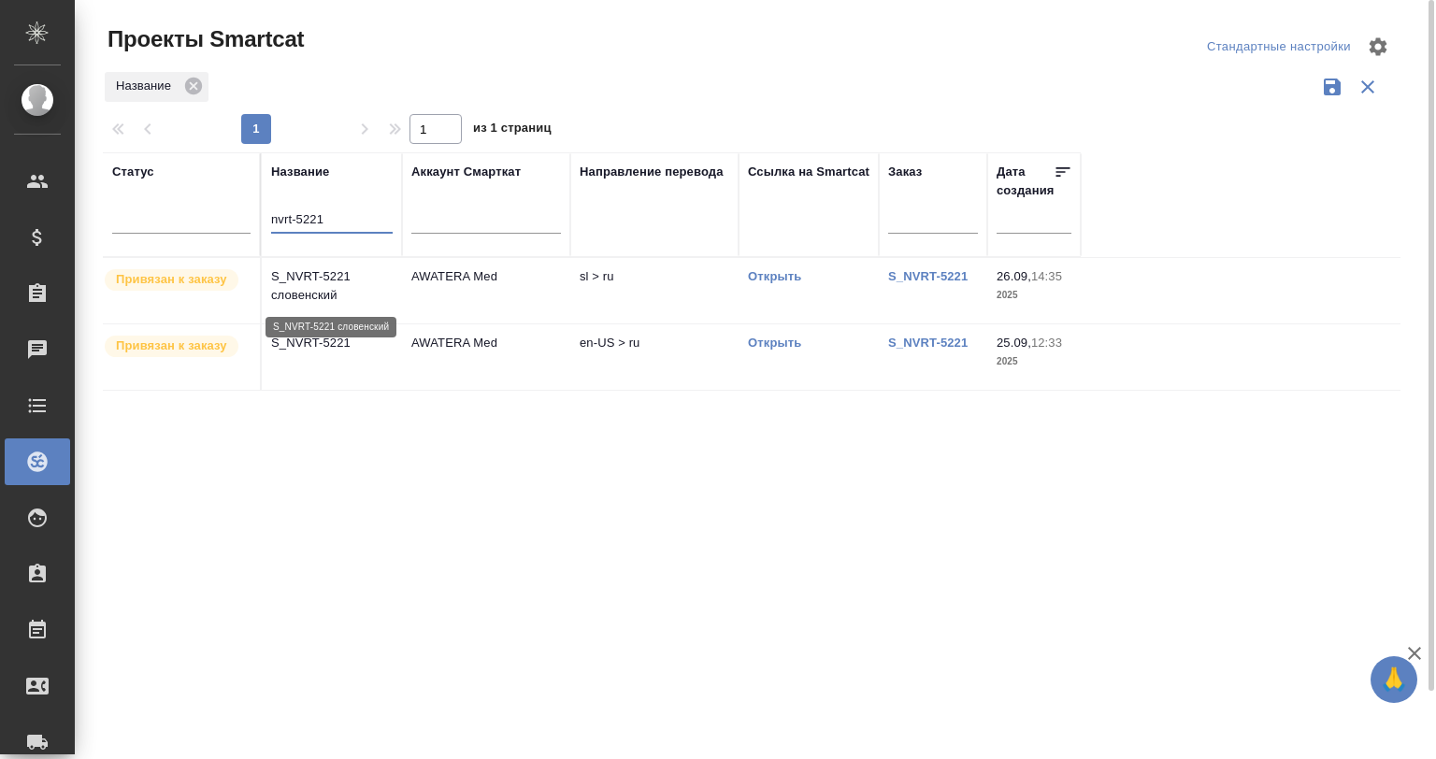
click at [336, 281] on p "S_NVRT-5221 словенский" at bounding box center [332, 285] width 122 height 37
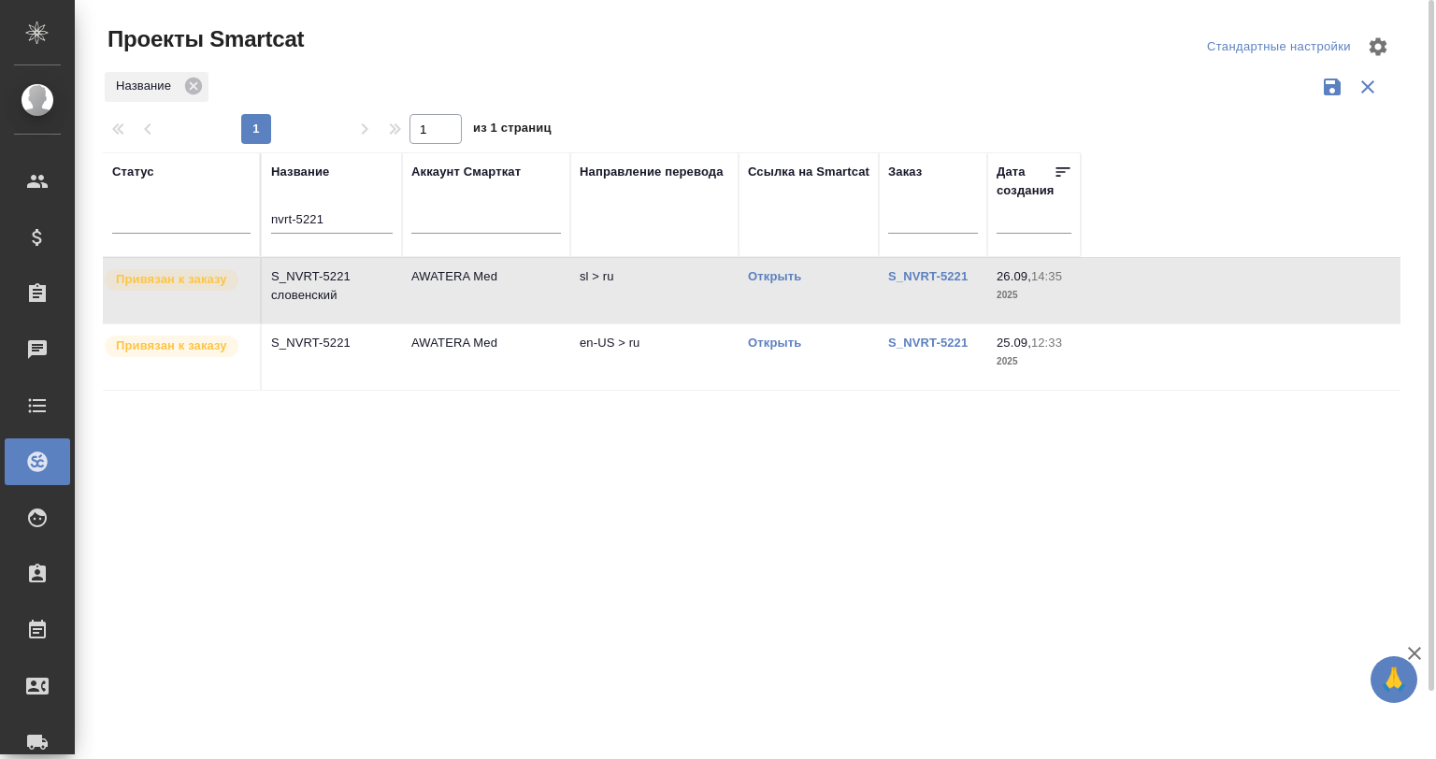
click at [370, 351] on td "S_NVRT-5221" at bounding box center [332, 356] width 140 height 65
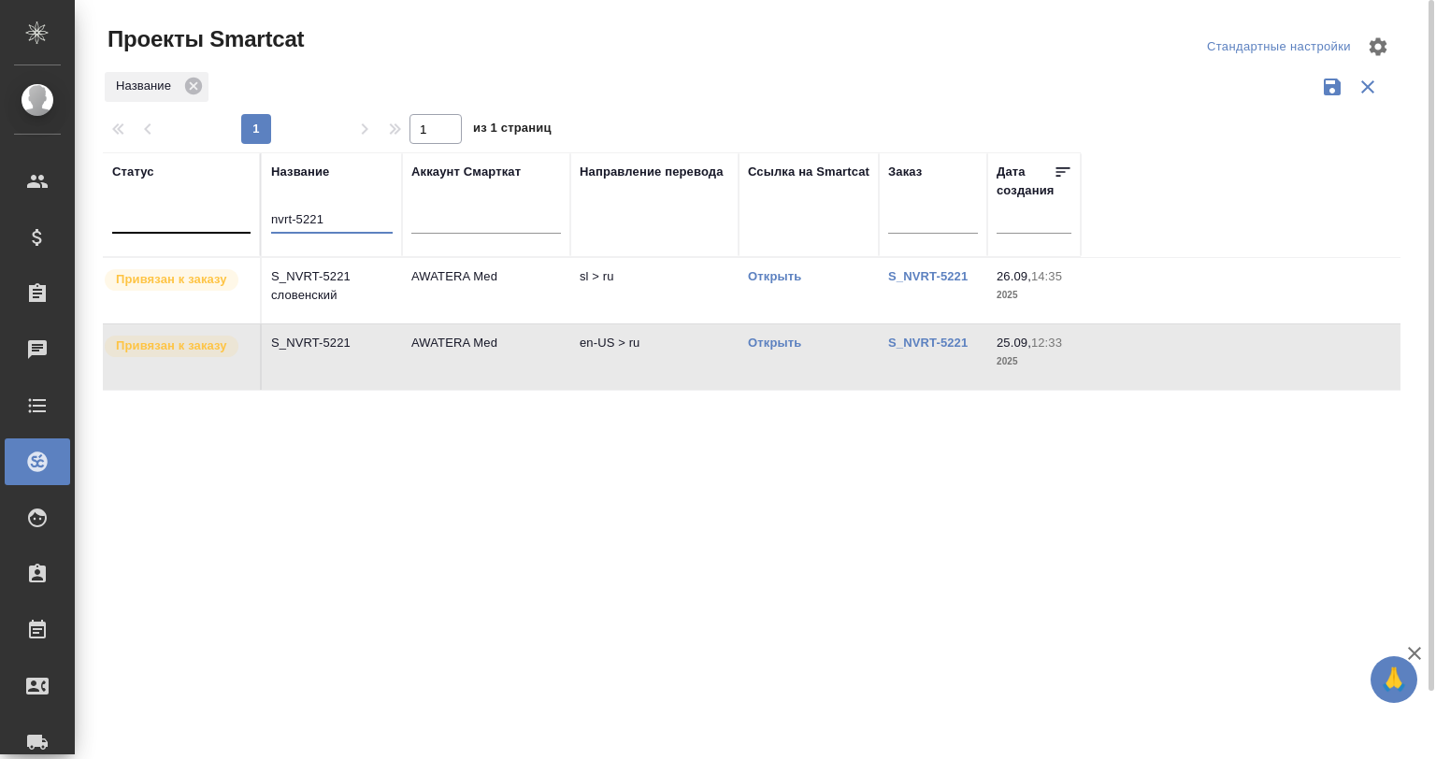
drag, startPoint x: 318, startPoint y: 221, endPoint x: 186, endPoint y: 222, distance: 131.8
click at [186, 222] on tr "Статус Название nvrt-5221 Аккаунт Смарткат Направление перевода Ссылка на Smart…" at bounding box center [592, 204] width 978 height 105
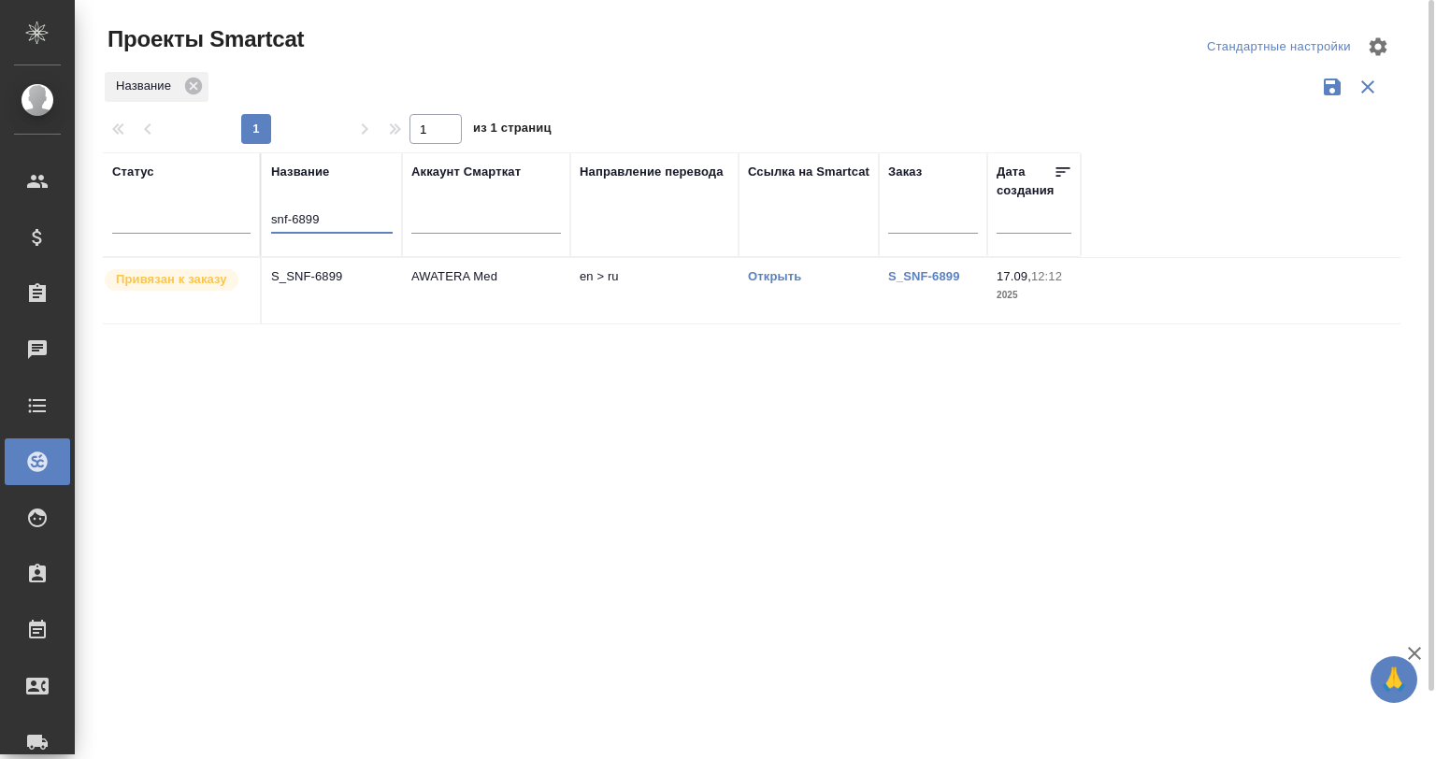
type input "snf-6899"
click at [333, 276] on p "S_SNF-6899" at bounding box center [332, 276] width 122 height 19
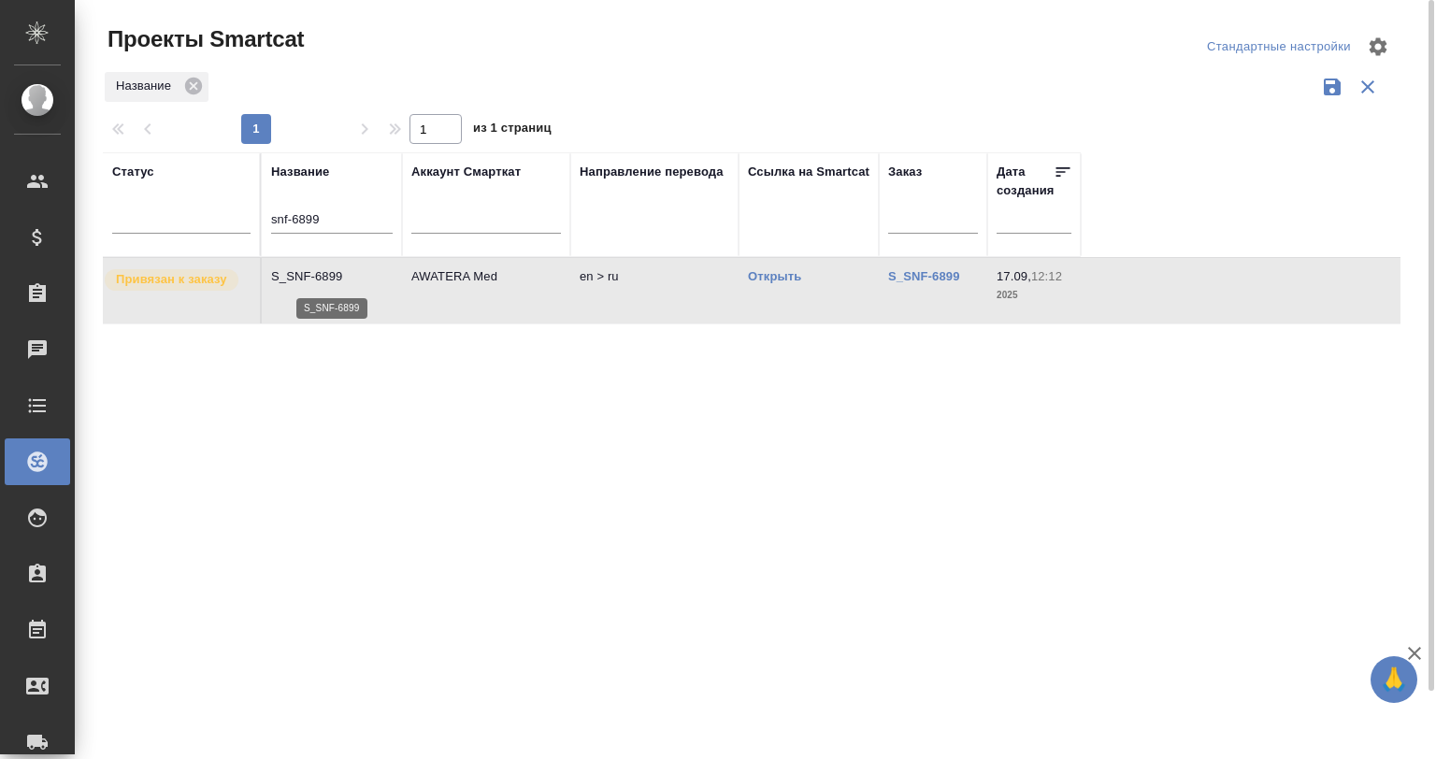
click at [333, 276] on p "S_SNF-6899" at bounding box center [332, 276] width 122 height 19
click at [293, 267] on p "S_SNF-6899" at bounding box center [332, 276] width 122 height 19
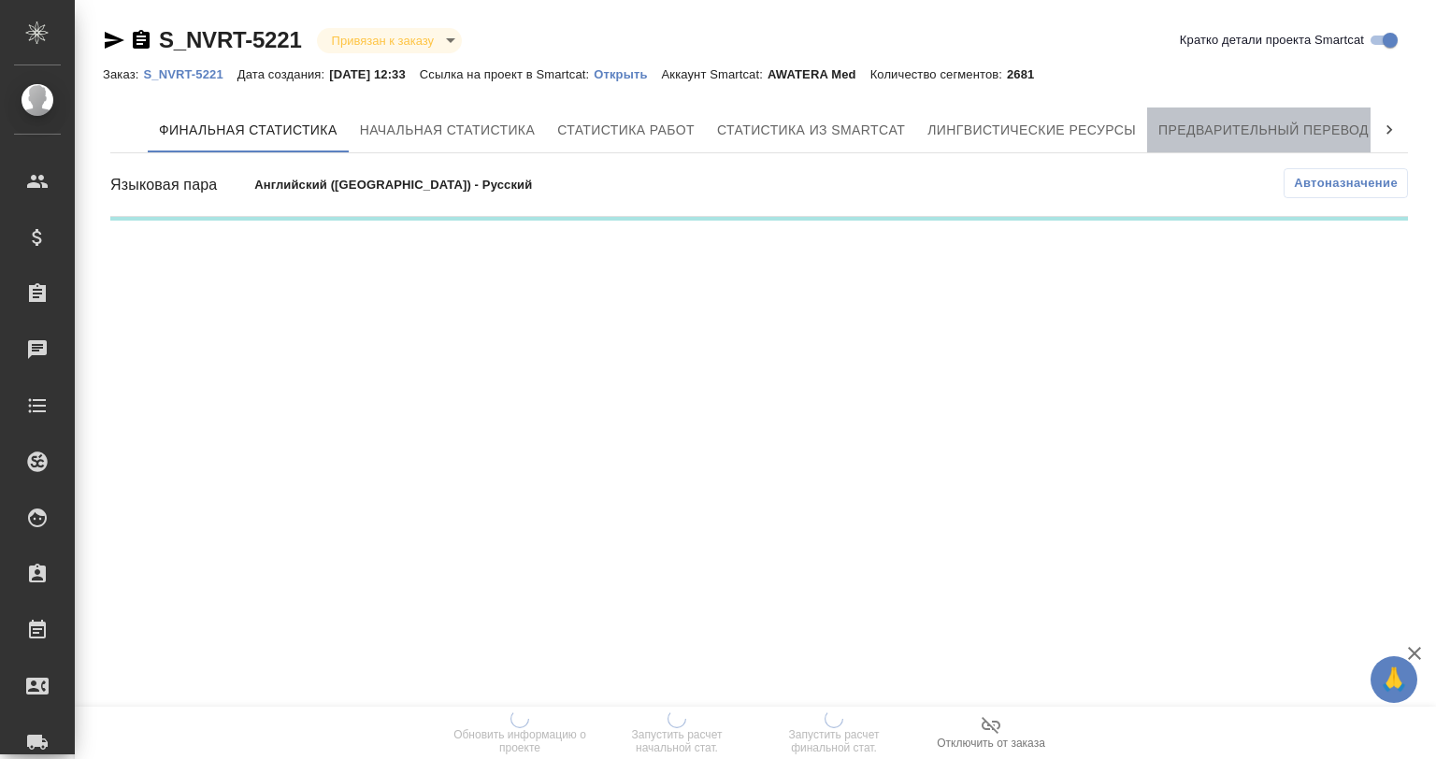
click at [1249, 143] on button "Предварительный перевод" at bounding box center [1263, 129] width 233 height 45
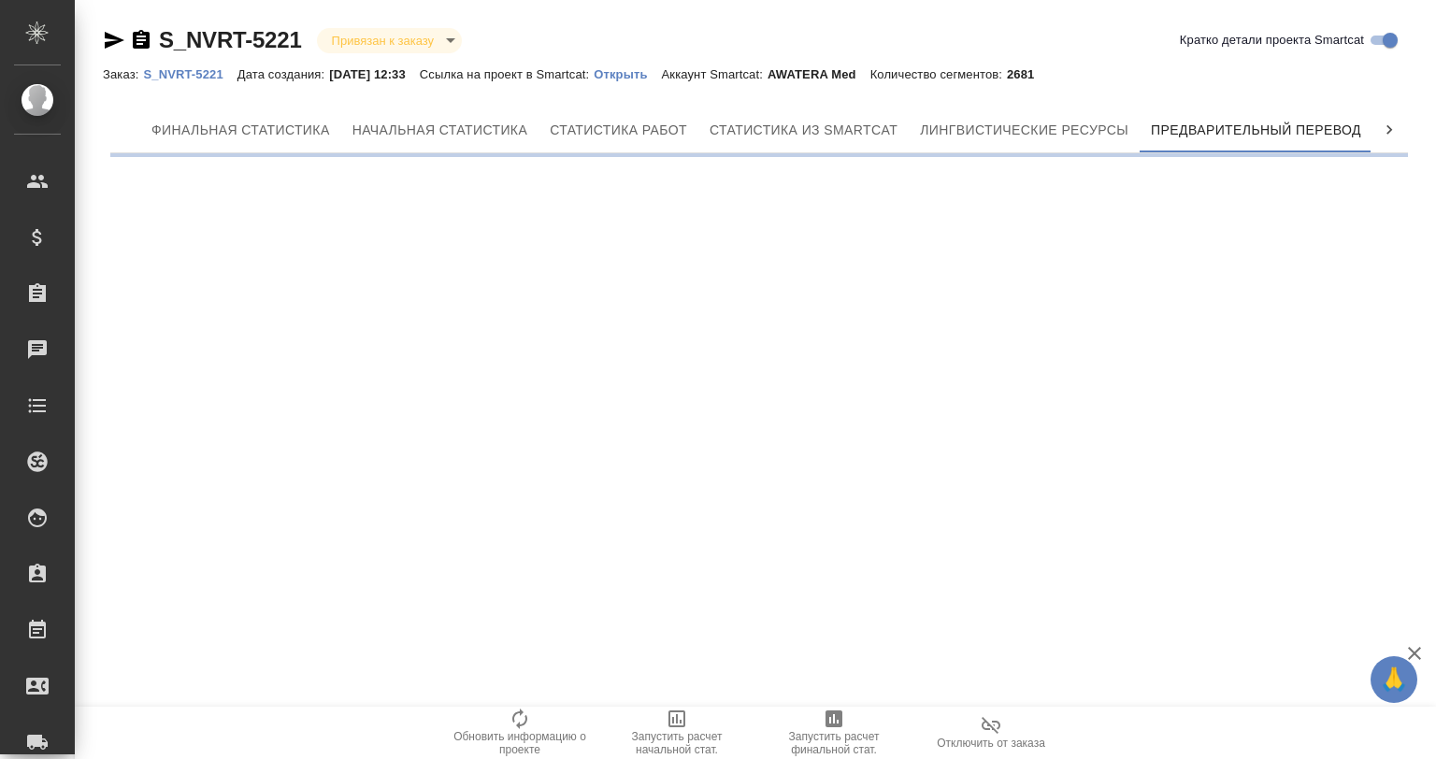
scroll to position [0, 8]
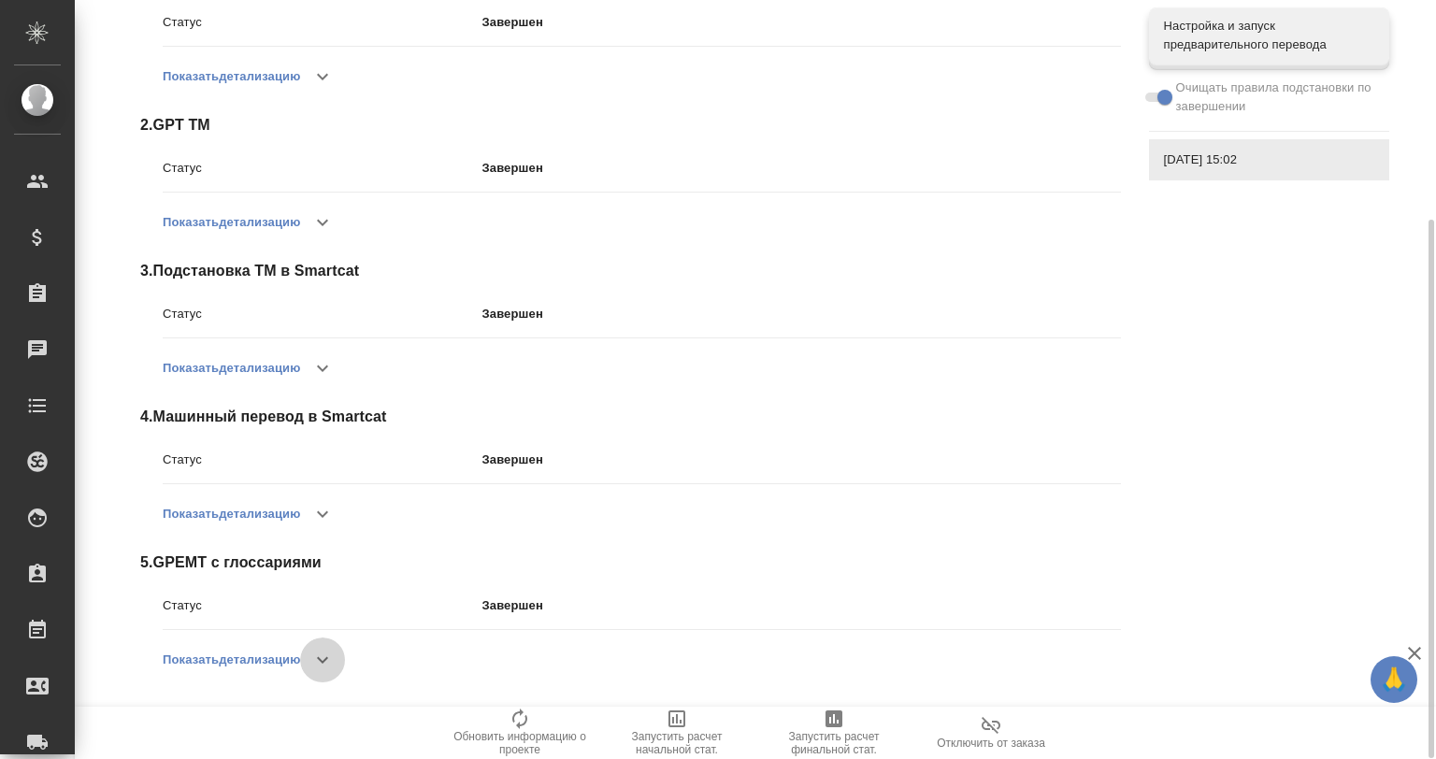
click at [344, 669] on button "button" at bounding box center [322, 659] width 45 height 45
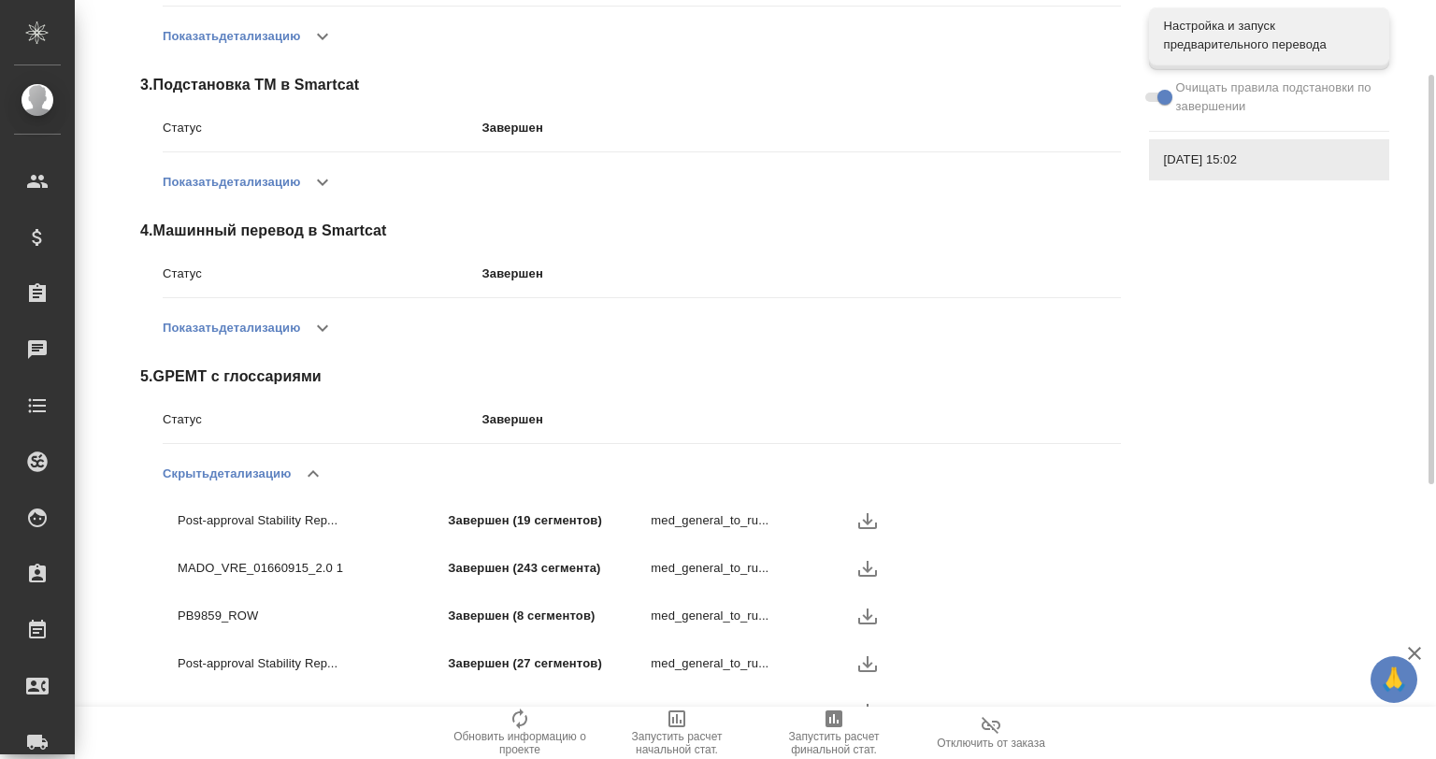
scroll to position [619, 0]
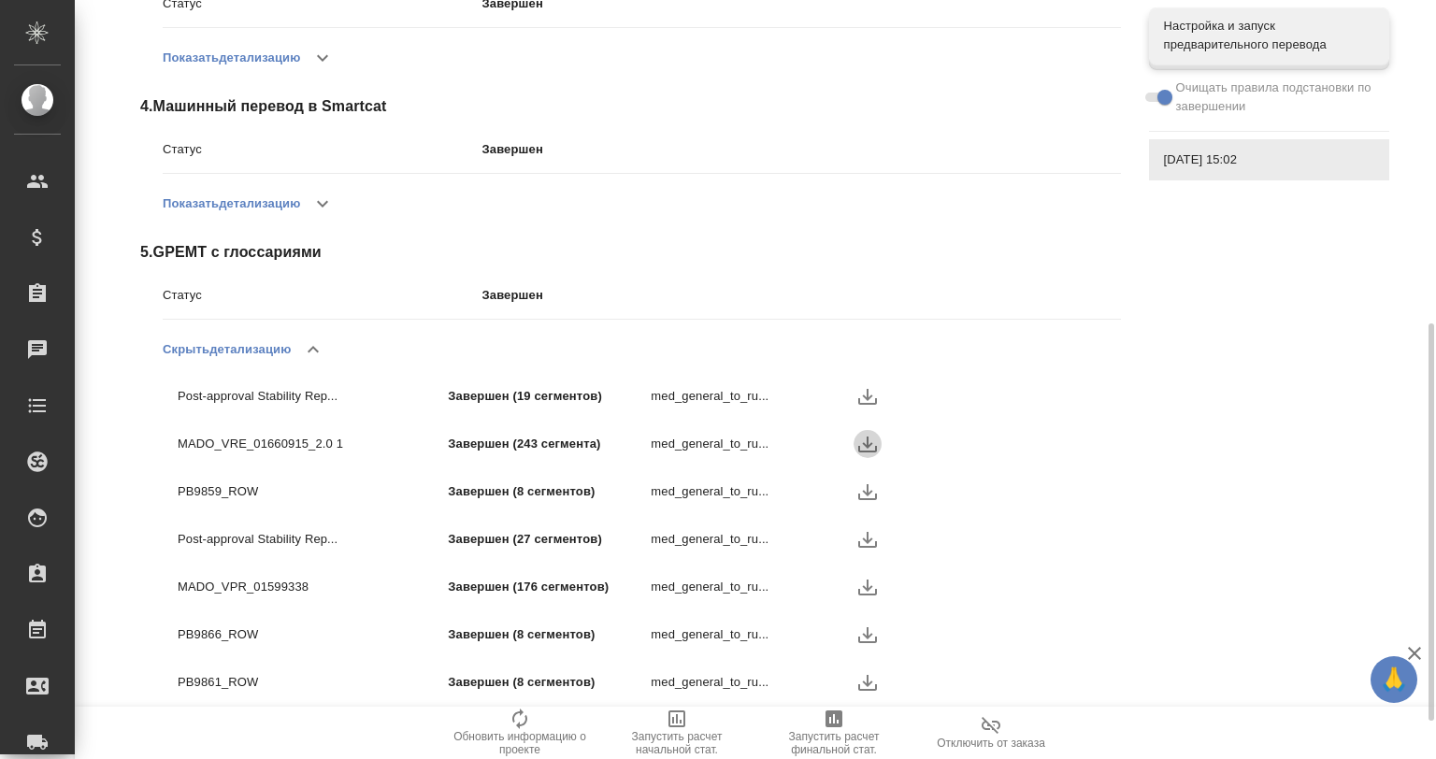
click at [858, 442] on icon "button" at bounding box center [867, 444] width 22 height 22
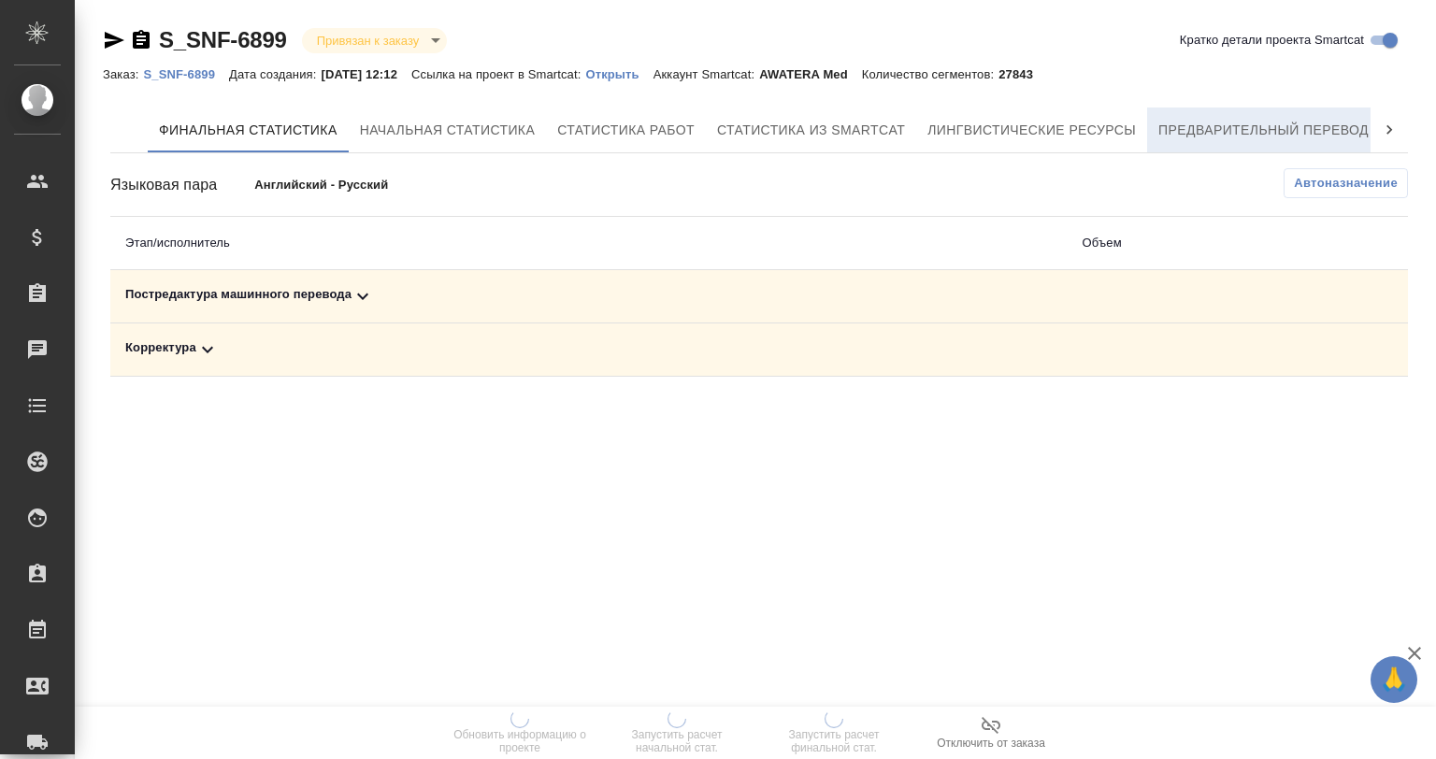
click at [1208, 120] on span "Предварительный перевод" at bounding box center [1263, 130] width 210 height 23
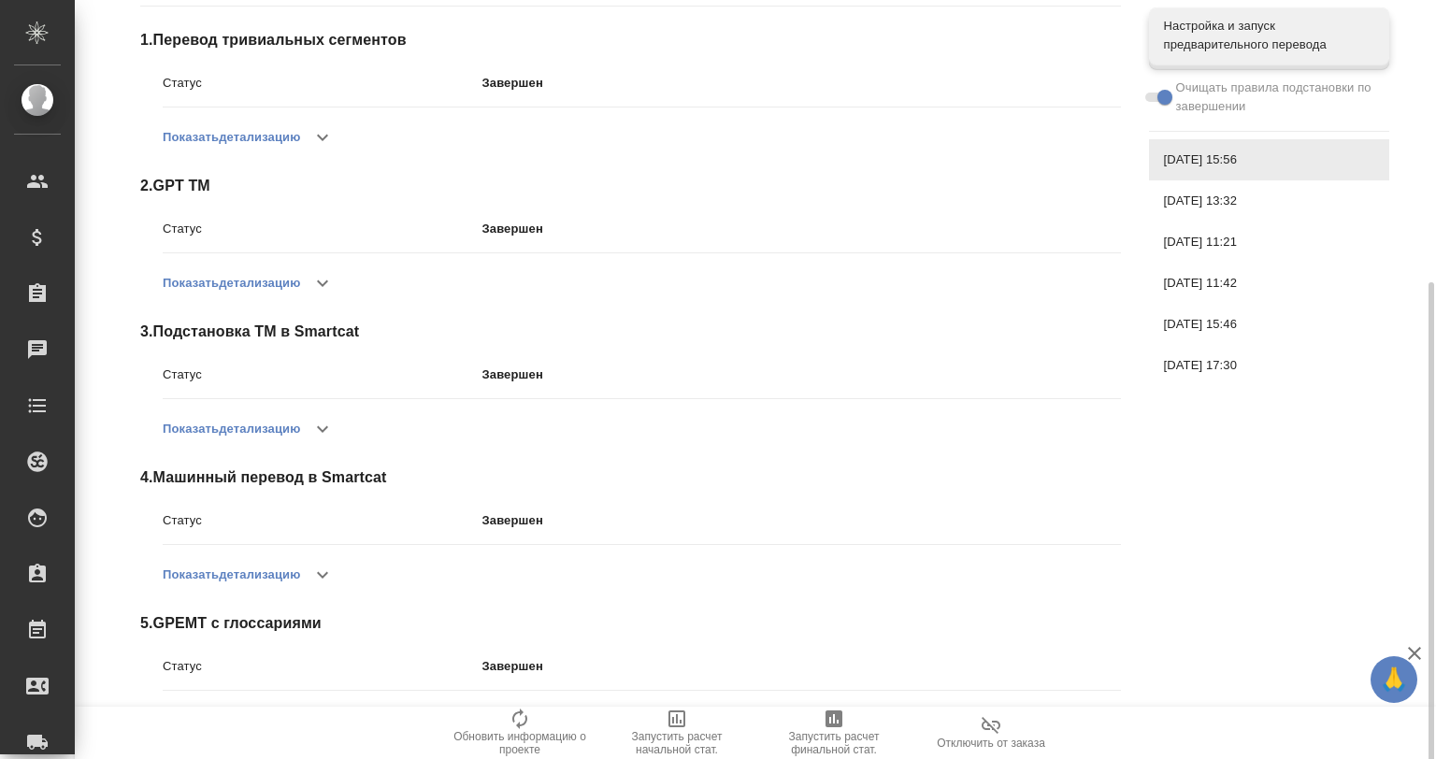
scroll to position [309, 0]
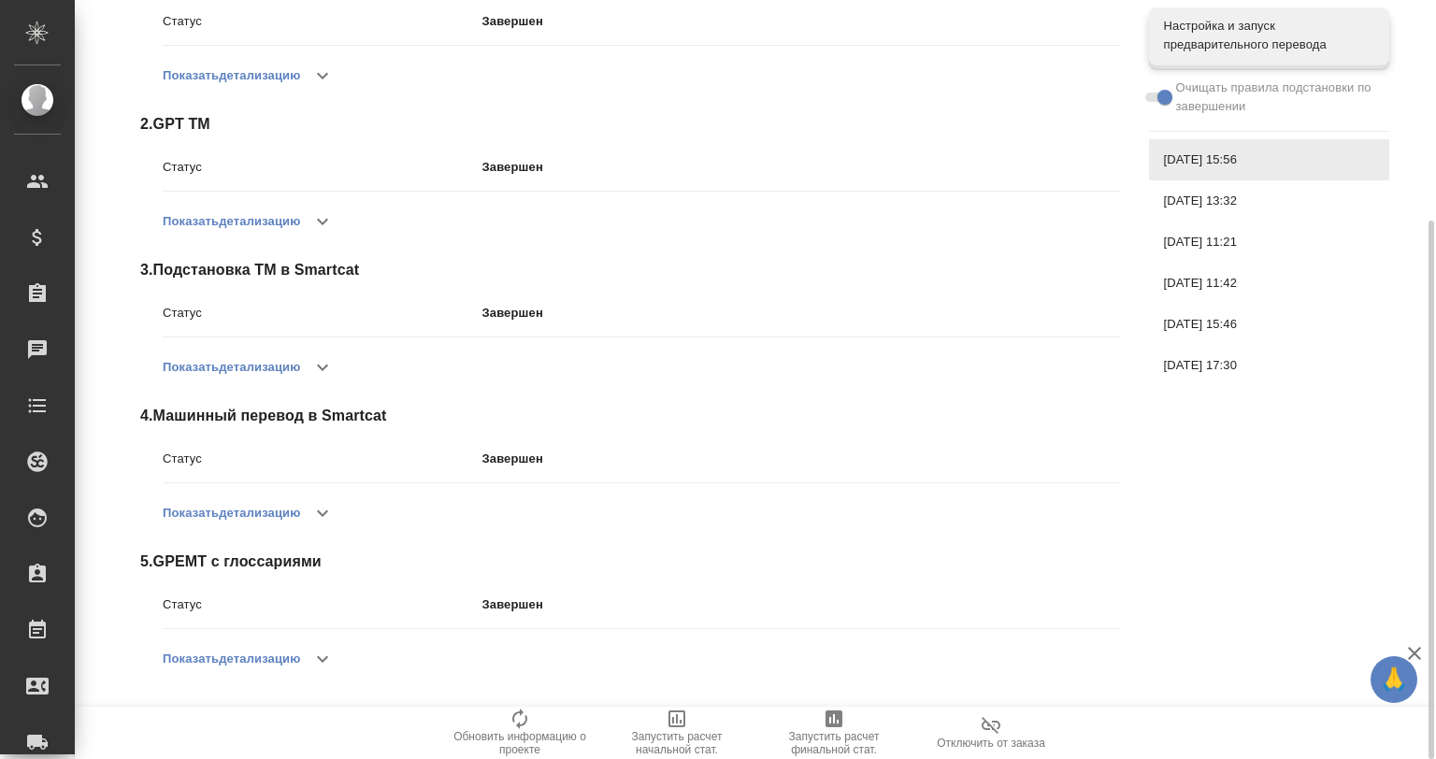
click at [310, 645] on button "button" at bounding box center [322, 659] width 45 height 45
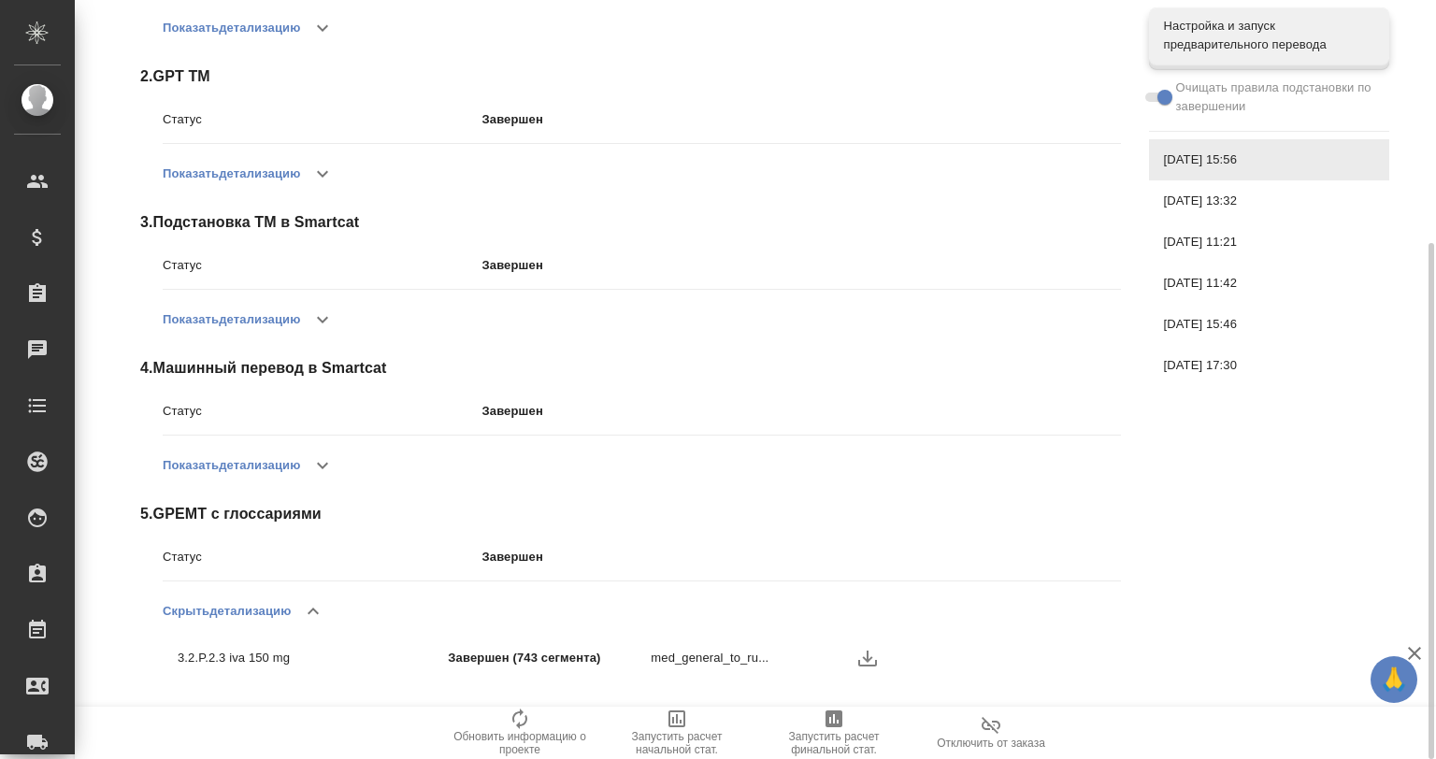
click at [1211, 211] on div "[DATE] 13:32" at bounding box center [1269, 200] width 240 height 41
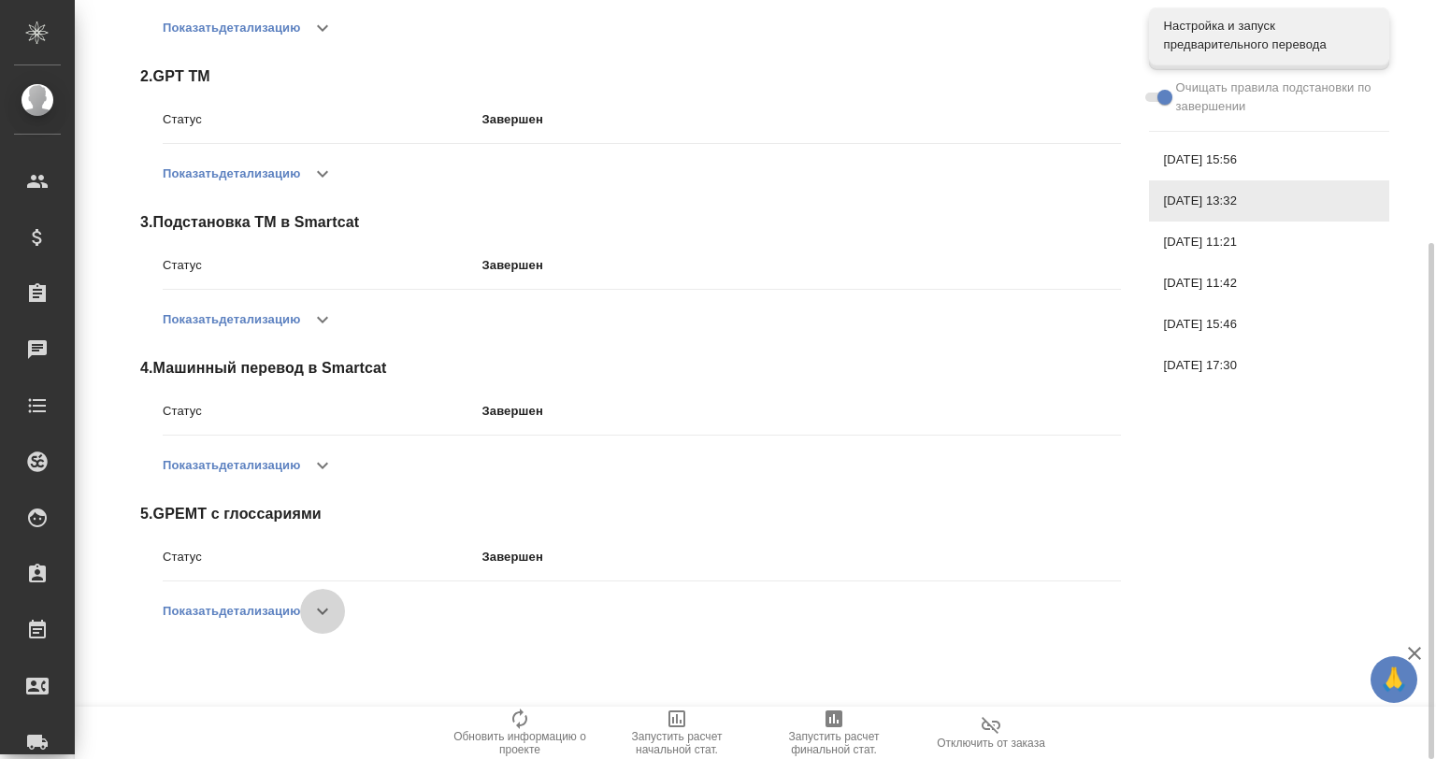
click at [321, 605] on icon "button" at bounding box center [322, 611] width 22 height 22
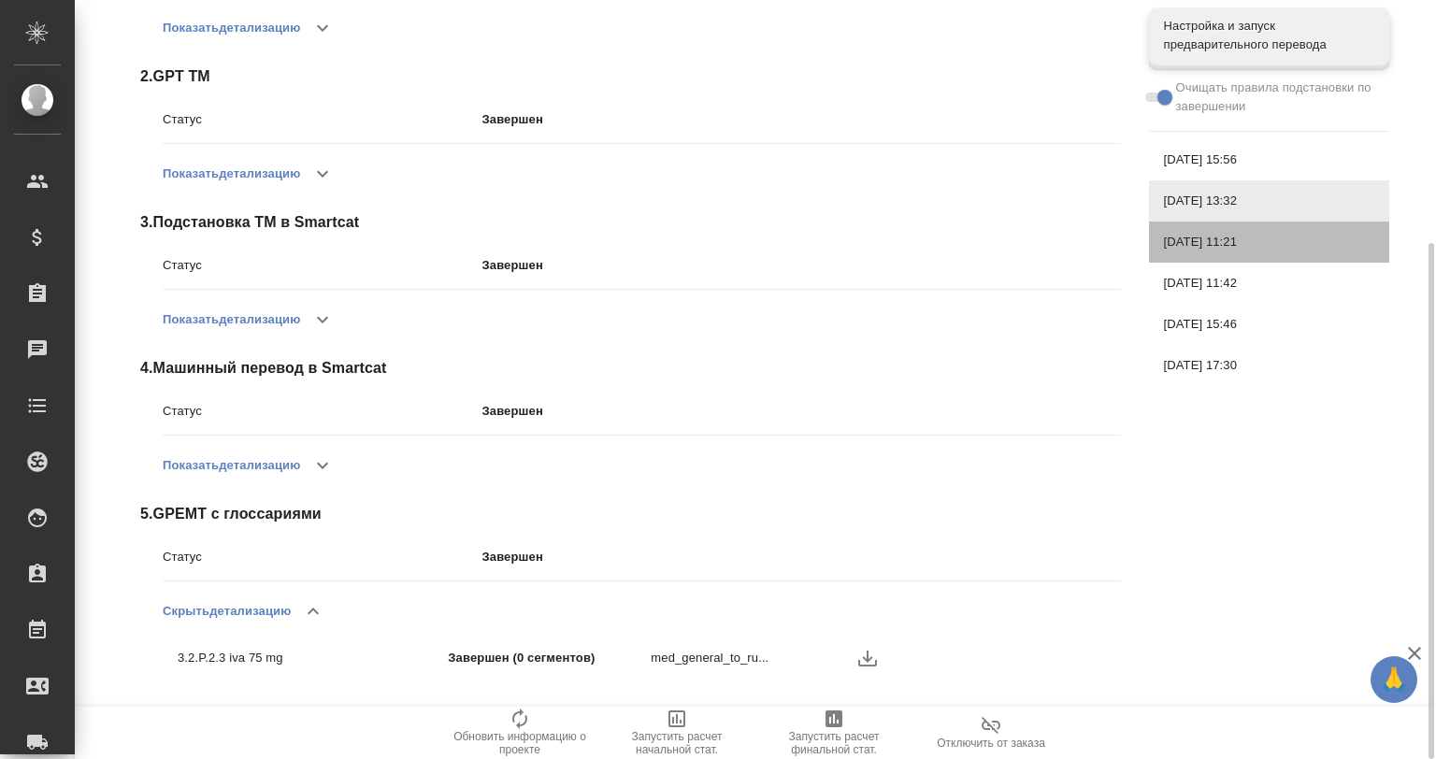
click at [1190, 236] on span "[DATE] 11:21" at bounding box center [1269, 242] width 210 height 19
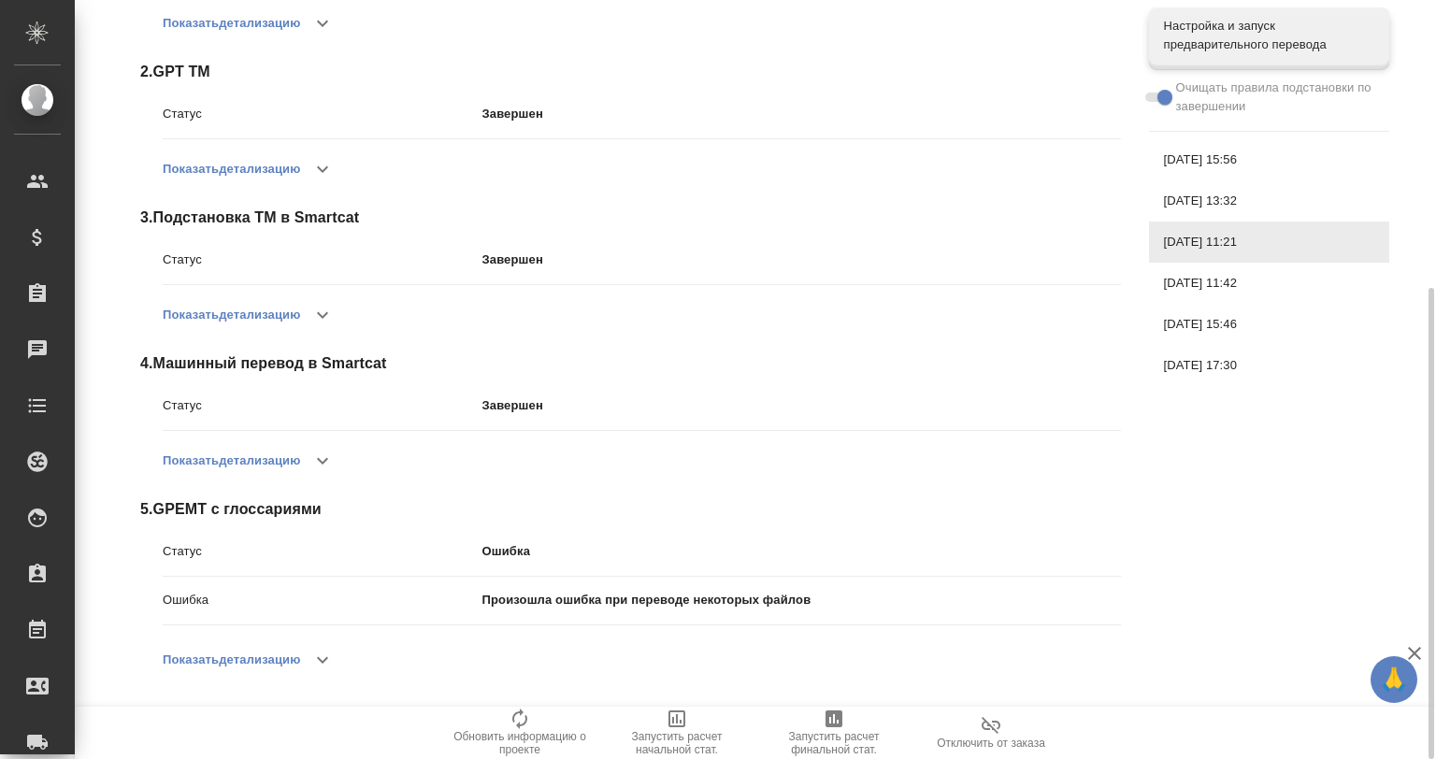
click at [323, 659] on icon "button" at bounding box center [322, 659] width 11 height 7
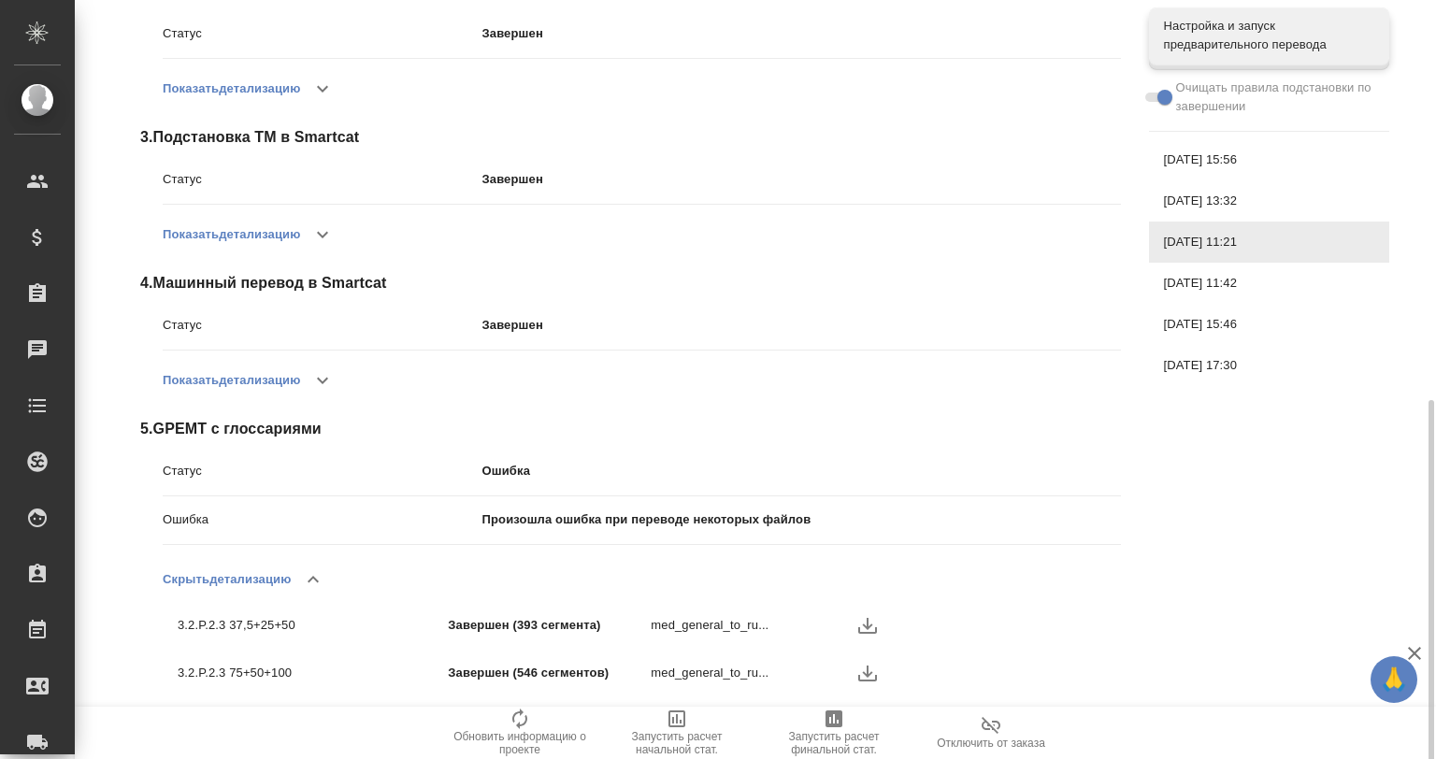
scroll to position [606, 0]
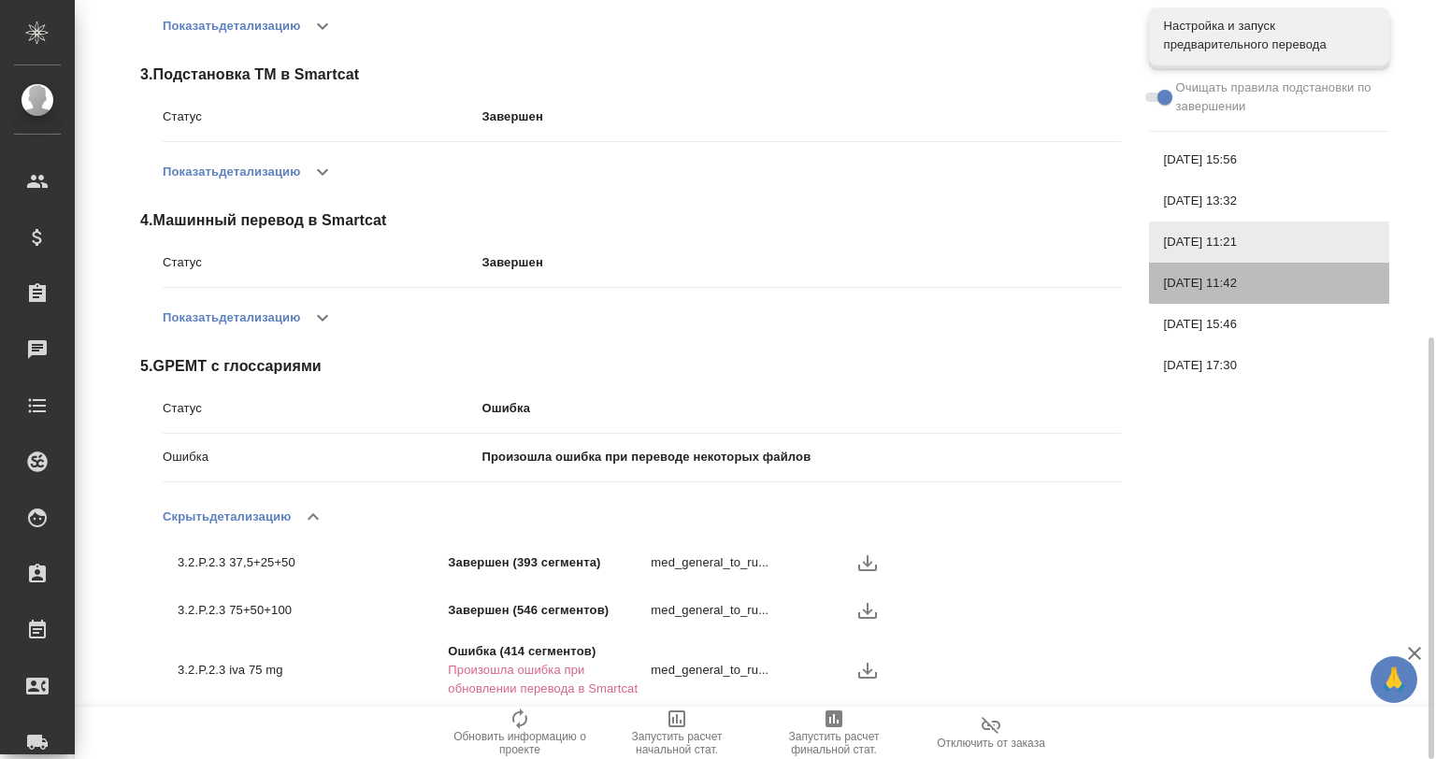
click at [1252, 282] on span "[DATE] 11:42" at bounding box center [1269, 283] width 210 height 19
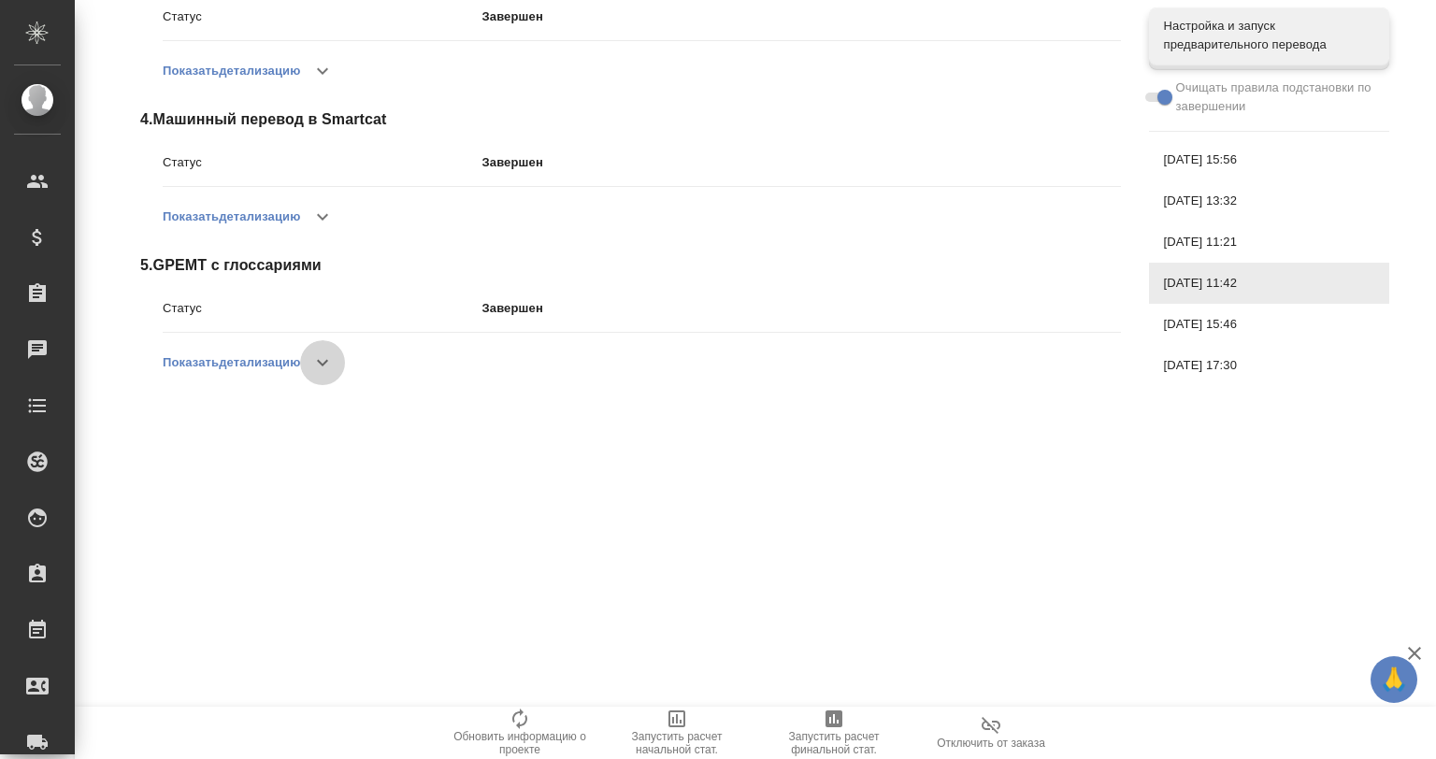
click at [336, 352] on button "button" at bounding box center [322, 362] width 45 height 45
click at [1282, 314] on div "[DATE] 15:46" at bounding box center [1269, 324] width 240 height 41
click at [333, 354] on icon "button" at bounding box center [322, 362] width 22 height 22
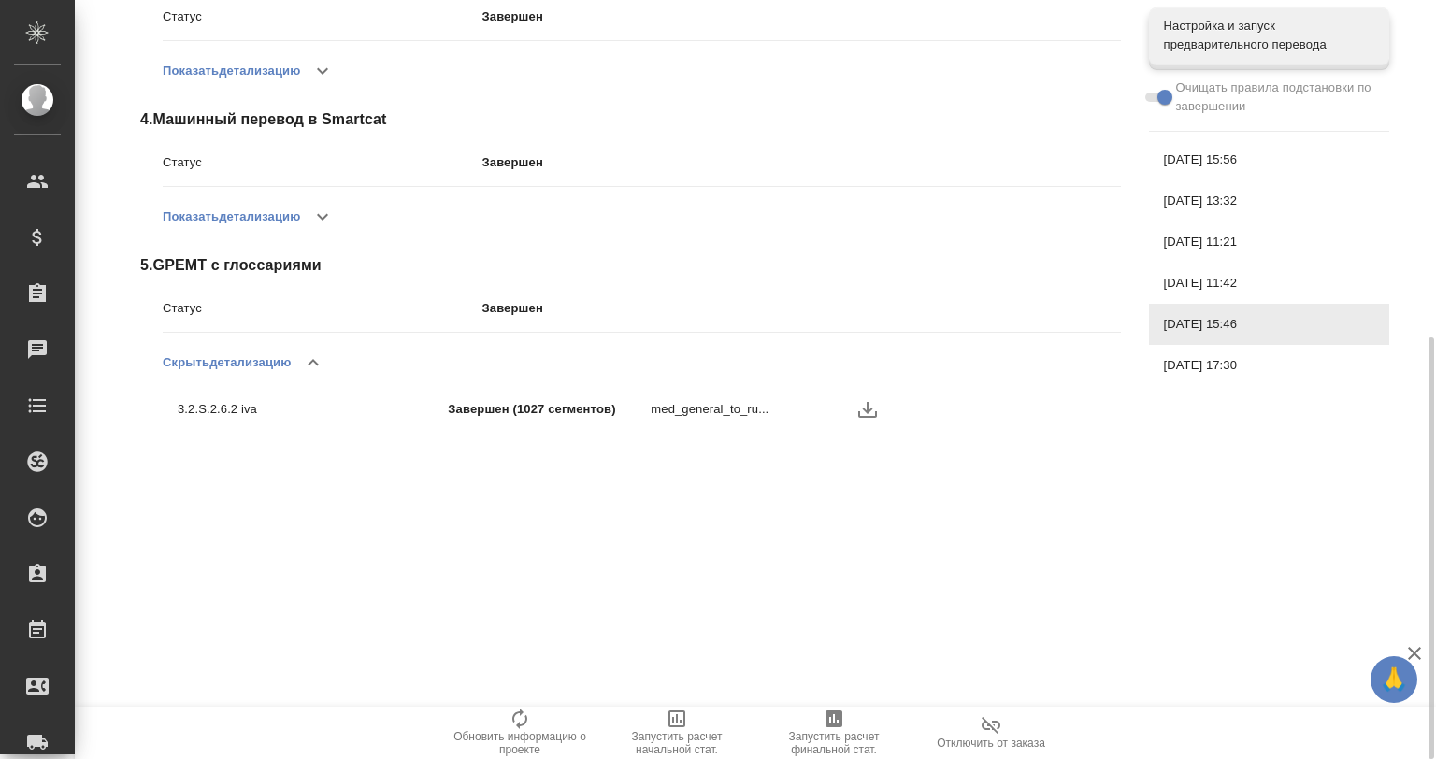
click at [1176, 365] on span "[DATE] 17:30" at bounding box center [1269, 365] width 210 height 19
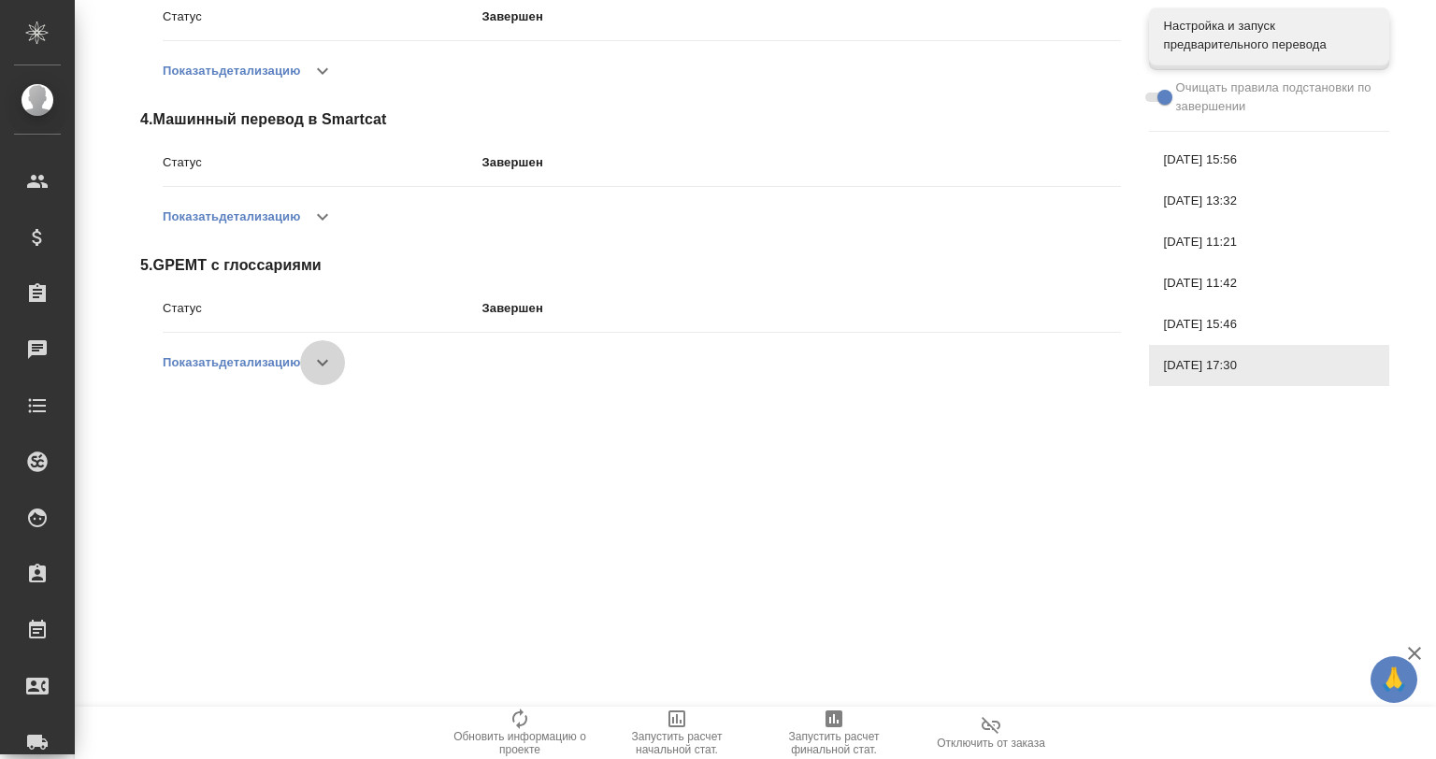
click at [310, 352] on button "button" at bounding box center [322, 362] width 45 height 45
click at [863, 407] on icon "button" at bounding box center [867, 409] width 22 height 22
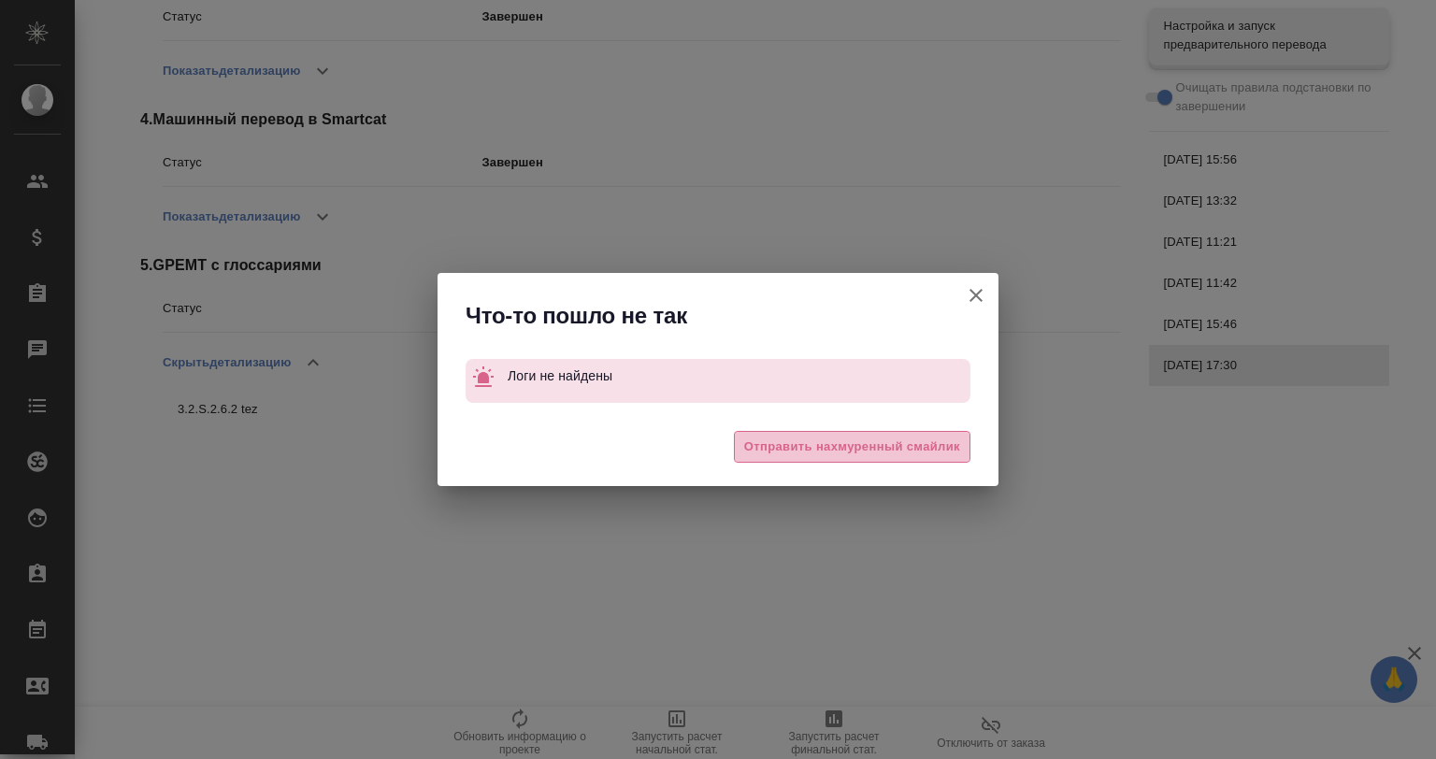
click at [867, 436] on span "Отправить нахмуренный смайлик" at bounding box center [852, 446] width 216 height 21
